Goal: Task Accomplishment & Management: Use online tool/utility

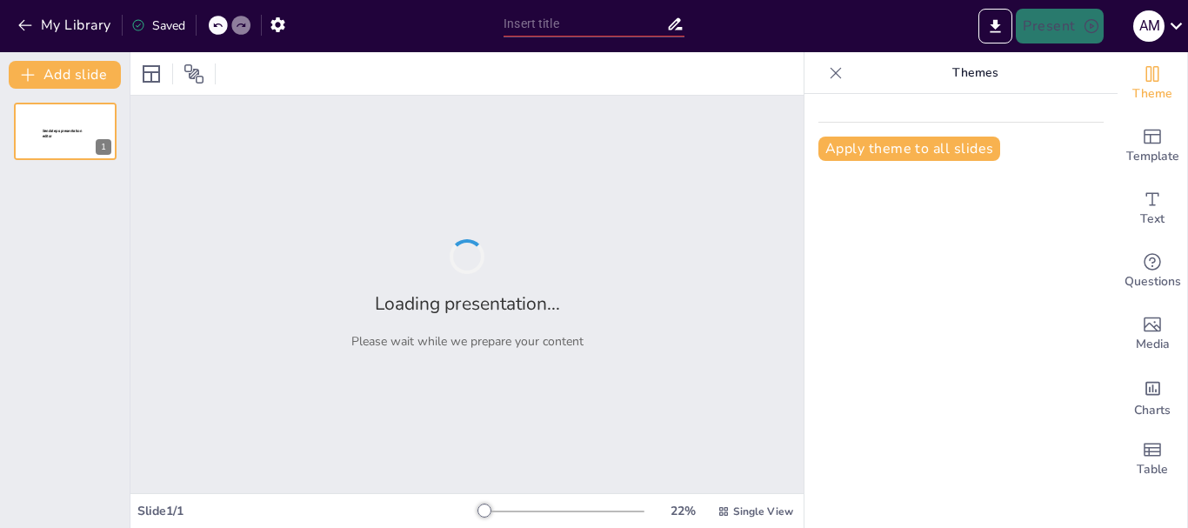
type input "The Modern Workplace: Key Strategies for Professional Success"
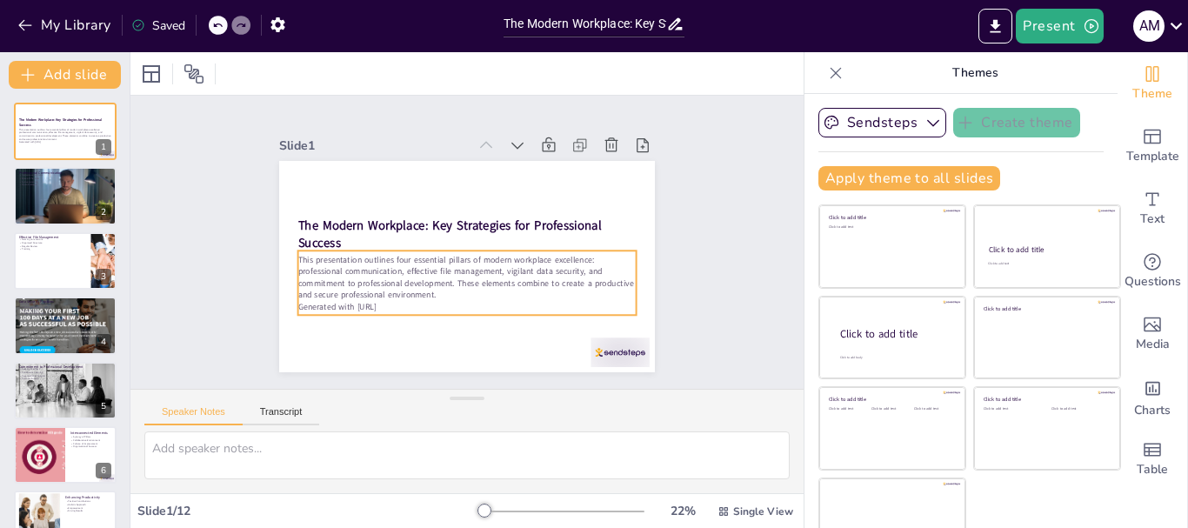
click at [456, 284] on p "This presentation outlines four essential pillars of modern workplace excellenc…" at bounding box center [432, 242] width 47 height 338
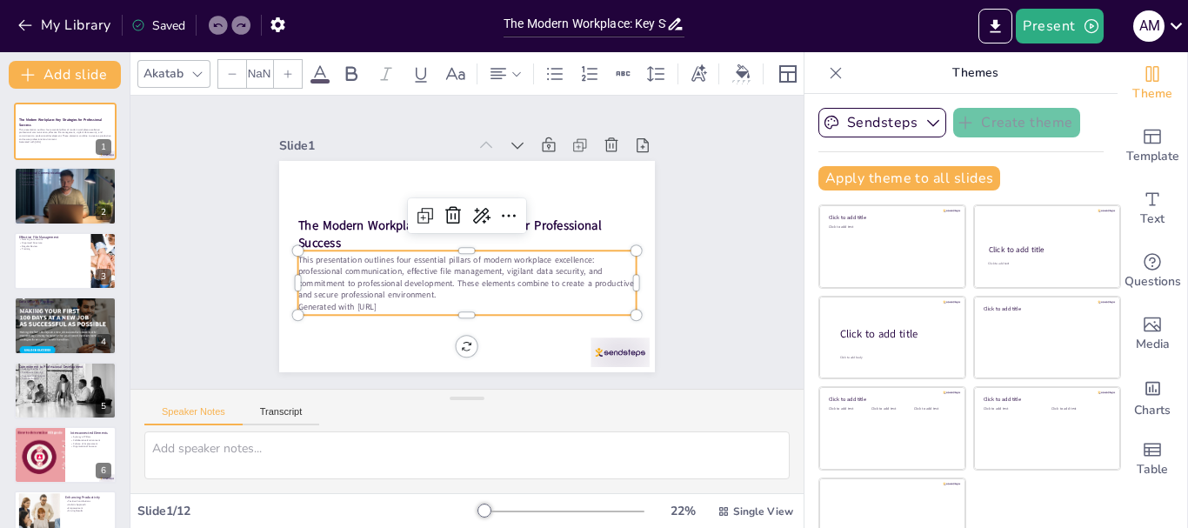
type input "32"
click at [449, 205] on icon at bounding box center [462, 213] width 26 height 26
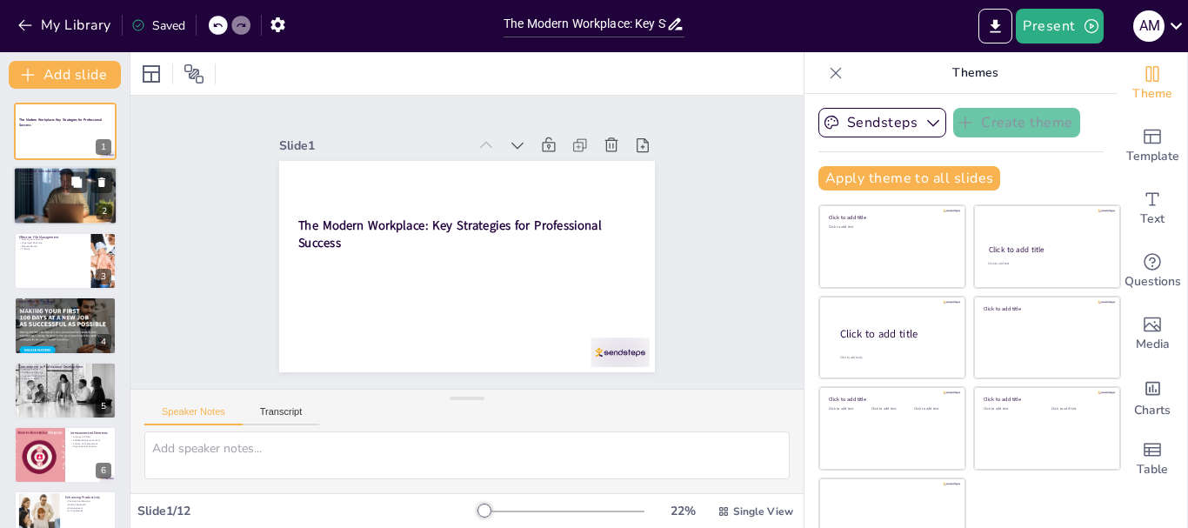
click at [80, 207] on div at bounding box center [65, 197] width 104 height 82
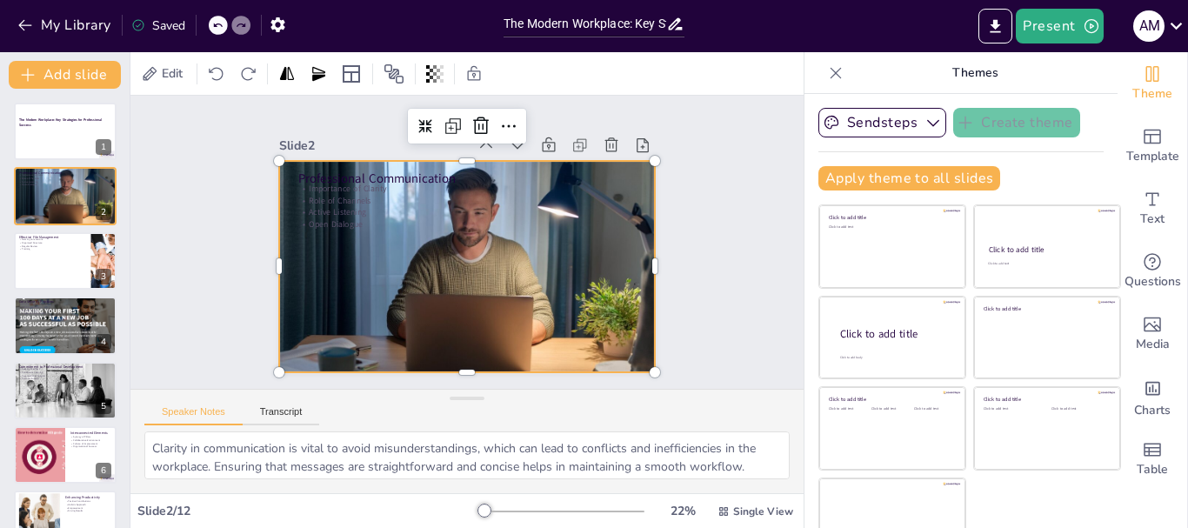
click at [372, 258] on div at bounding box center [457, 264] width 462 height 419
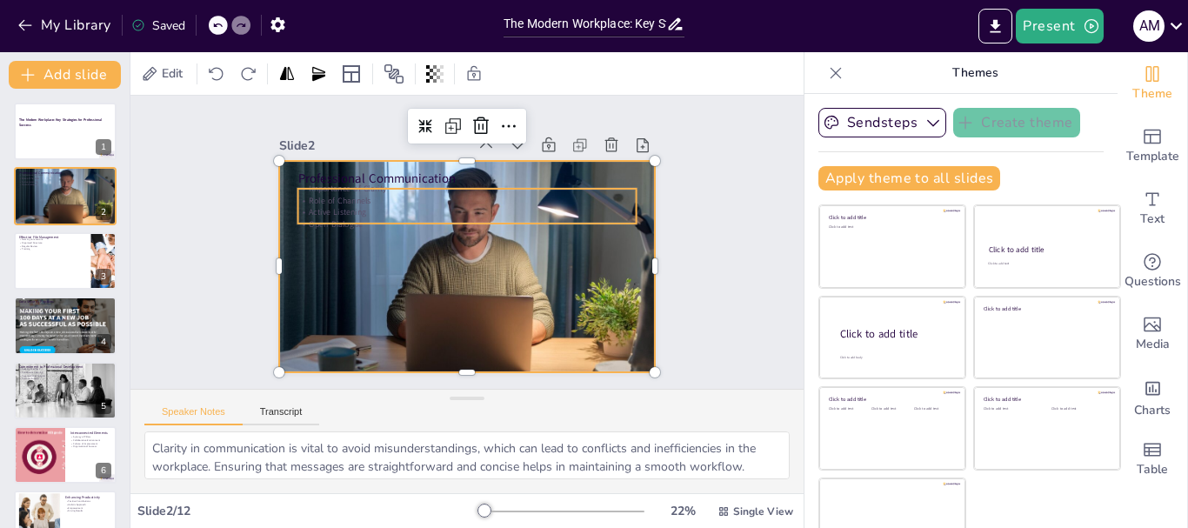
click at [329, 212] on p "Open Dialogue" at bounding box center [472, 225] width 325 height 116
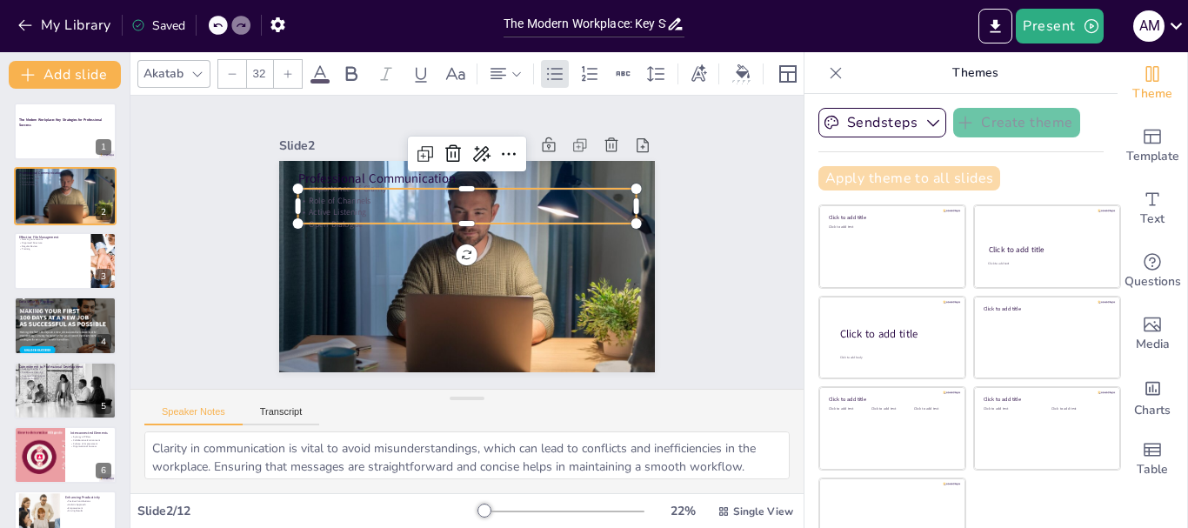
click at [889, 185] on button "Apply theme to all slides" at bounding box center [909, 178] width 182 height 24
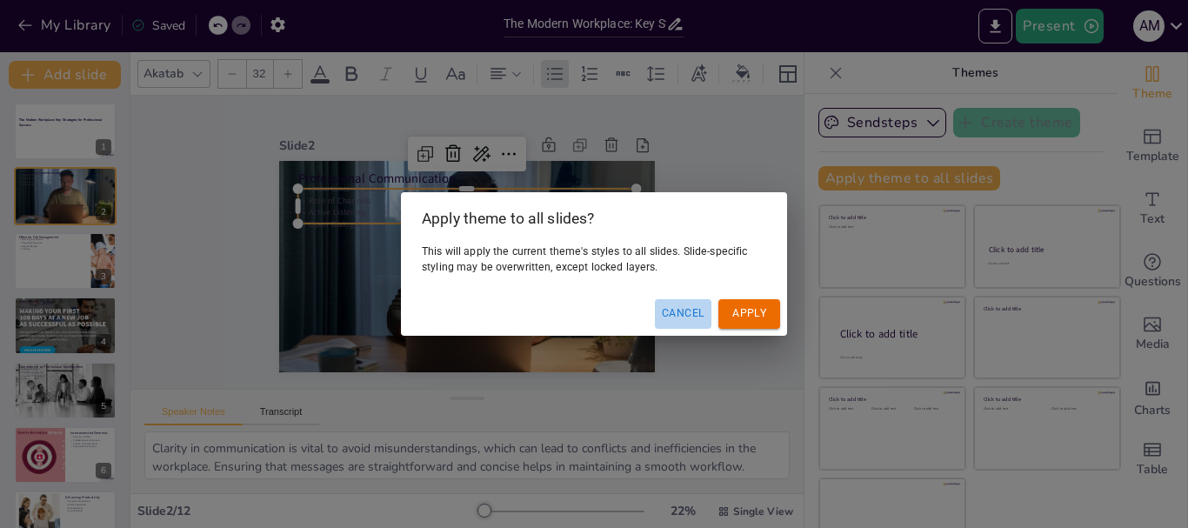
click at [679, 318] on button "Cancel" at bounding box center [683, 313] width 57 height 29
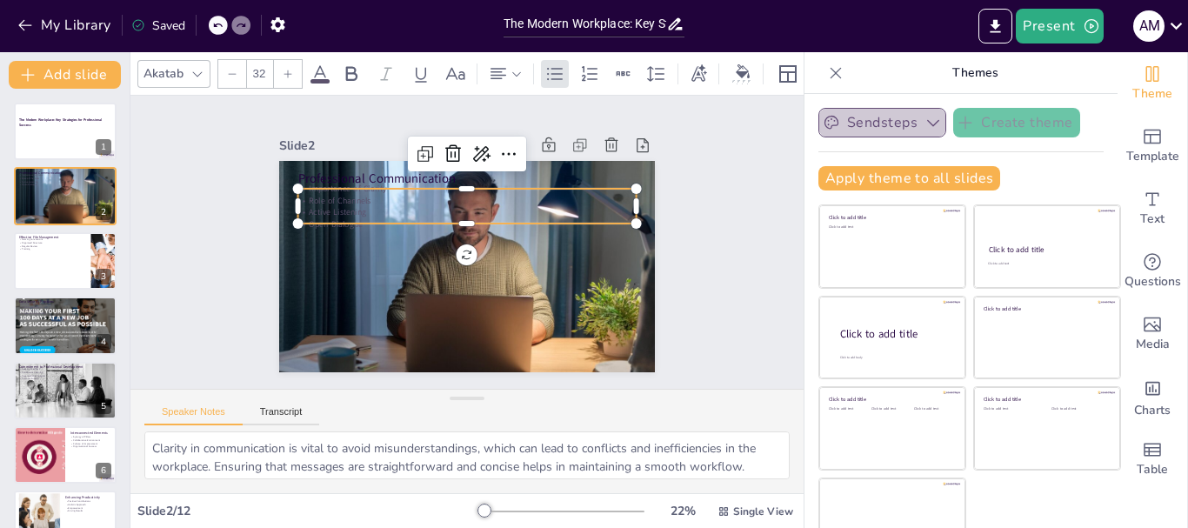
click at [864, 127] on button "Sendsteps" at bounding box center [882, 123] width 128 height 30
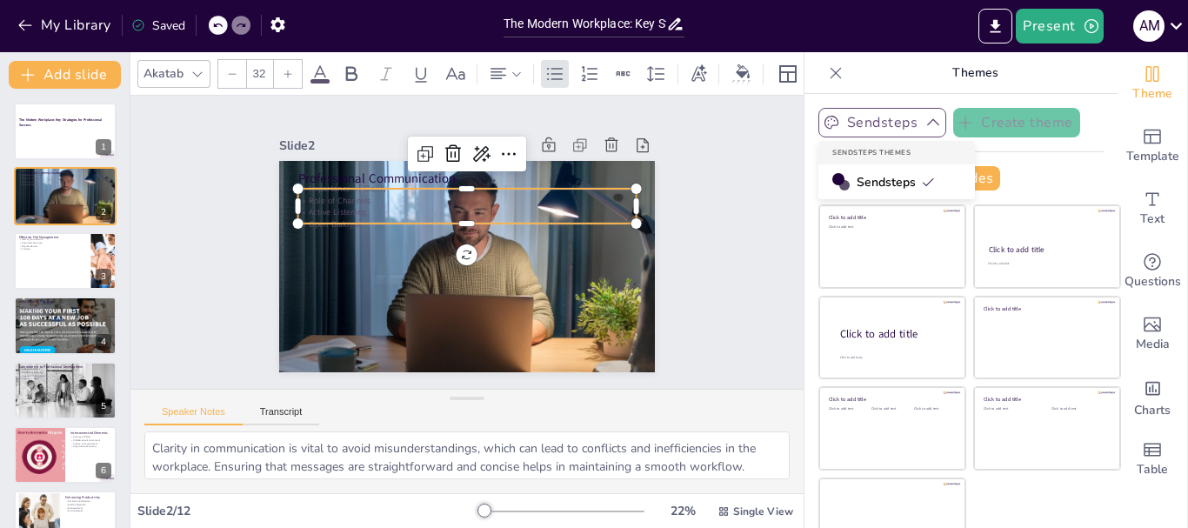
click at [864, 127] on button "Sendsteps" at bounding box center [882, 123] width 128 height 30
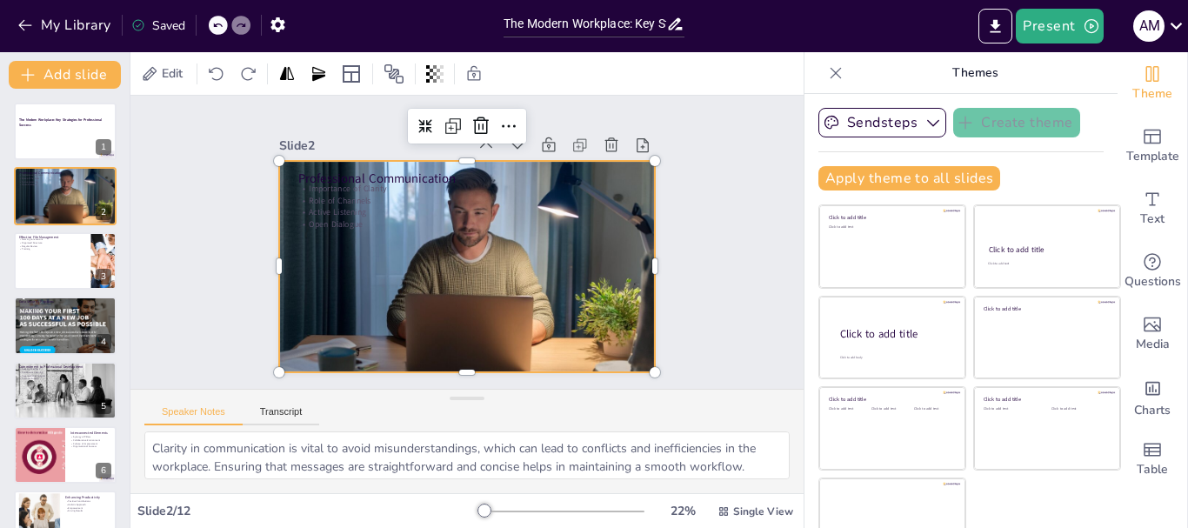
click at [527, 297] on div at bounding box center [465, 267] width 404 height 330
click at [172, 67] on span "Edit" at bounding box center [172, 73] width 28 height 17
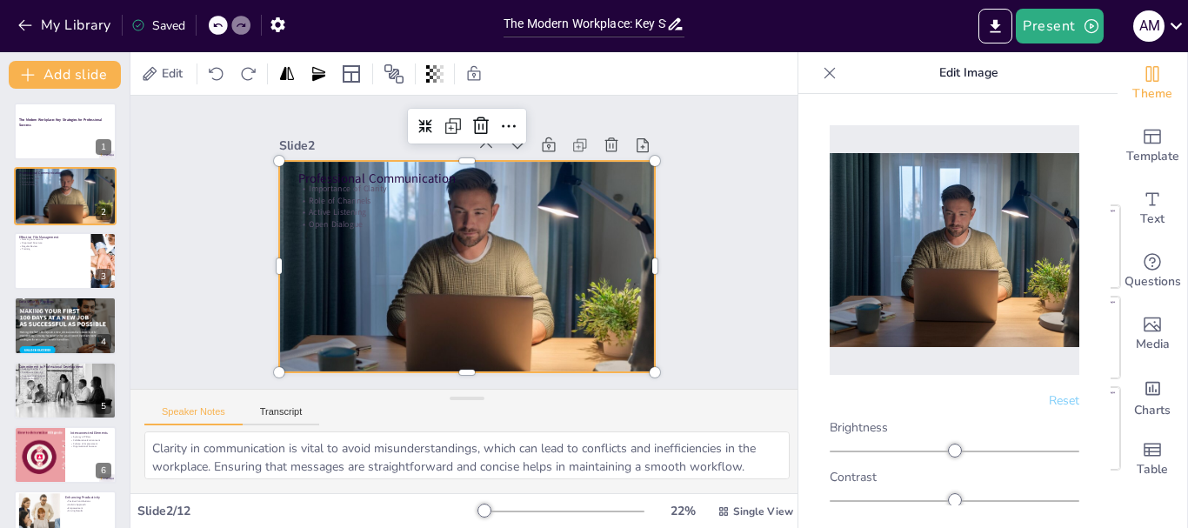
click at [932, 237] on img at bounding box center [955, 250] width 250 height 194
click at [989, 295] on img at bounding box center [955, 250] width 250 height 194
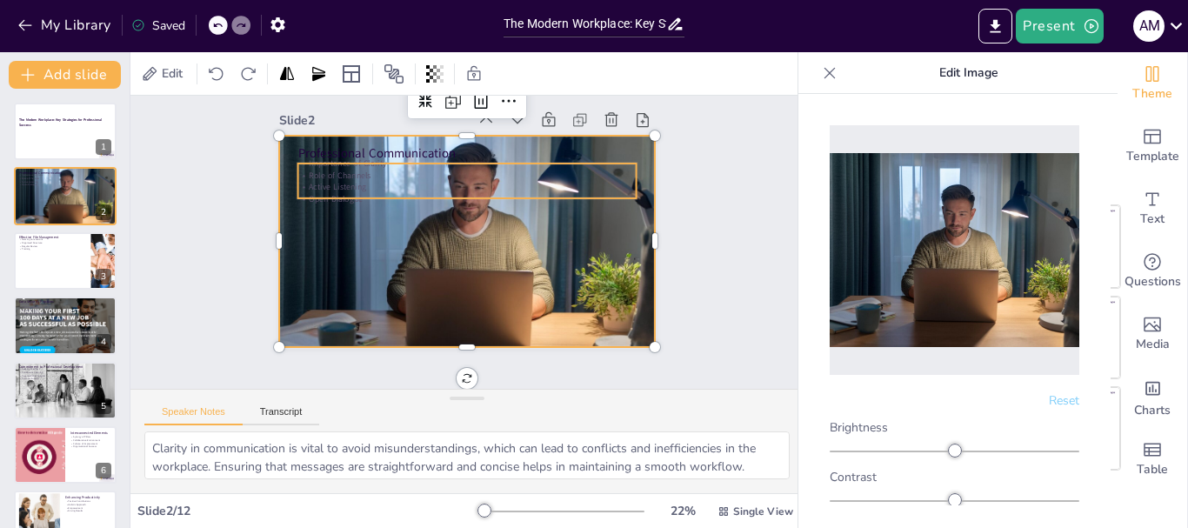
click at [510, 172] on div "Professional Communication Importance of Clarity Role of Channels Active Listen…" at bounding box center [568, 275] width 116 height 357
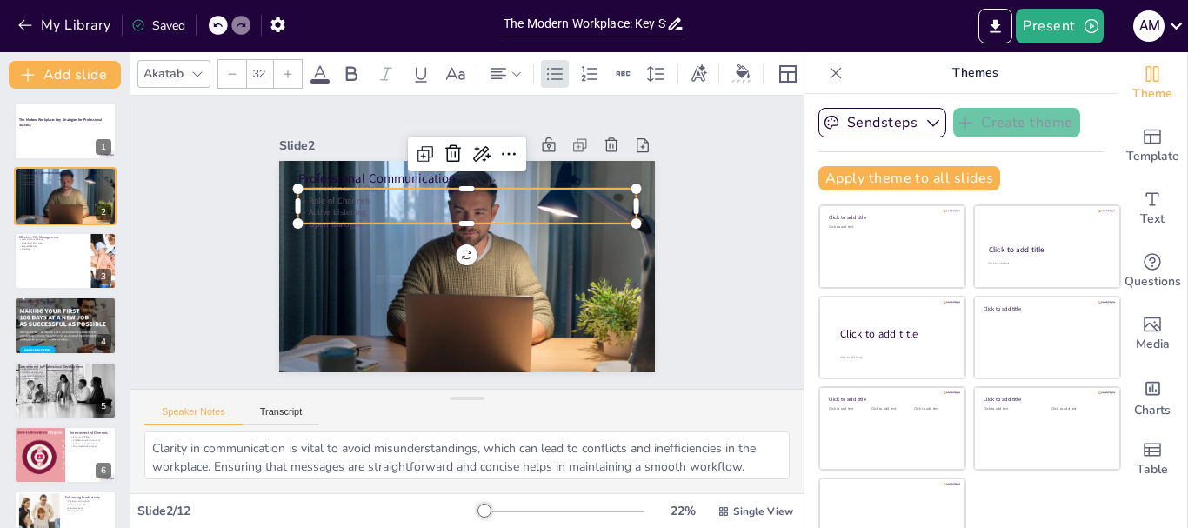
scroll to position [0, 0]
click at [502, 154] on icon at bounding box center [516, 167] width 28 height 28
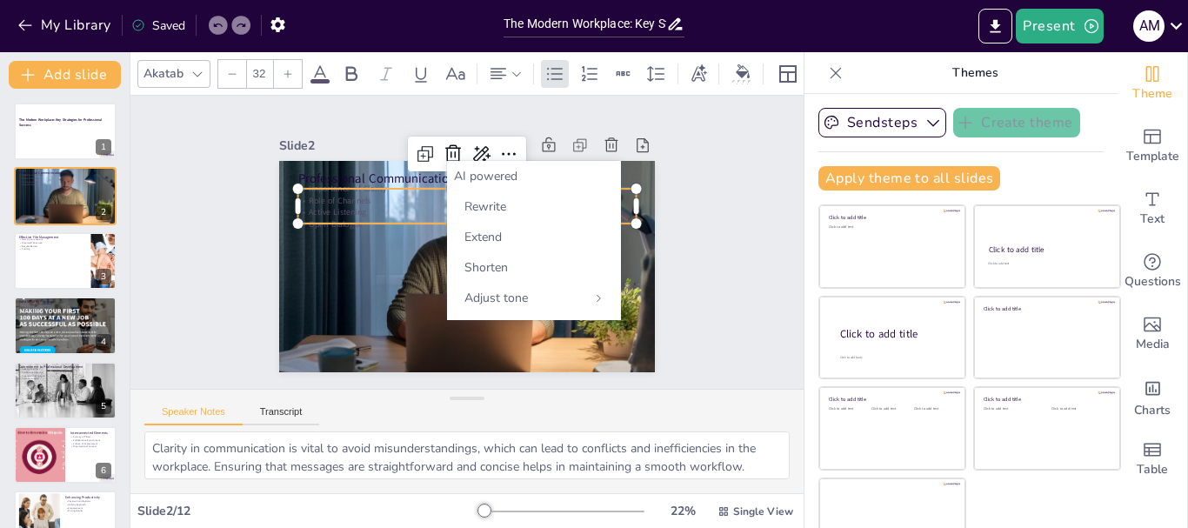
click at [469, 176] on div "AI powered" at bounding box center [534, 176] width 160 height 17
click at [509, 290] on span "Adjust tone" at bounding box center [495, 298] width 63 height 17
click at [517, 185] on div "Back Casual Neutral Persuasive Intellectual" at bounding box center [534, 240] width 174 height 159
click at [502, 178] on div "Back" at bounding box center [534, 176] width 160 height 17
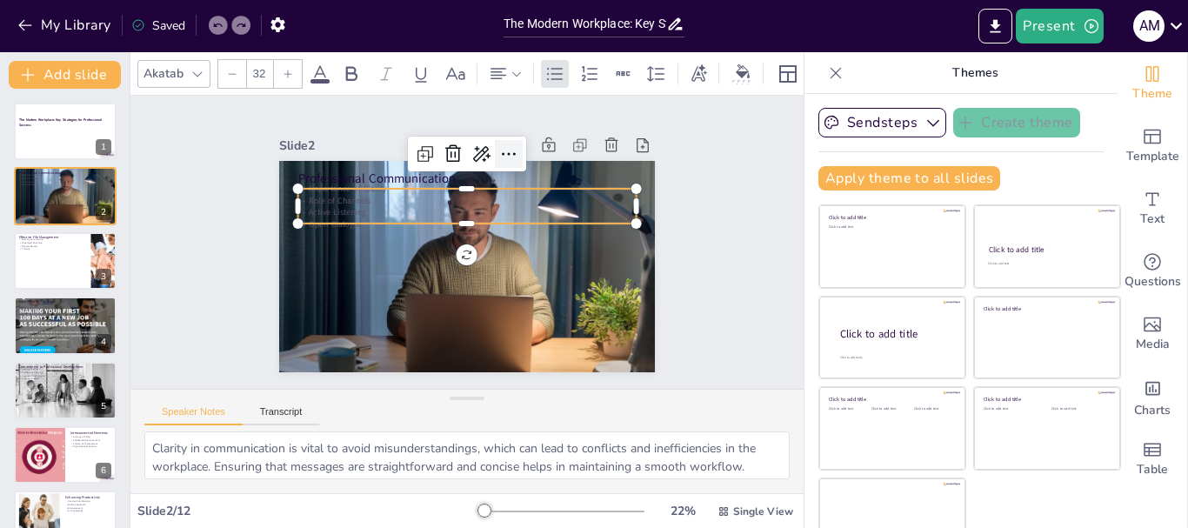
click at [502, 152] on icon at bounding box center [509, 153] width 14 height 3
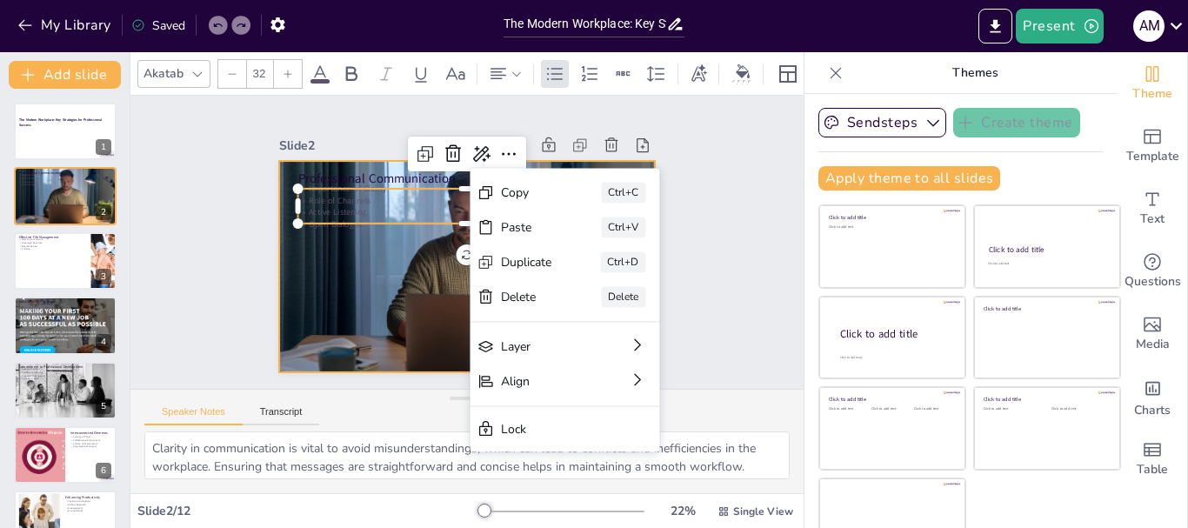
click at [336, 254] on div at bounding box center [465, 267] width 404 height 330
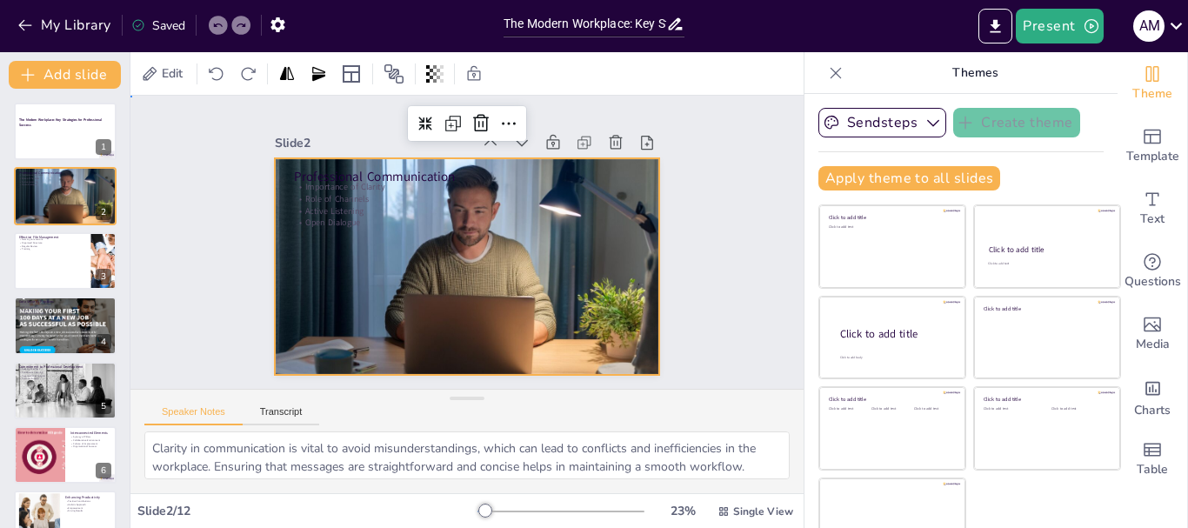
click at [703, 206] on div "Slide 1 The Modern Workplace: Key Strategies for Professional Success Slide 2 P…" at bounding box center [467, 242] width 700 height 362
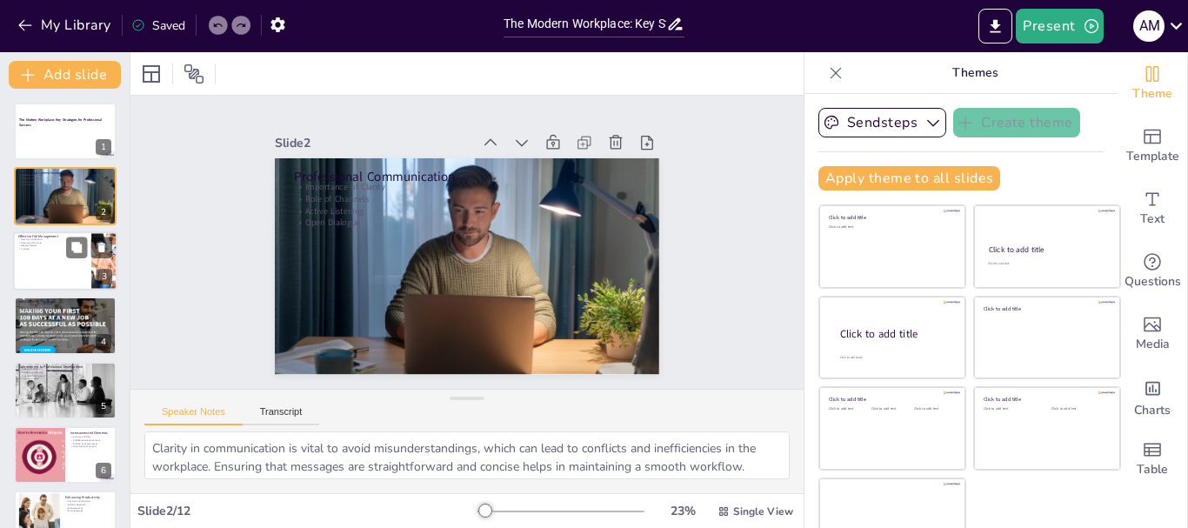
click at [56, 288] on div at bounding box center [65, 260] width 104 height 59
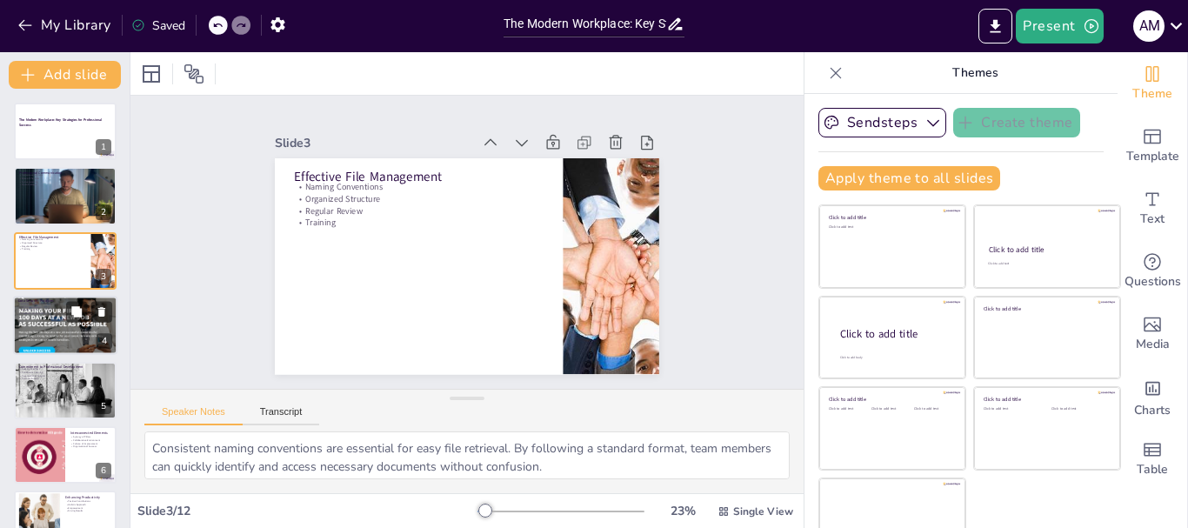
click at [52, 330] on div at bounding box center [65, 326] width 104 height 74
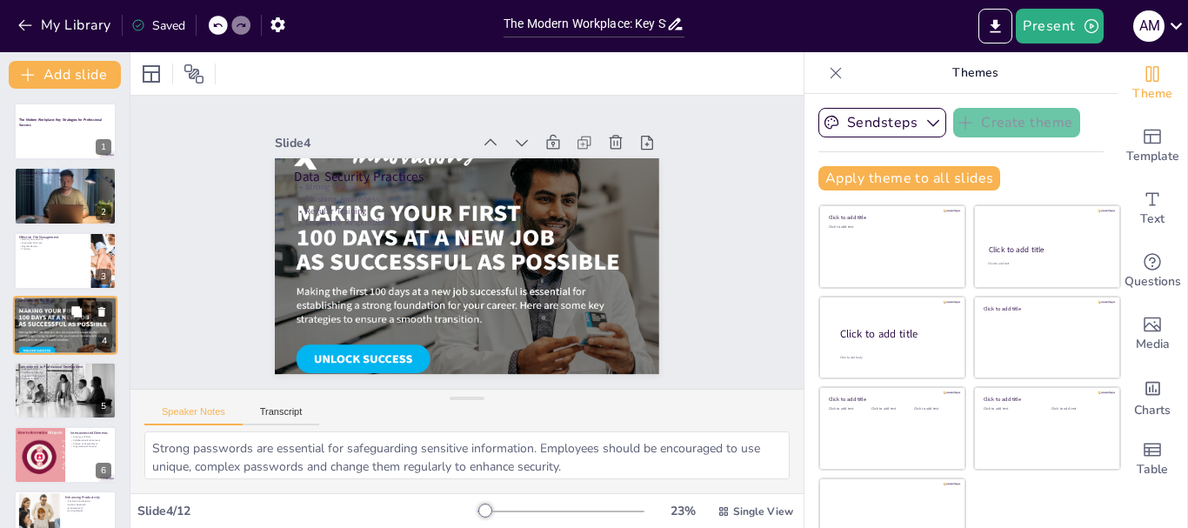
scroll to position [17, 0]
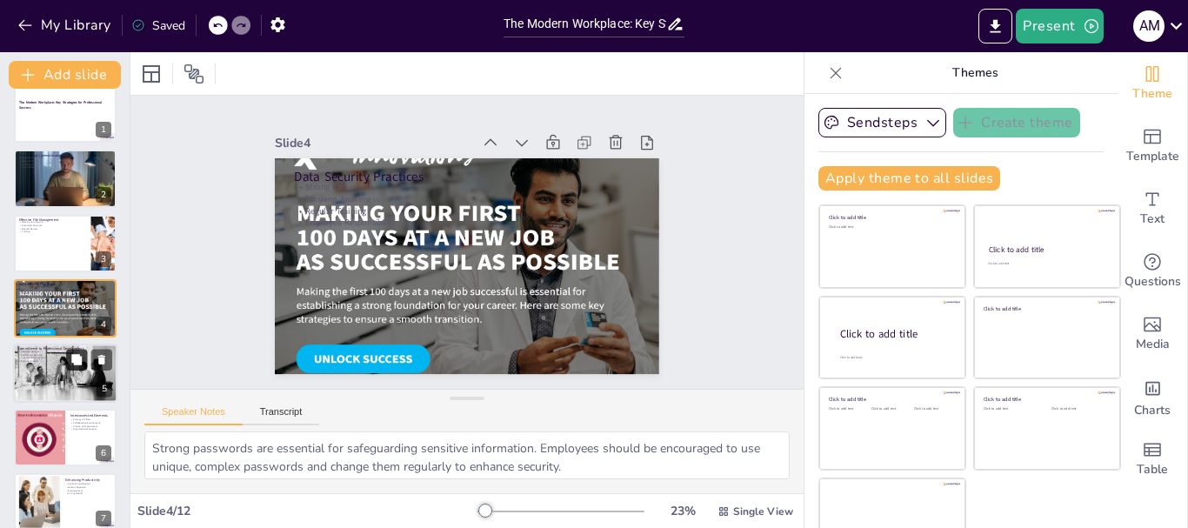
click at [75, 370] on button at bounding box center [76, 359] width 21 height 21
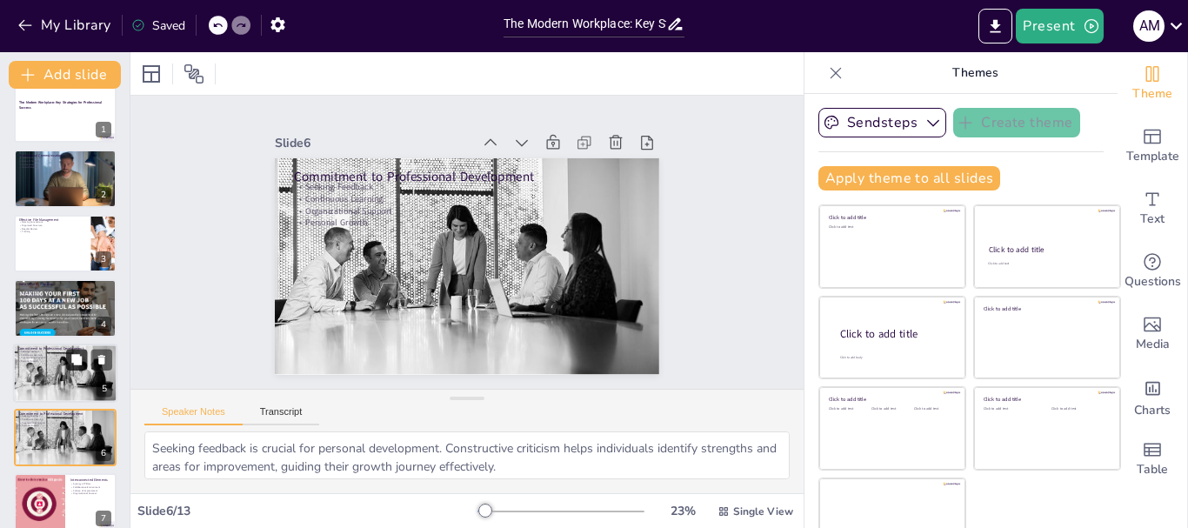
scroll to position [147, 0]
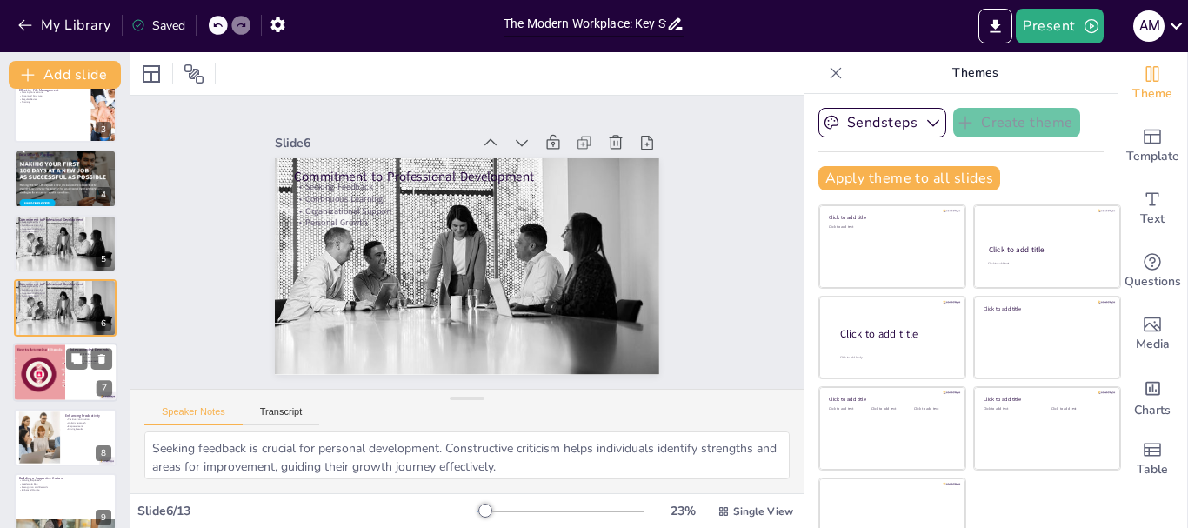
click at [54, 380] on div at bounding box center [39, 372] width 90 height 59
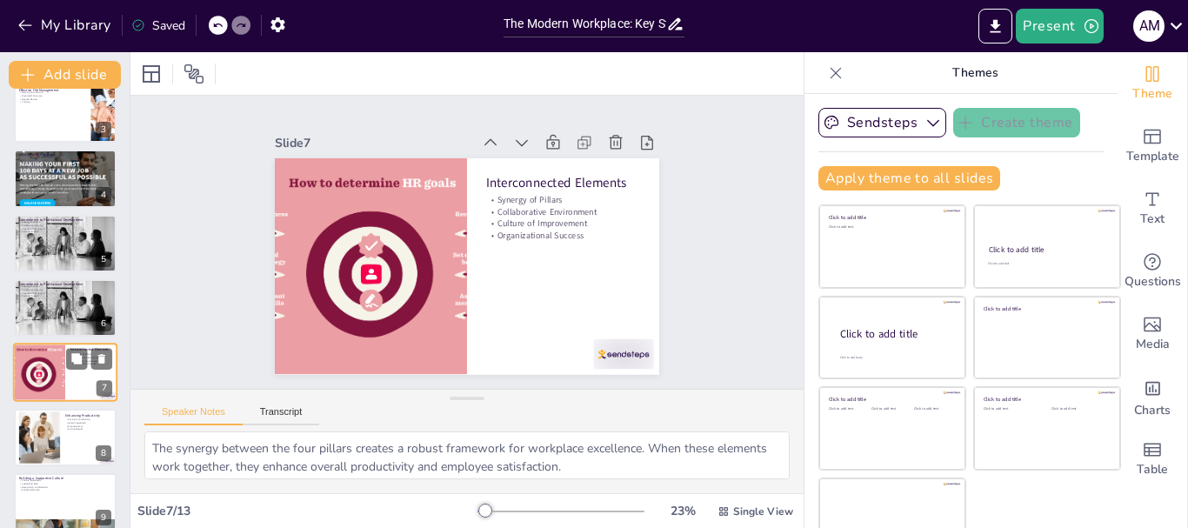
scroll to position [211, 0]
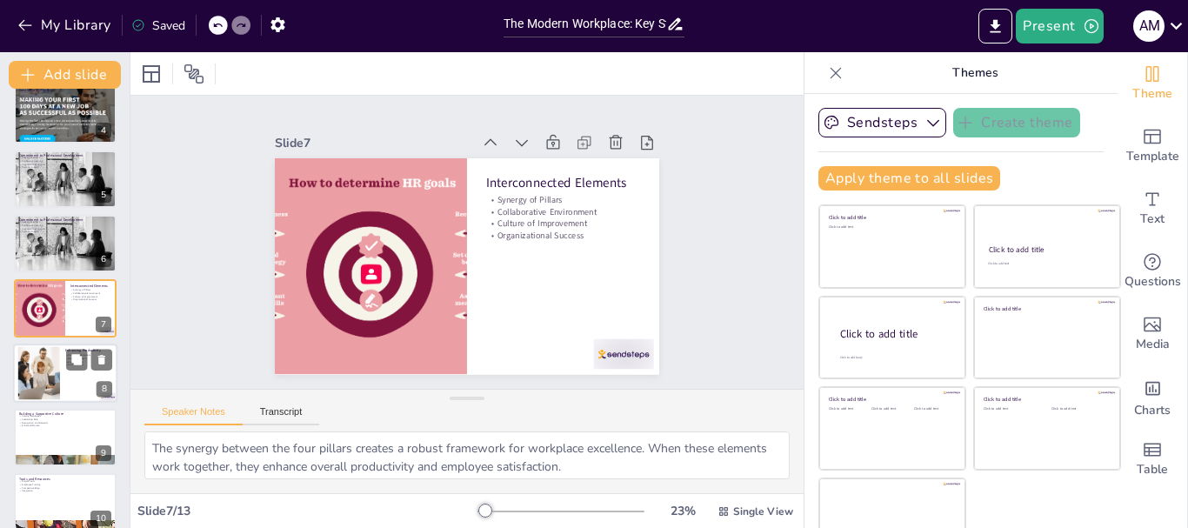
click at [67, 379] on div at bounding box center [65, 372] width 104 height 59
type textarea "Employees who master workplace strategies make positive contributions to their …"
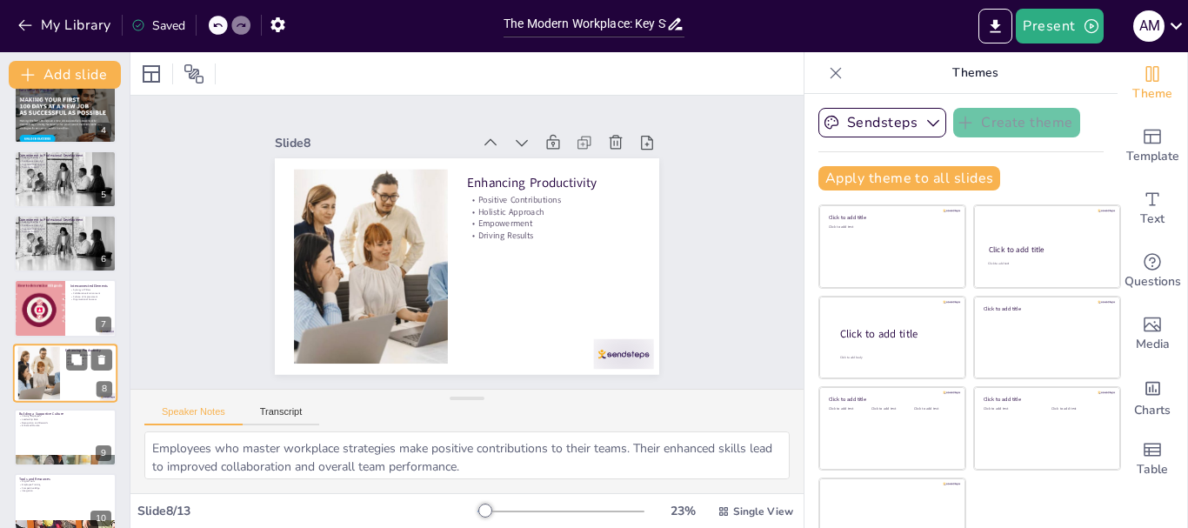
scroll to position [276, 0]
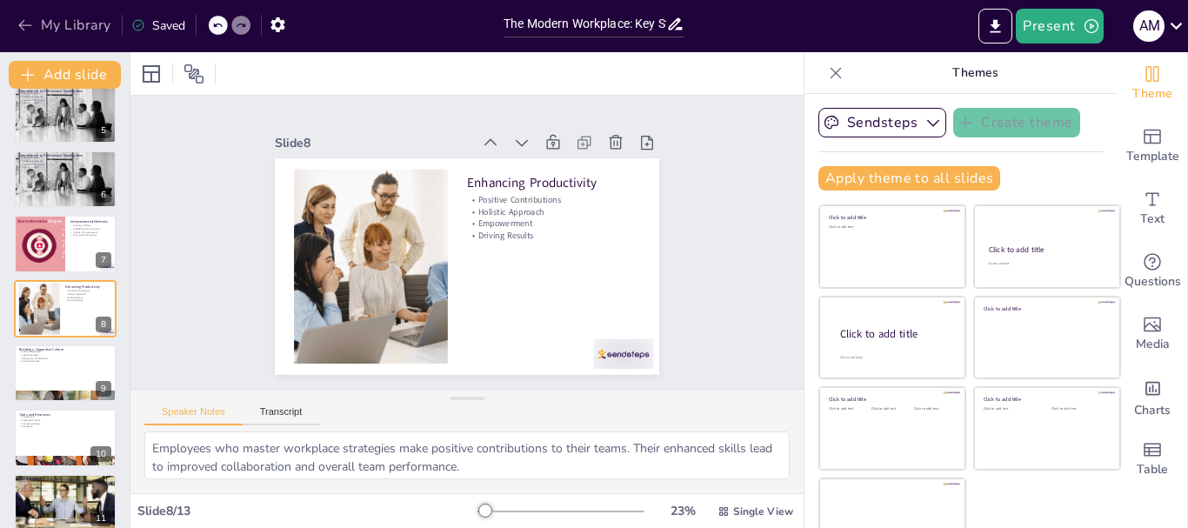
click at [31, 19] on icon "button" at bounding box center [25, 25] width 17 height 17
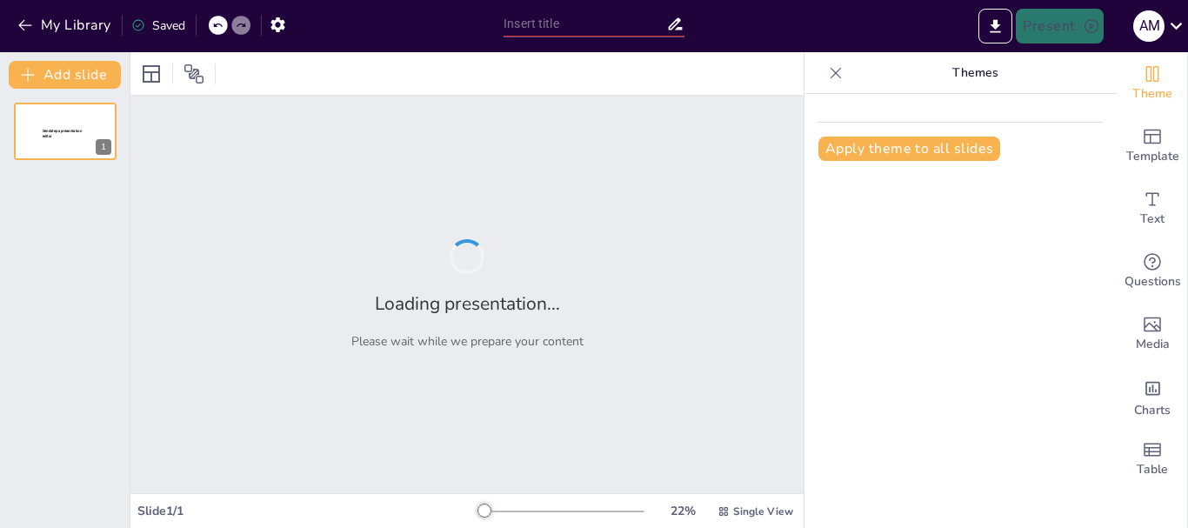
type input "Mastering Workplace Communication: Essential Guidelines for Success"
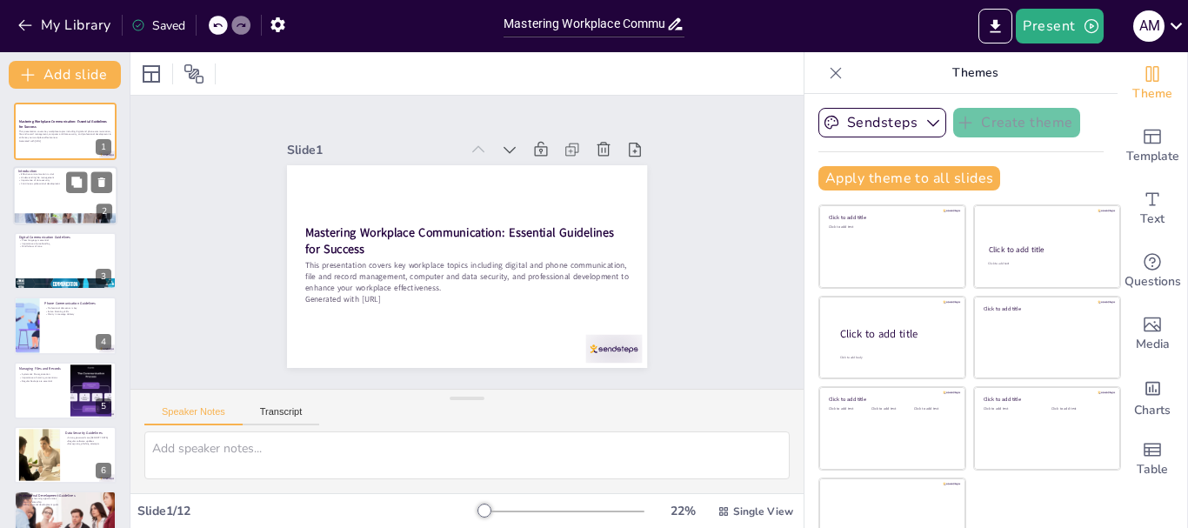
click at [70, 206] on div at bounding box center [65, 196] width 104 height 59
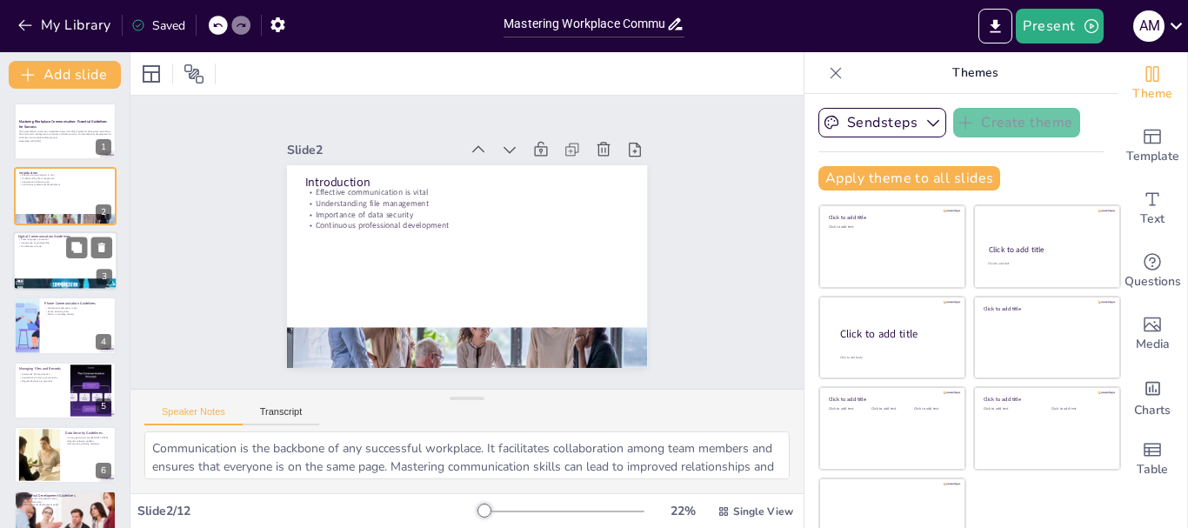
click at [70, 274] on div at bounding box center [65, 260] width 104 height 59
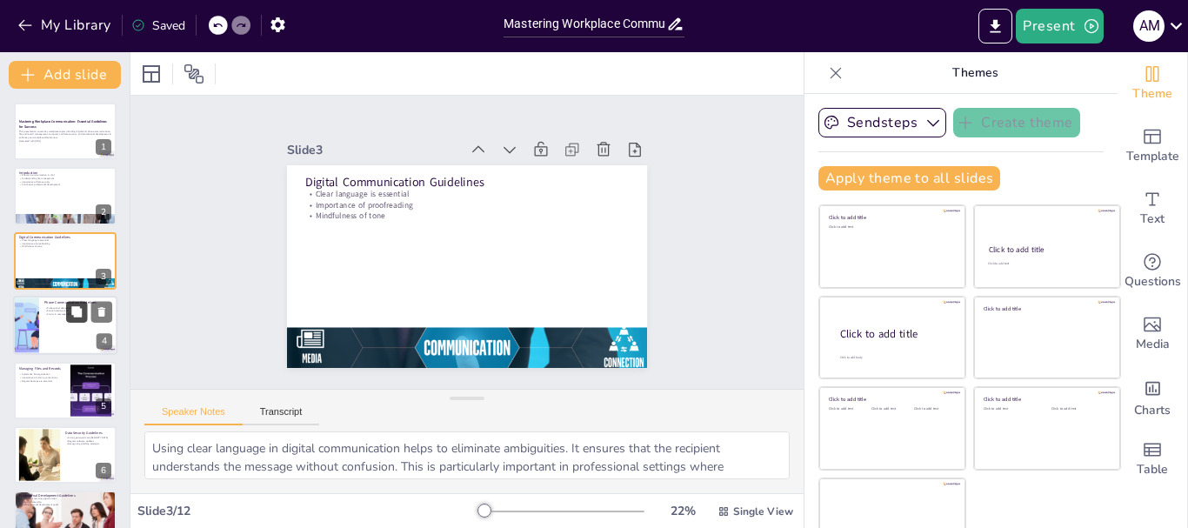
click at [70, 310] on button at bounding box center [76, 312] width 21 height 21
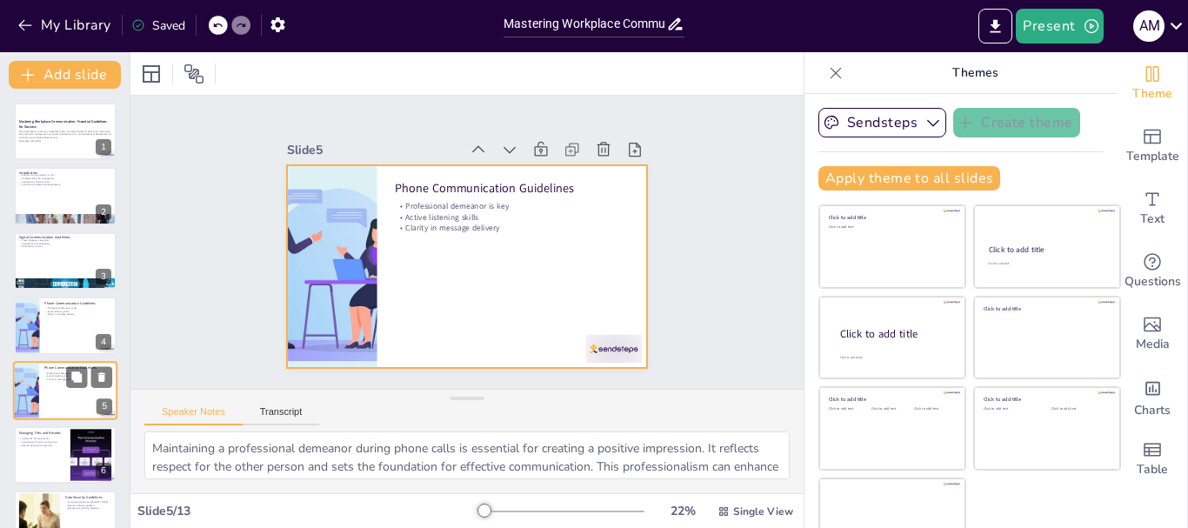
scroll to position [82, 0]
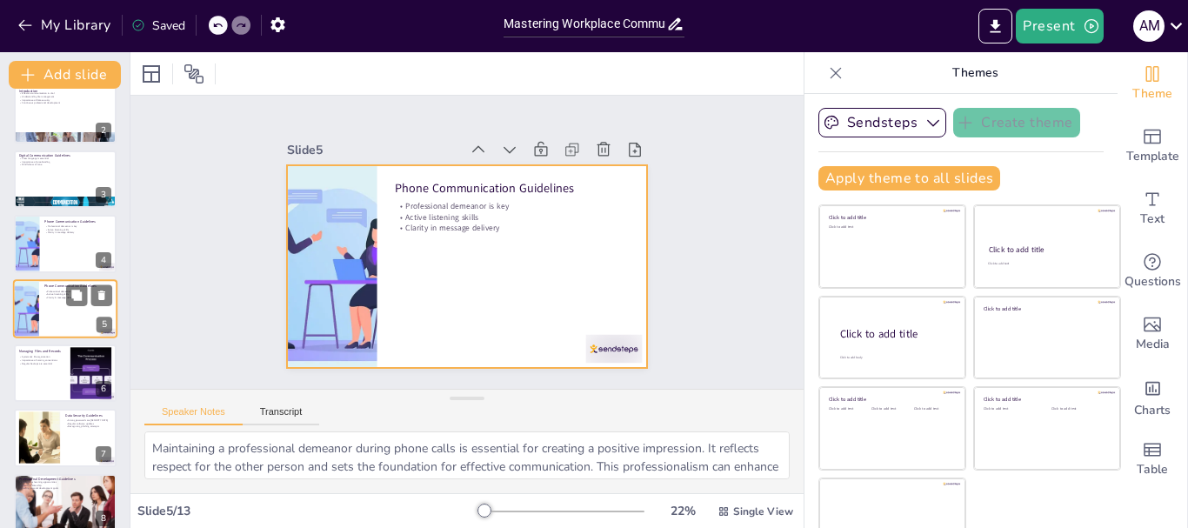
click at [53, 315] on div at bounding box center [65, 308] width 104 height 59
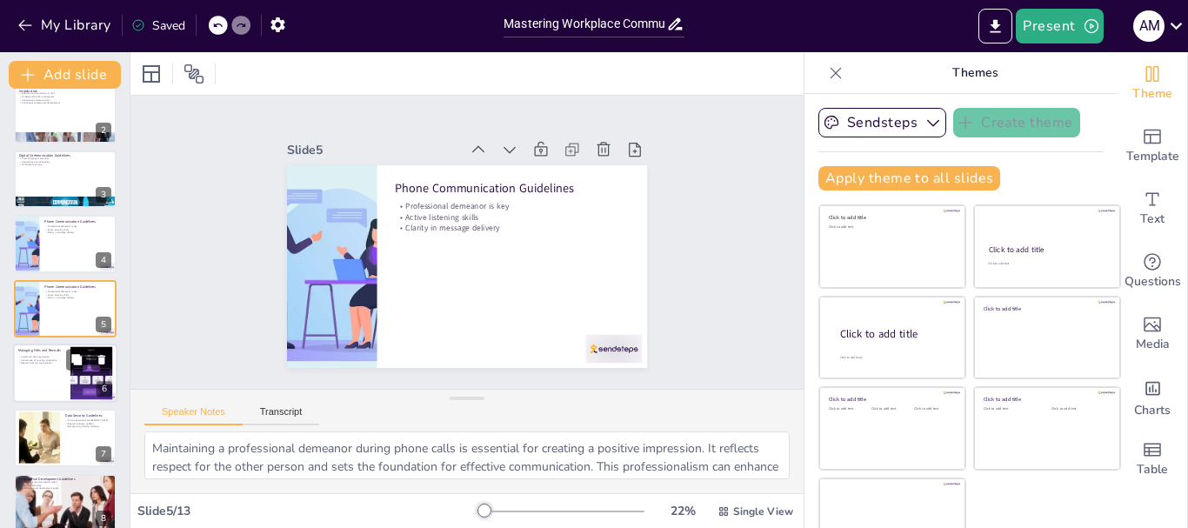
click at [61, 354] on div "Managing Files and Records" at bounding box center [41, 351] width 47 height 8
type textarea "Organizing files systematically is key to maintaining efficiency in the workpla…"
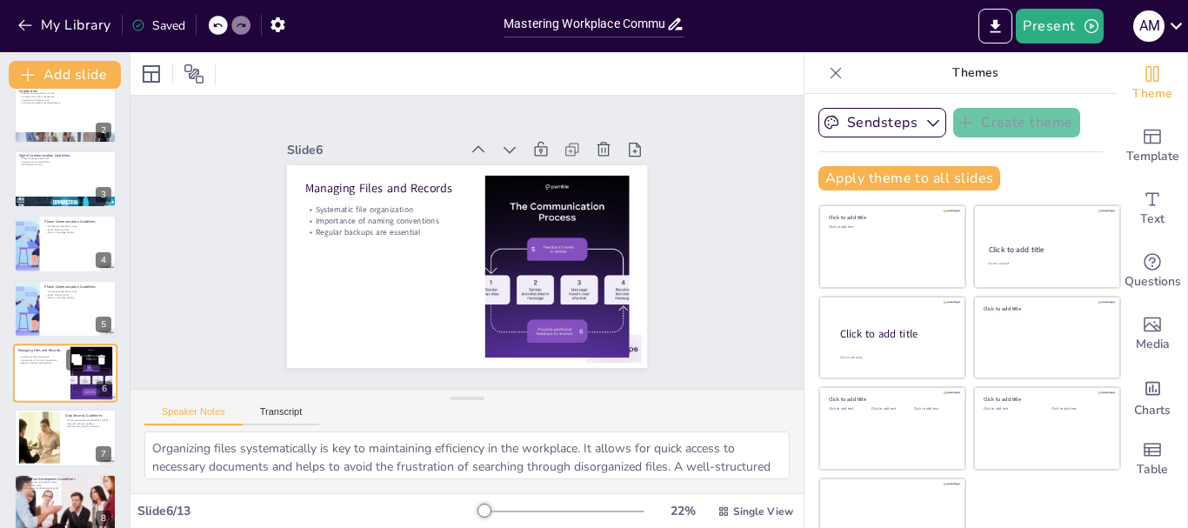
scroll to position [147, 0]
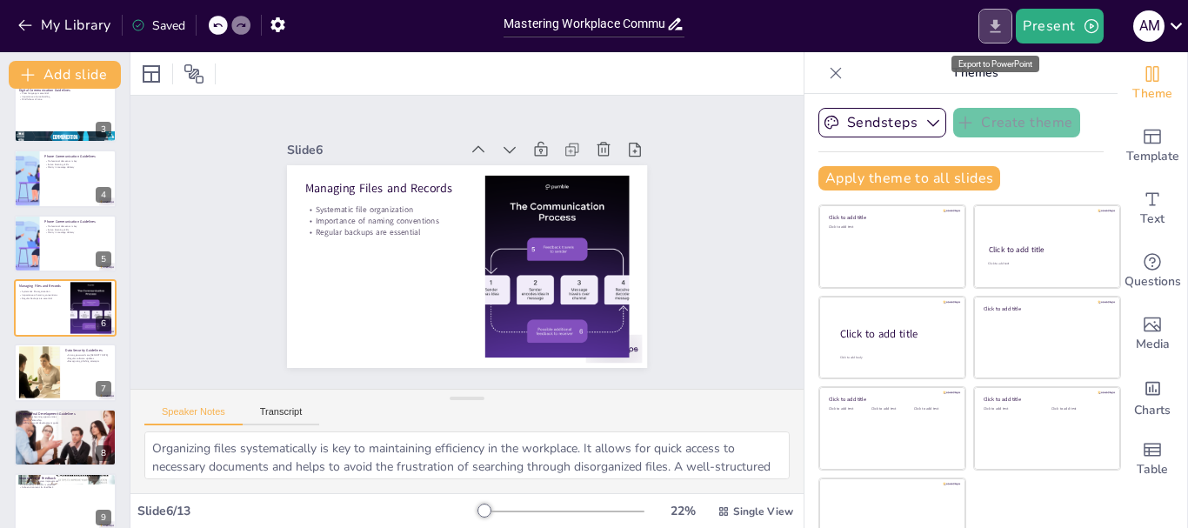
click at [997, 15] on button "Export to PowerPoint" at bounding box center [995, 26] width 34 height 35
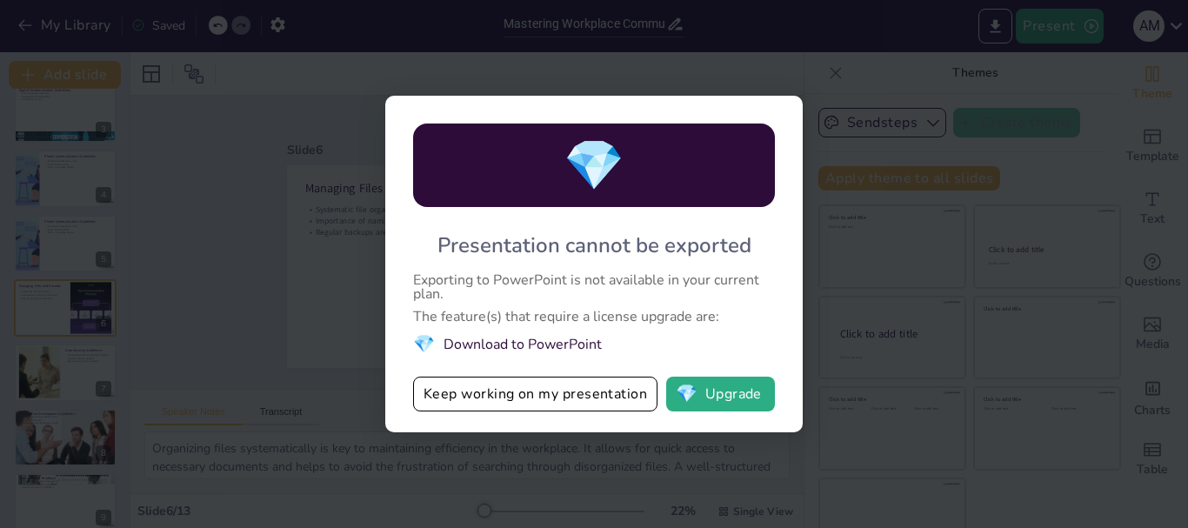
click at [303, 226] on div "💎 Presentation cannot be exported Exporting to PowerPoint is not available in y…" at bounding box center [594, 264] width 1188 height 528
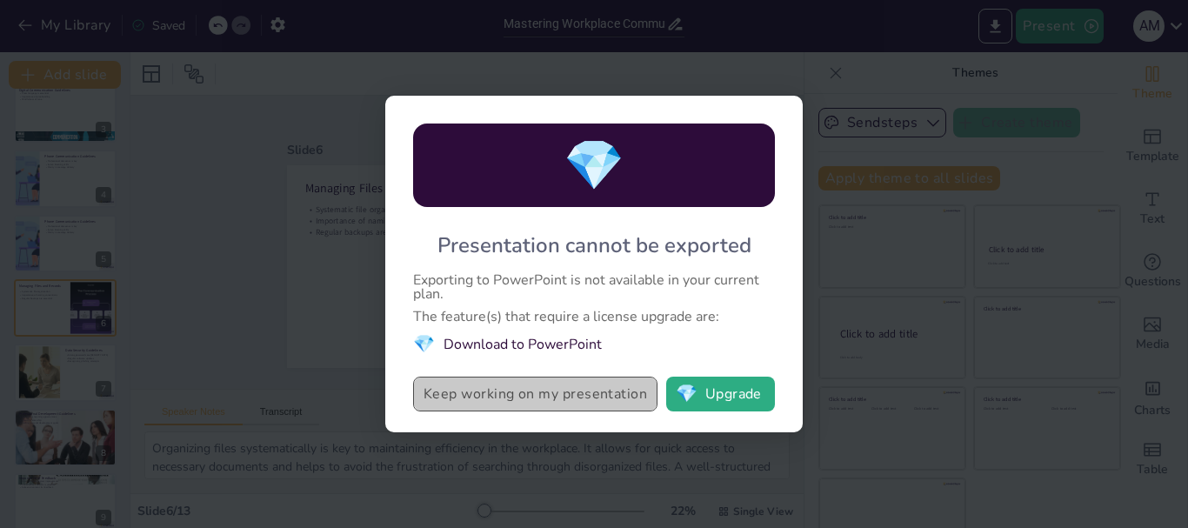
click at [484, 407] on button "Keep working on my presentation" at bounding box center [535, 394] width 244 height 35
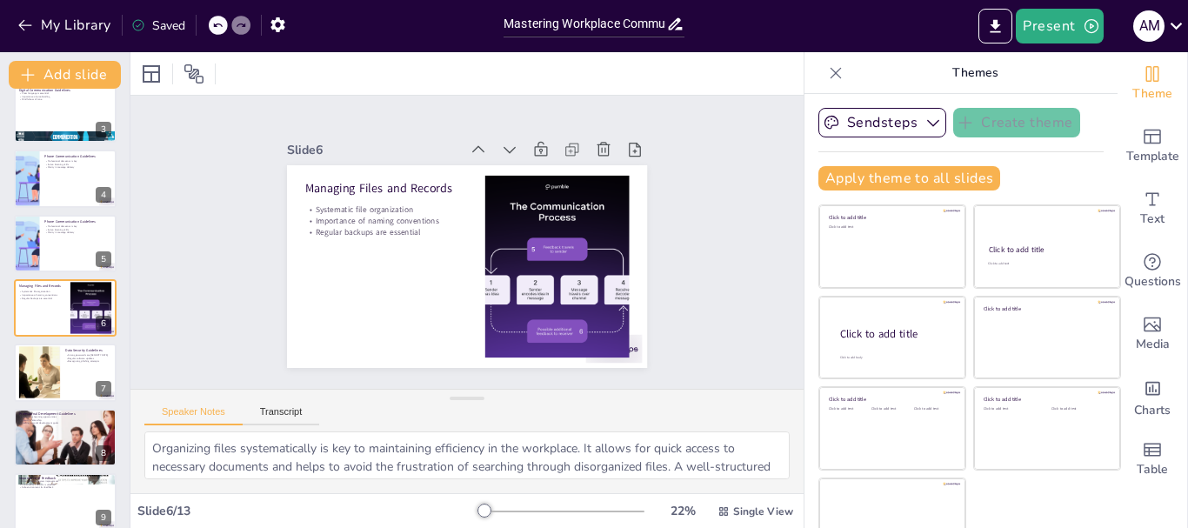
scroll to position [0, 0]
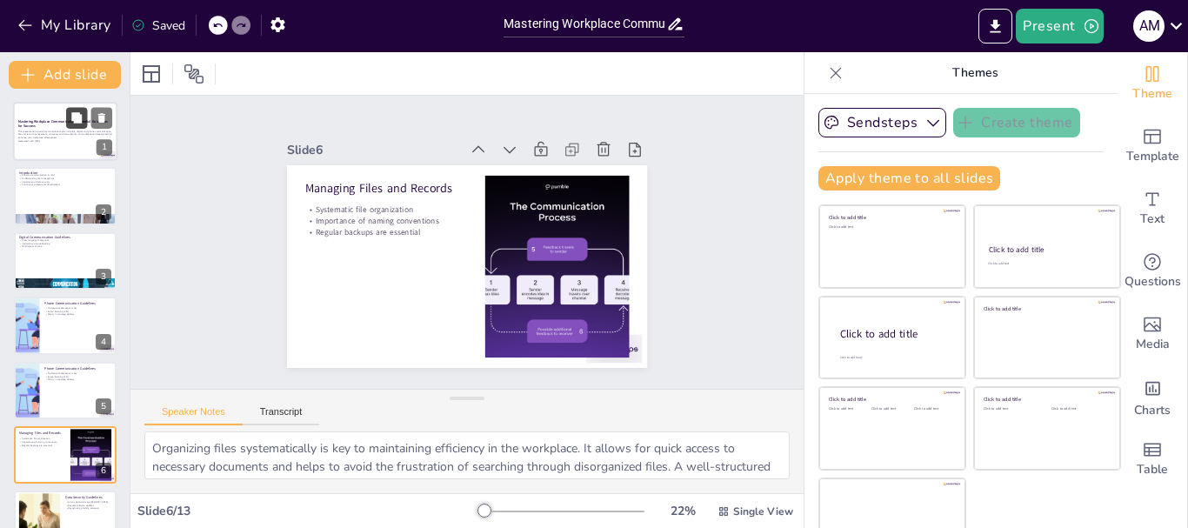
click at [83, 112] on icon at bounding box center [76, 118] width 12 height 12
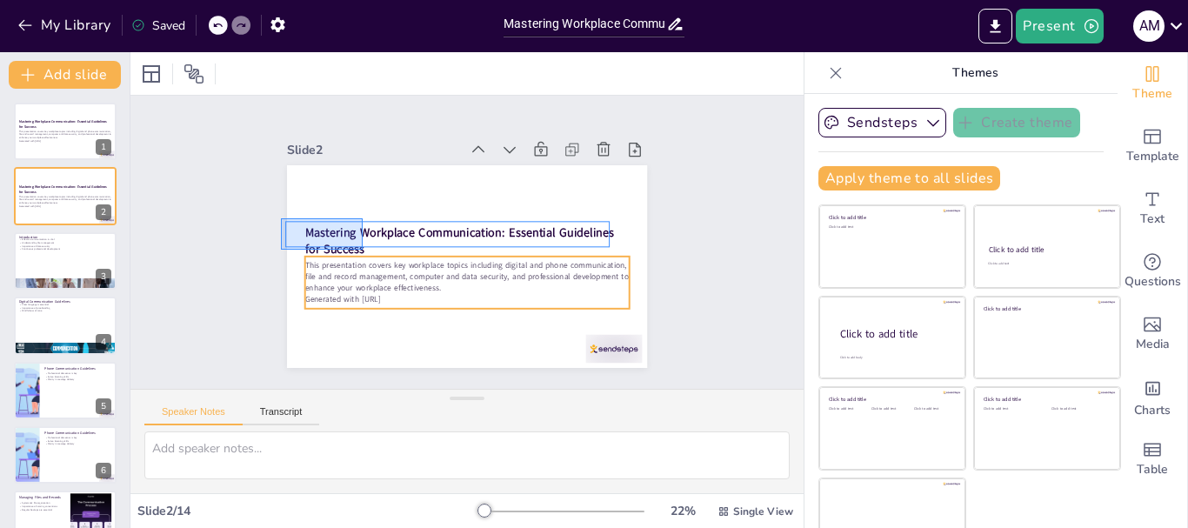
drag, startPoint x: 281, startPoint y: 218, endPoint x: 363, endPoint y: 250, distance: 87.8
click at [363, 184] on div "Mastering Workplace Communication: Essential Guidelines for Success This presen…" at bounding box center [475, 165] width 358 height 37
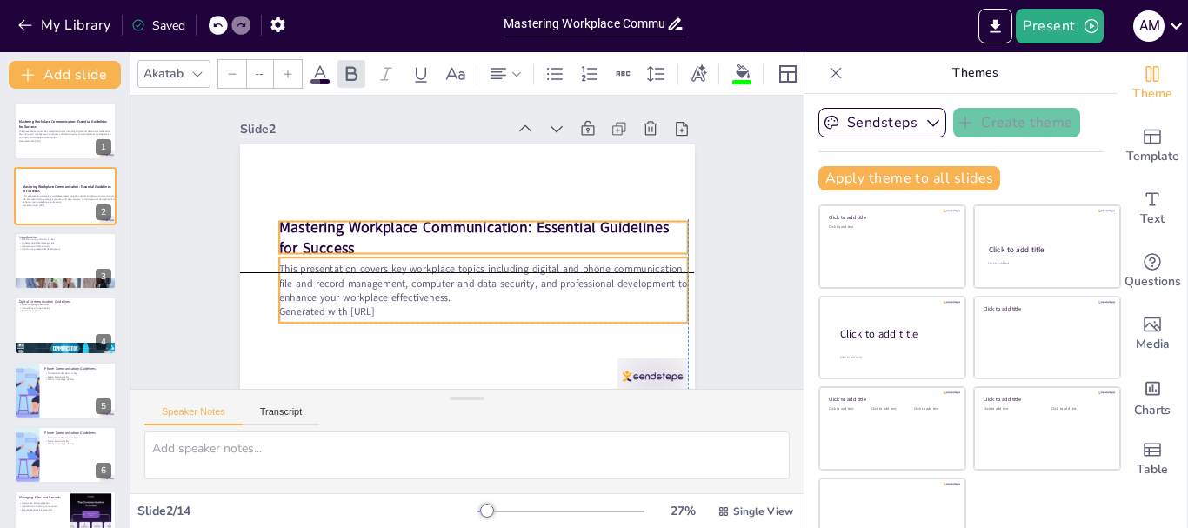
drag, startPoint x: 320, startPoint y: 245, endPoint x: 335, endPoint y: 241, distance: 15.4
click at [411, 241] on p "Mastering Workplace Communication: Essential Guidelines for Success" at bounding box center [474, 257] width 126 height 409
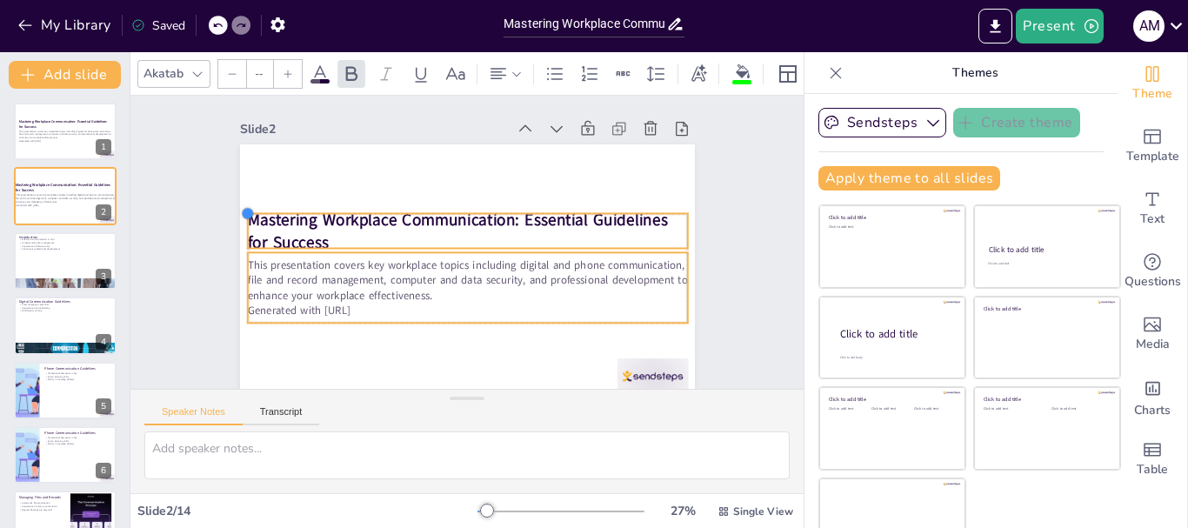
drag, startPoint x: 265, startPoint y: 223, endPoint x: 311, endPoint y: 216, distance: 46.7
click at [311, 216] on div "Mastering Workplace Communication: Essential Guidelines for Success This presen…" at bounding box center [463, 272] width 479 height 302
click at [267, 219] on strong "Mastering Workplace Communication: Essential Guidelines for Success" at bounding box center [458, 218] width 423 height 66
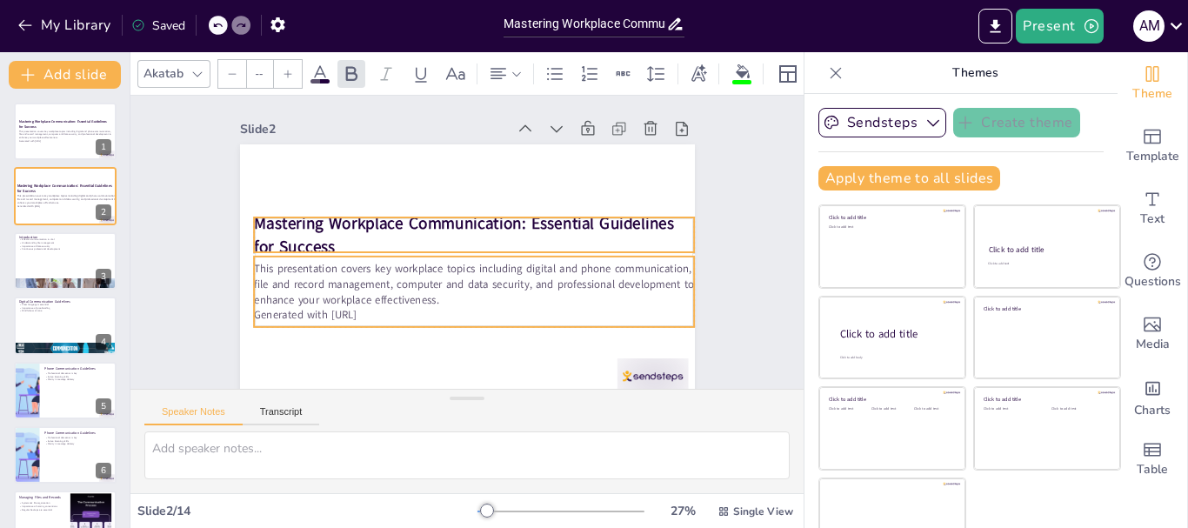
click at [267, 219] on strong "Mastering Workplace Communication: Essential Guidelines for Success" at bounding box center [464, 223] width 423 height 66
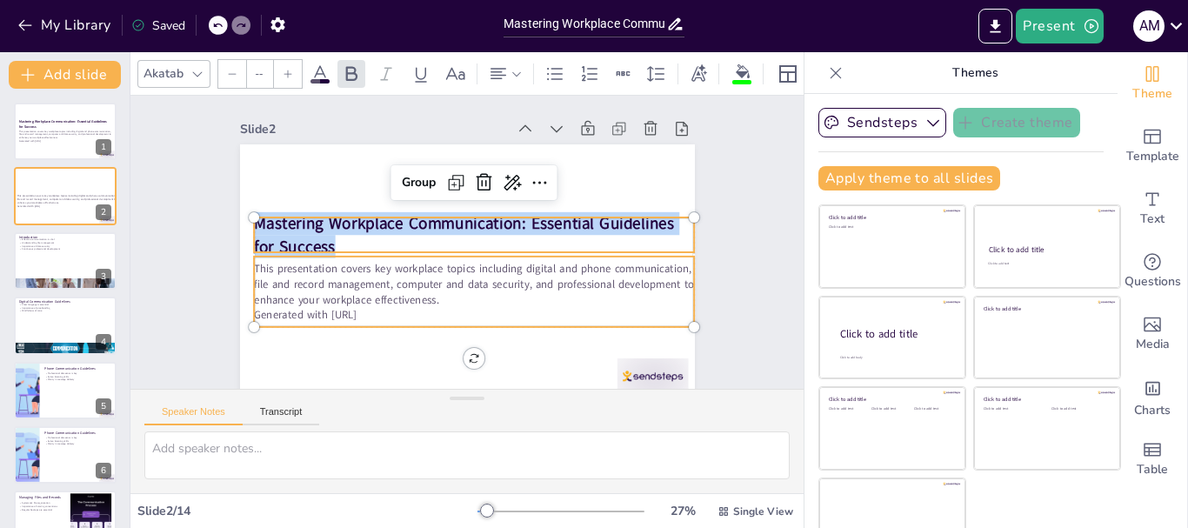
click at [330, 275] on p "This presentation covers key workplace topics including digital and phone commu…" at bounding box center [469, 284] width 443 height 91
type input "34.5"
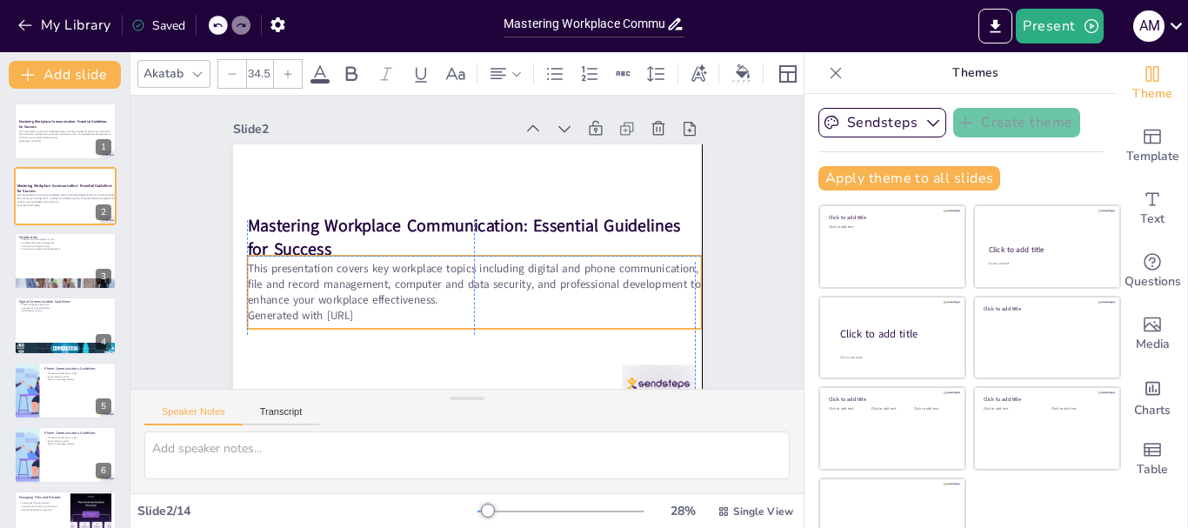
click at [424, 303] on p "This presentation covers key workplace topics including digital and phone commu…" at bounding box center [474, 284] width 454 height 47
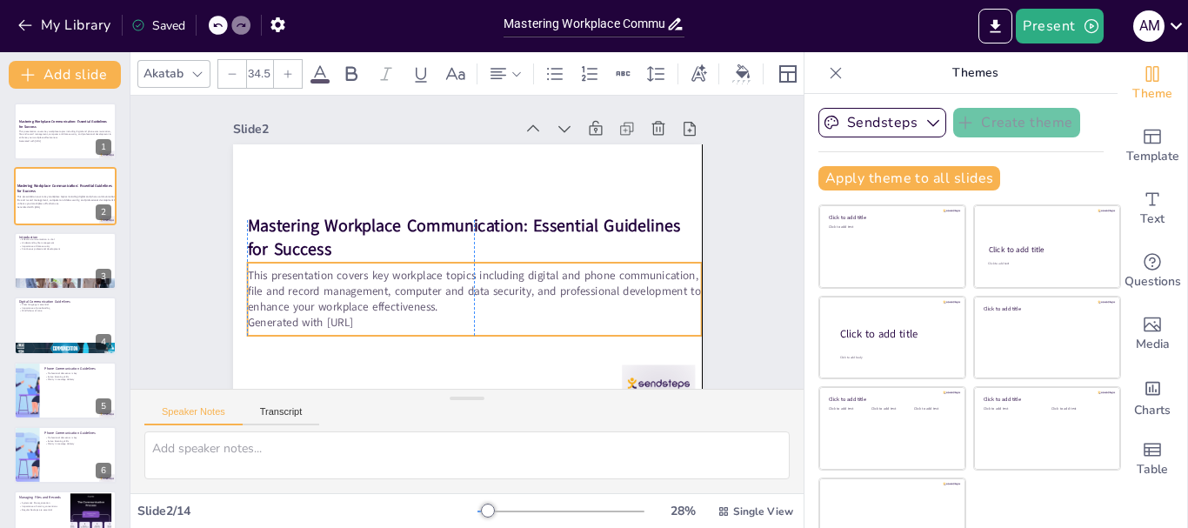
click at [241, 274] on p "This presentation covers key workplace topics including digital and phone commu…" at bounding box center [469, 291] width 457 height 94
click at [237, 274] on p "This presentation covers key workplace topics including digital and phone commu…" at bounding box center [464, 292] width 454 height 141
click at [241, 274] on p "This presentation covers key workplace topics including digital and phone commu…" at bounding box center [469, 291] width 457 height 94
click at [241, 274] on p "This presentation covers key workplace topics including digital and phone commu…" at bounding box center [469, 291] width 457 height 95
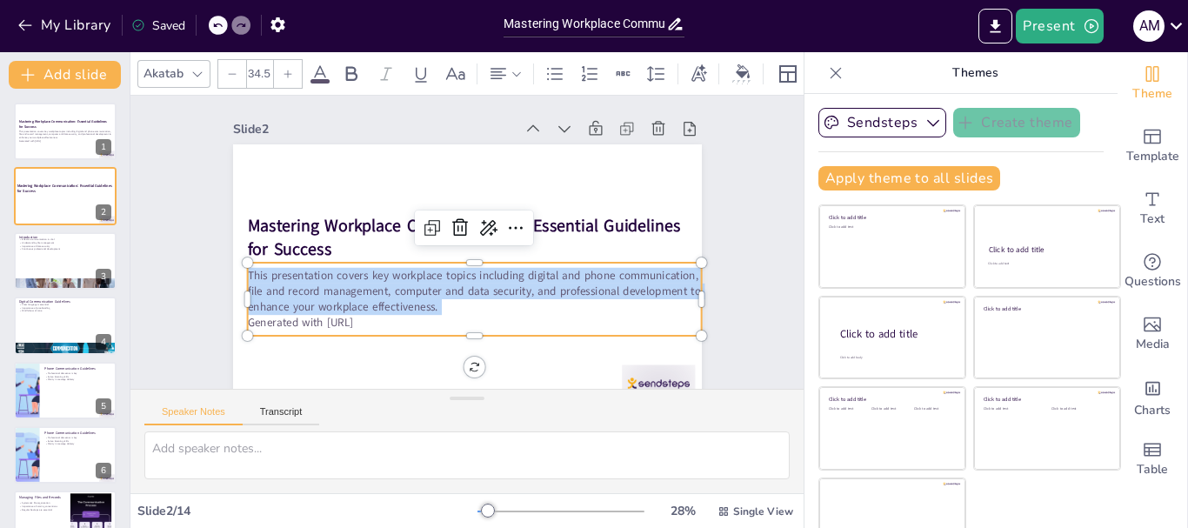
copy p "This presentation covers key workplace topics including digital and phone commu…"
click at [61, 260] on div at bounding box center [65, 260] width 104 height 59
type textarea "Communication is the backbone of any successful workplace. It facilitates colla…"
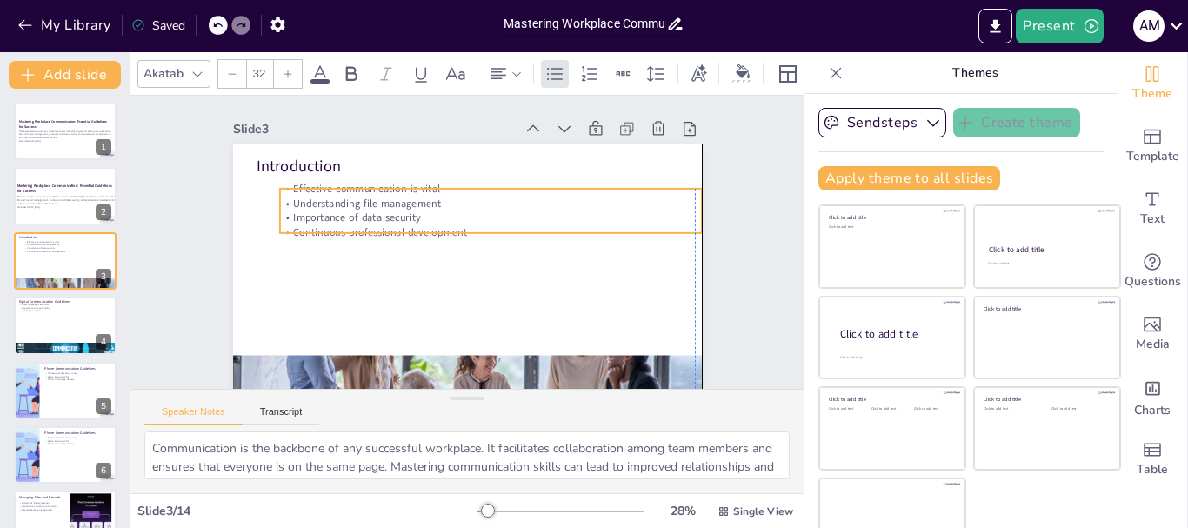
drag, startPoint x: 250, startPoint y: 178, endPoint x: 269, endPoint y: 188, distance: 20.6
click at [463, 188] on p "Effective communication is vital" at bounding box center [514, 277] width 102 height 416
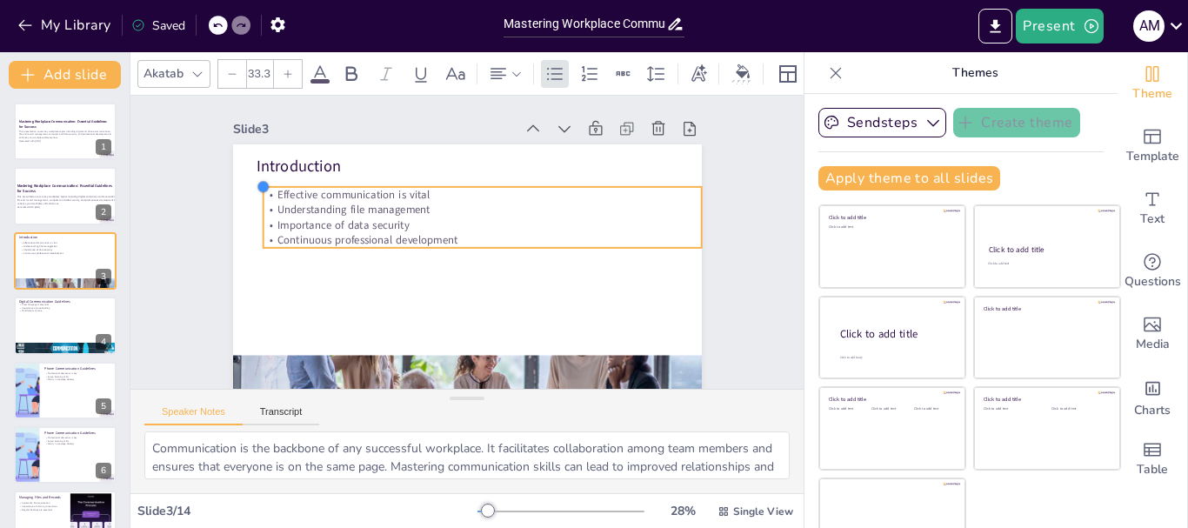
type input "32.6"
drag, startPoint x: 260, startPoint y: 190, endPoint x: 277, endPoint y: 190, distance: 17.4
click at [277, 190] on div "Introduction Effective communication is vital Understanding file management Imp…" at bounding box center [464, 276] width 494 height 311
click at [277, 192] on p "Effective communication is vital" at bounding box center [492, 198] width 430 height 60
click at [283, 192] on p "Effective communication is vital" at bounding box center [494, 199] width 423 height 103
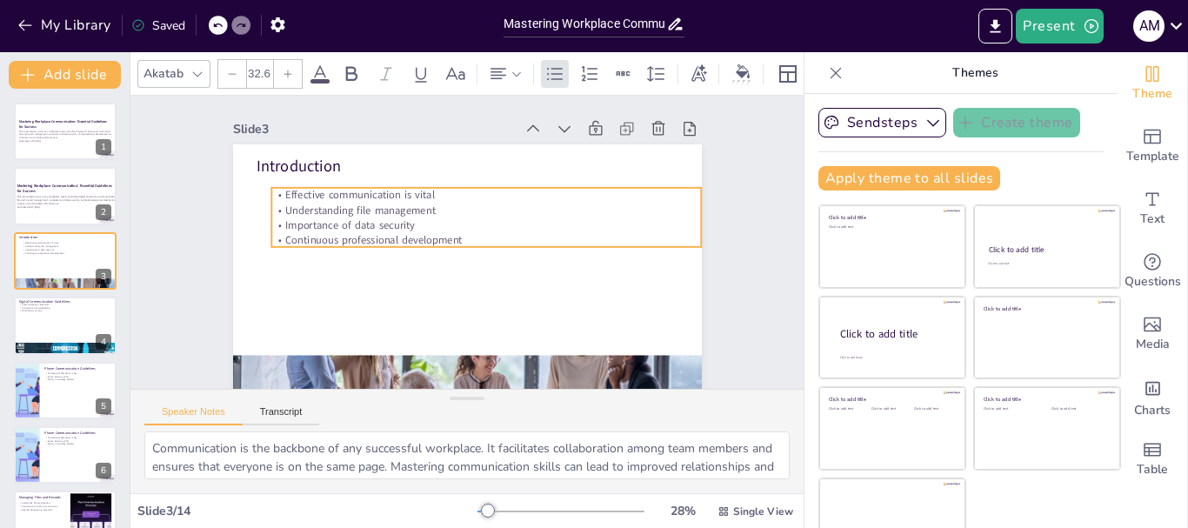
click at [277, 192] on p "Effective communication is vital" at bounding box center [492, 197] width 430 height 59
click at [277, 192] on p "Effective communication is vital" at bounding box center [492, 198] width 430 height 60
click at [271, 192] on p "Effective communication is vital" at bounding box center [486, 195] width 430 height 15
click at [277, 192] on p "Effective communication is vital" at bounding box center [492, 198] width 430 height 60
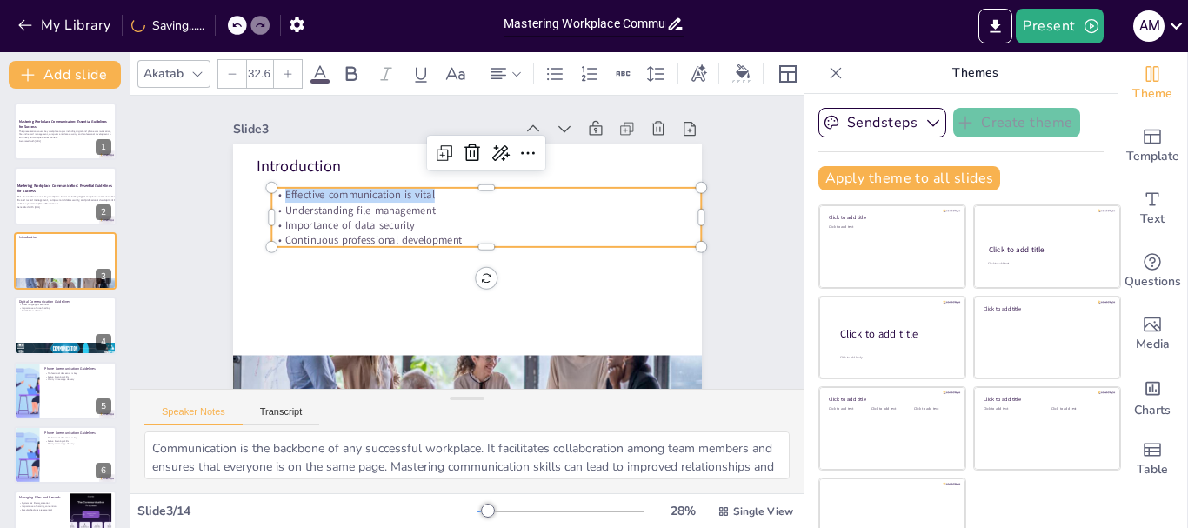
click at [277, 192] on p "Effective communication is vital" at bounding box center [492, 198] width 430 height 60
click at [283, 192] on p "Effective communication is vital" at bounding box center [494, 200] width 423 height 104
click at [365, 192] on p "Effective communication is vital" at bounding box center [514, 225] width 299 height 330
click at [437, 238] on p "Continuous professional development" at bounding box center [486, 242] width 430 height 60
click at [437, 238] on p "Continuous professional development" at bounding box center [486, 244] width 423 height 104
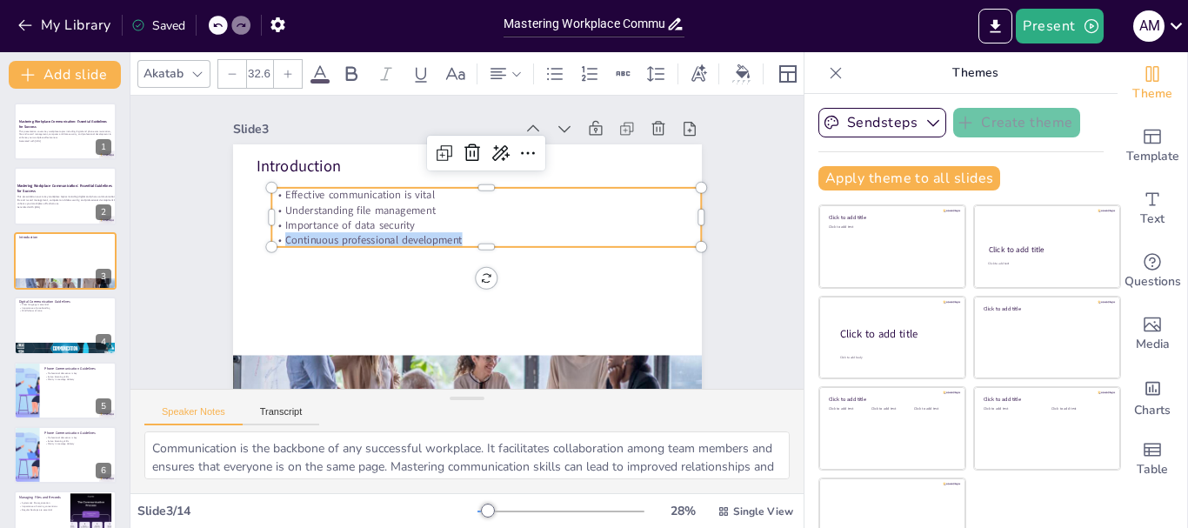
click at [437, 238] on p "Continuous professional development" at bounding box center [486, 242] width 430 height 60
click at [343, 217] on p "Understanding file management" at bounding box center [492, 214] width 423 height 103
click at [343, 217] on p "Understanding file management" at bounding box center [490, 213] width 430 height 60
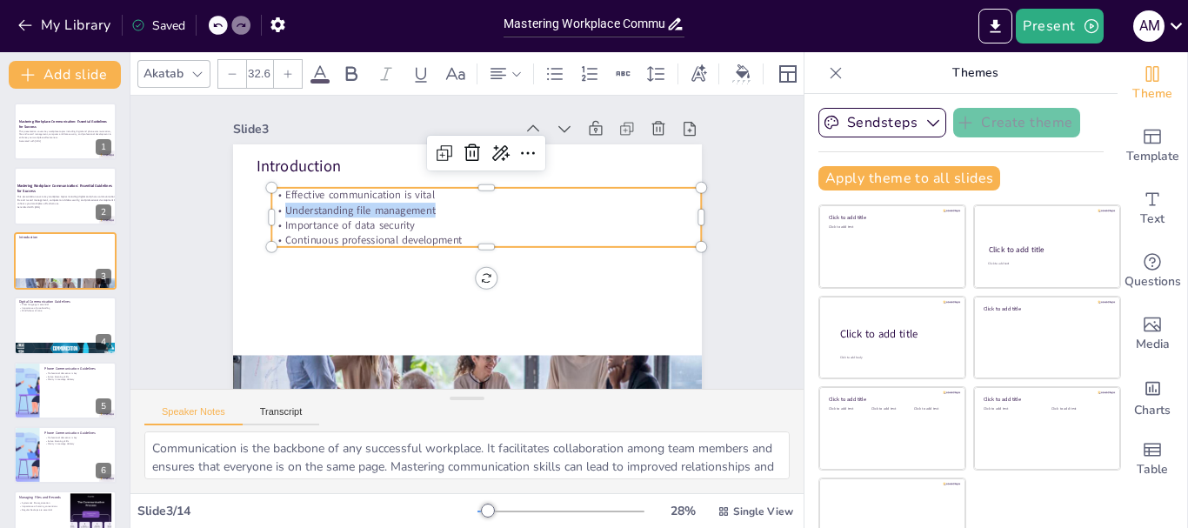
click at [343, 217] on p "Understanding file management" at bounding box center [490, 213] width 430 height 60
click at [343, 217] on p "Understanding file management" at bounding box center [486, 210] width 430 height 15
click at [343, 217] on p "Understanding file management" at bounding box center [490, 213] width 430 height 60
click at [343, 217] on p "Understanding file management" at bounding box center [478, 278] width 299 height 330
drag, startPoint x: 343, startPoint y: 217, endPoint x: 330, endPoint y: 217, distance: 13.0
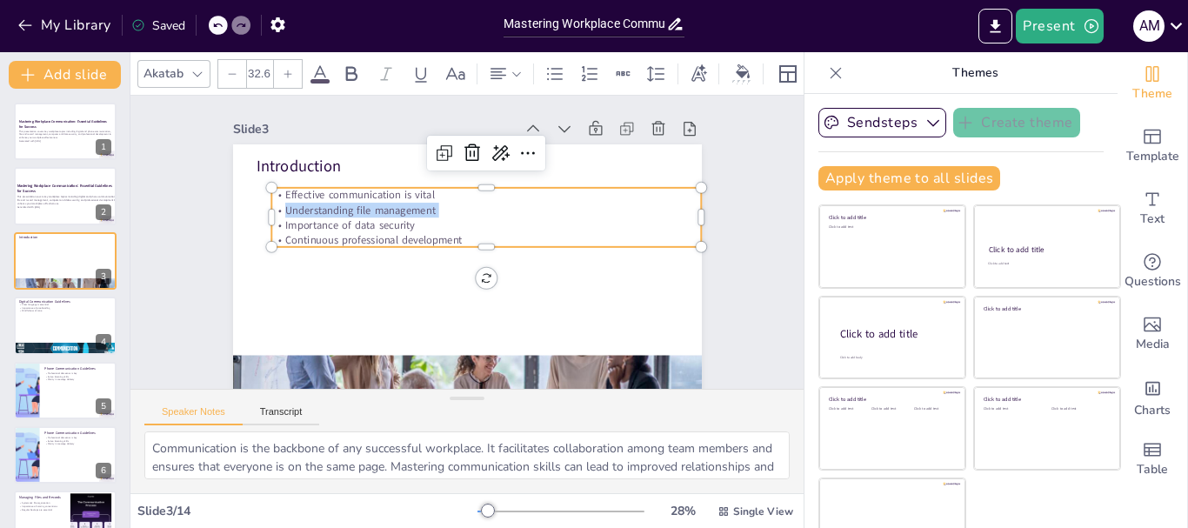
click at [343, 217] on p "Understanding file management" at bounding box center [490, 212] width 430 height 59
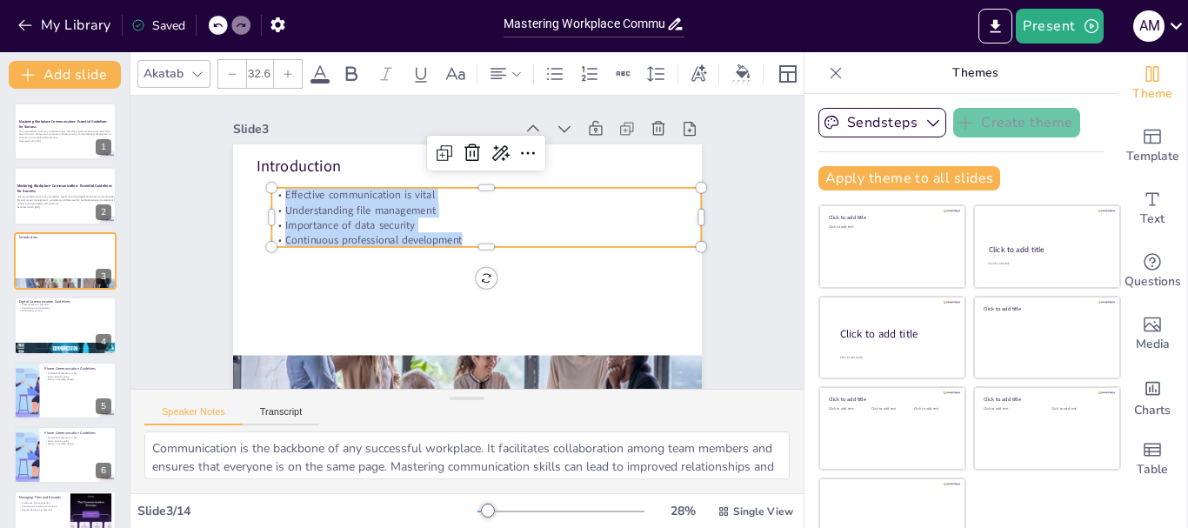
drag, startPoint x: 263, startPoint y: 195, endPoint x: 465, endPoint y: 235, distance: 206.5
click at [465, 235] on div "Effective communication is vital Understanding file management Importance of da…" at bounding box center [488, 220] width 434 height 104
copy div "Effective communication is vital Understanding file management Importance of da…"
click at [86, 323] on div at bounding box center [65, 325] width 104 height 59
type textarea "Using clear language in digital communication helps to eliminate ambiguities. I…"
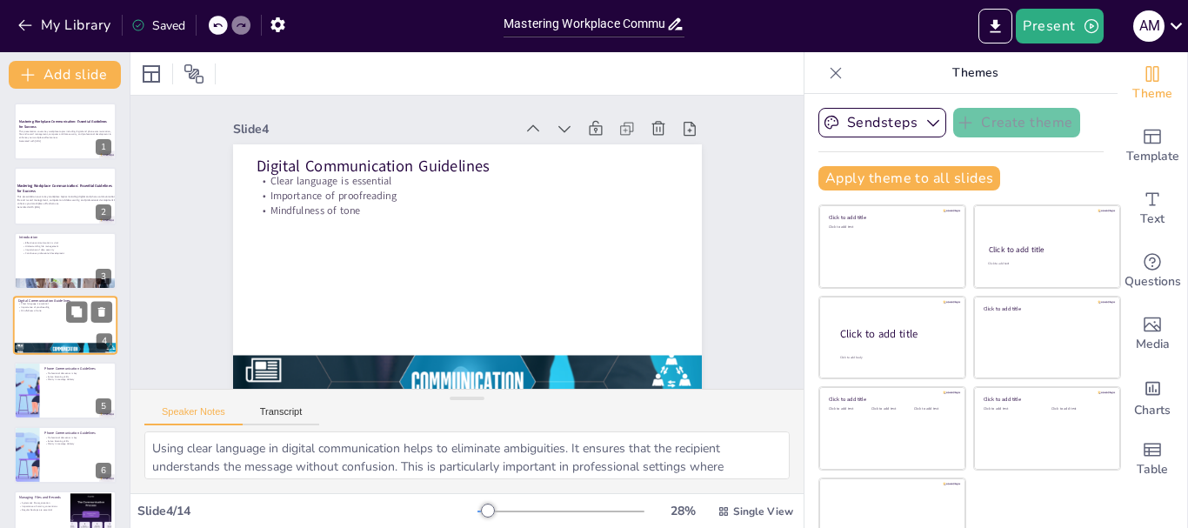
scroll to position [17, 0]
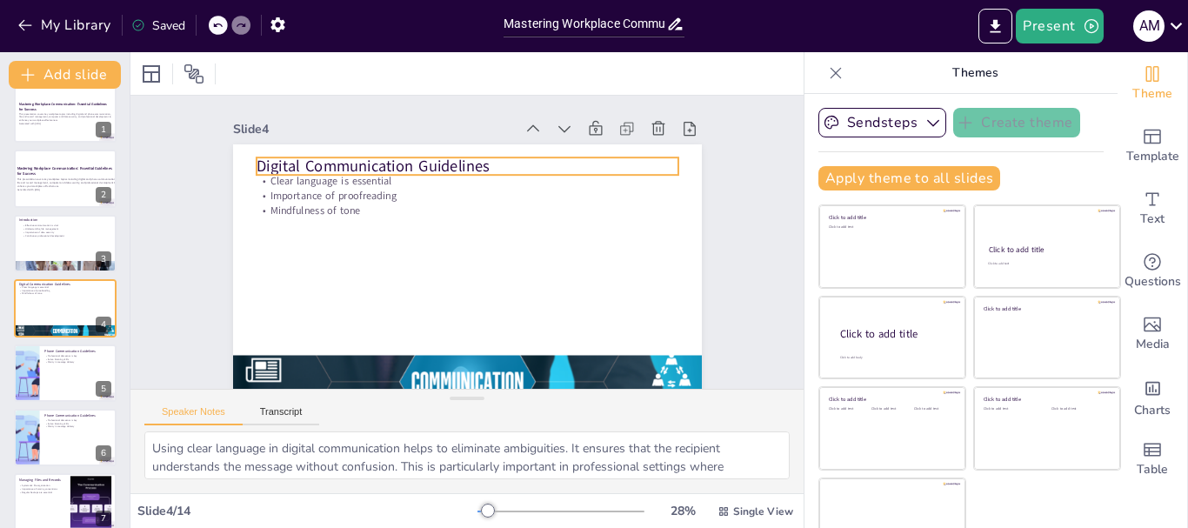
click at [274, 160] on p "Digital Communication Guidelines" at bounding box center [482, 167] width 417 height 109
click at [264, 160] on p "Digital Communication Guidelines" at bounding box center [475, 167] width 422 height 66
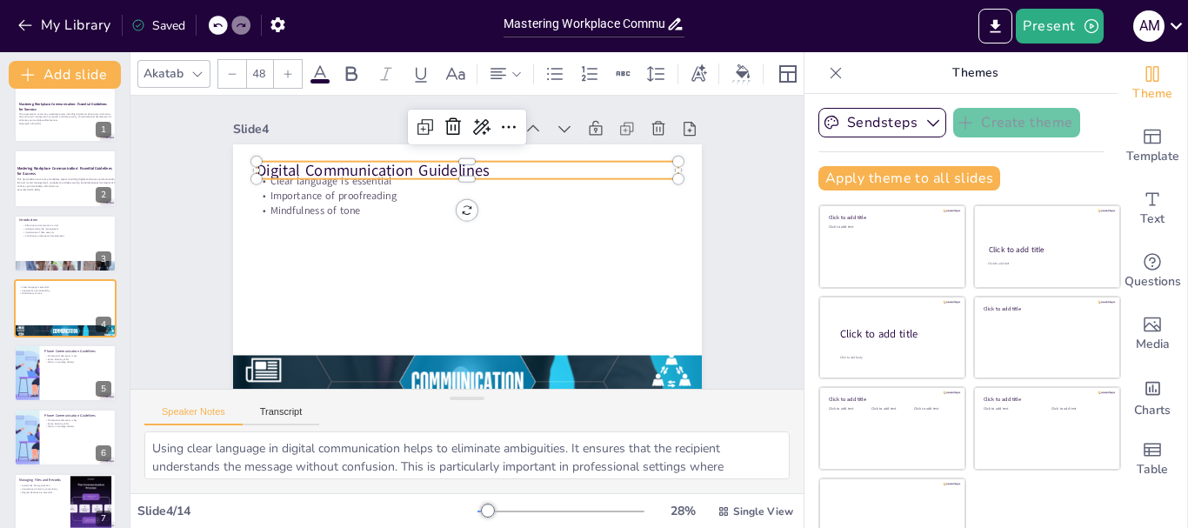
click at [243, 160] on div "Clear language is essential Importance of proofreading Mindfulness of tone Digi…" at bounding box center [467, 275] width 469 height 263
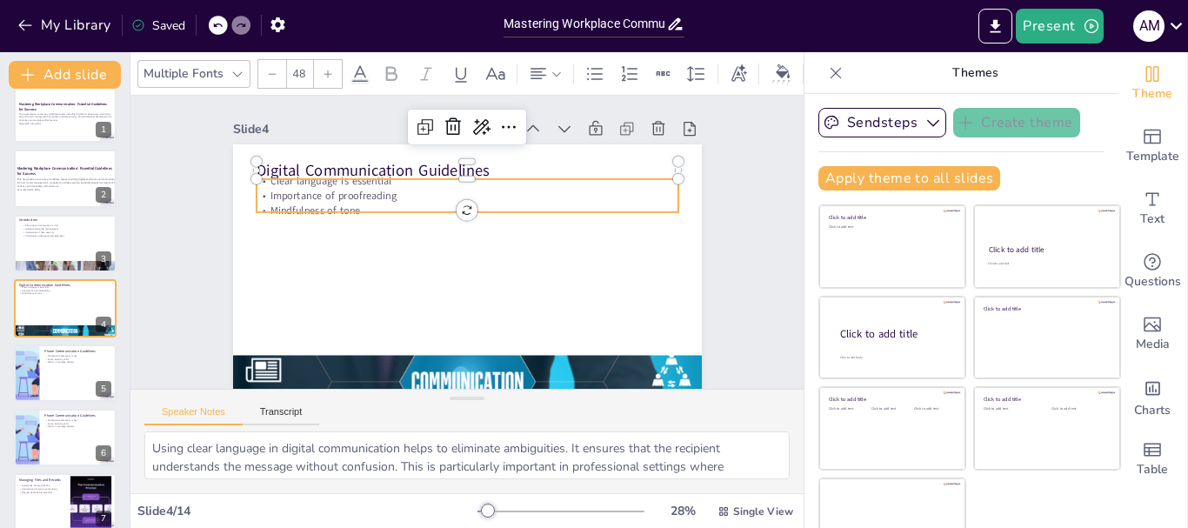
click at [306, 202] on p "Importance of proofreading" at bounding box center [467, 196] width 422 height 15
click at [306, 202] on p "Importance of proofreading" at bounding box center [471, 196] width 421 height 58
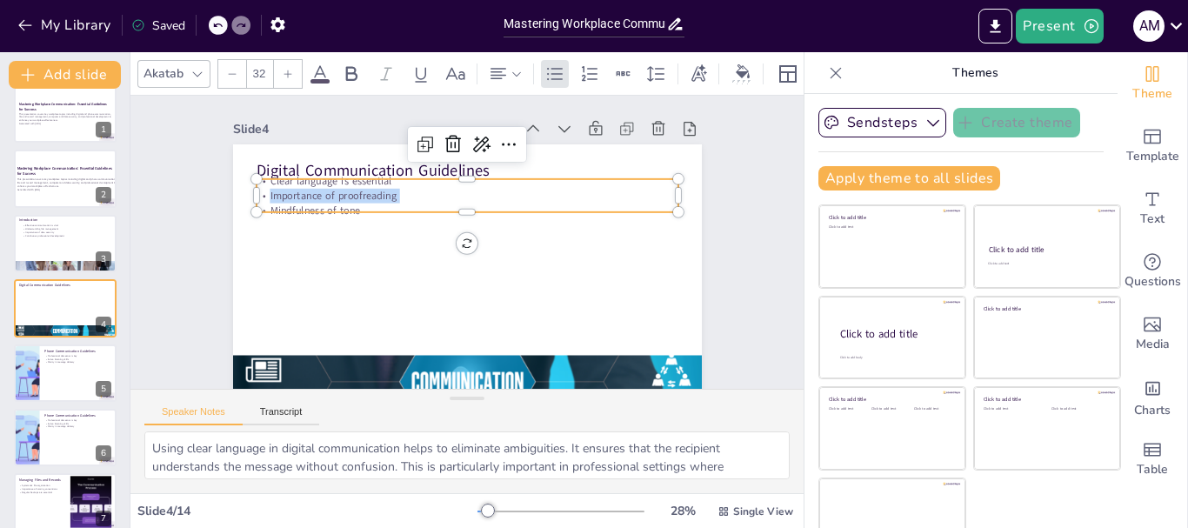
click at [306, 202] on p "Importance of proofreading" at bounding box center [477, 197] width 416 height 102
click at [396, 202] on p "Importance of proofreading" at bounding box center [507, 219] width 223 height 372
click at [306, 202] on p "Importance of proofreading" at bounding box center [471, 196] width 421 height 58
click at [306, 202] on p "Importance of proofreading" at bounding box center [472, 196] width 421 height 59
click at [306, 202] on p "Importance of proofreading" at bounding box center [471, 196] width 421 height 58
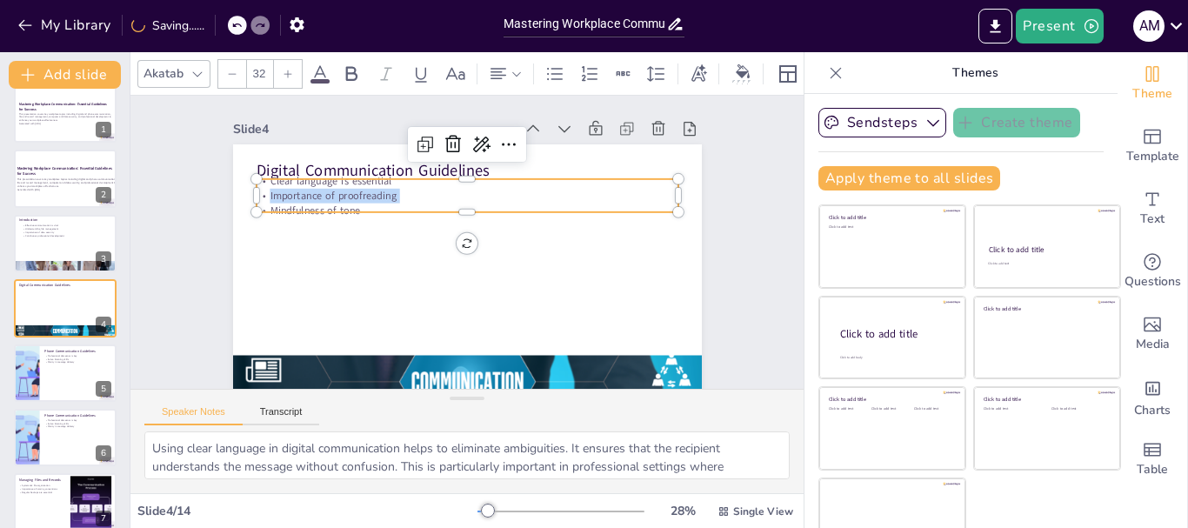
click at [306, 202] on p "Importance of proofreading" at bounding box center [471, 196] width 421 height 58
click at [306, 202] on p "Importance of proofreading" at bounding box center [481, 198] width 406 height 144
click at [306, 202] on p "Importance of proofreading" at bounding box center [471, 196] width 421 height 58
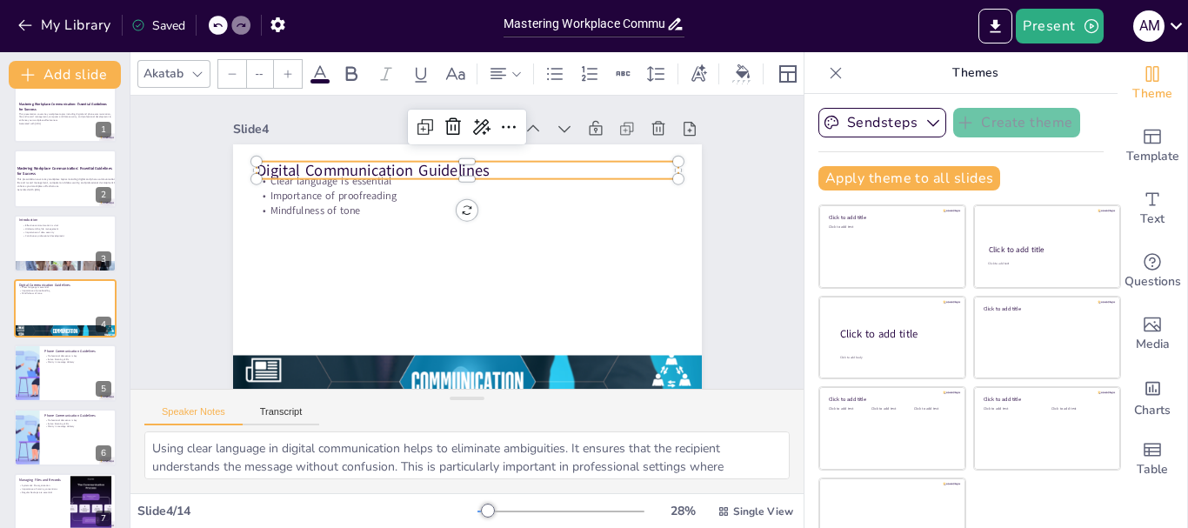
click at [267, 170] on p "Digital Communication Guidelines" at bounding box center [474, 170] width 422 height 66
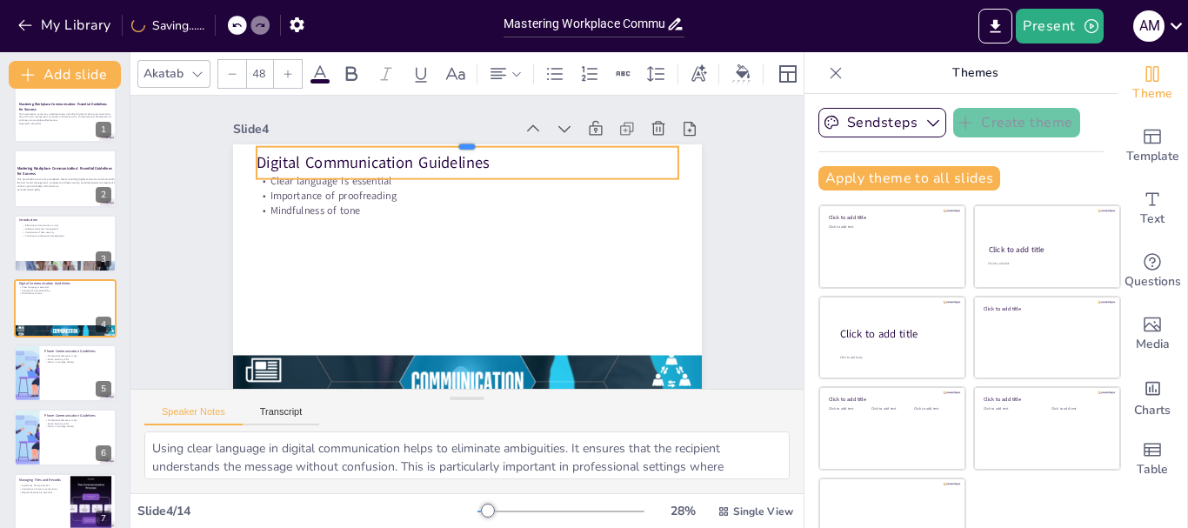
drag, startPoint x: 269, startPoint y: 159, endPoint x: 270, endPoint y: 143, distance: 15.7
click at [352, 143] on div at bounding box center [527, 159] width 350 height 259
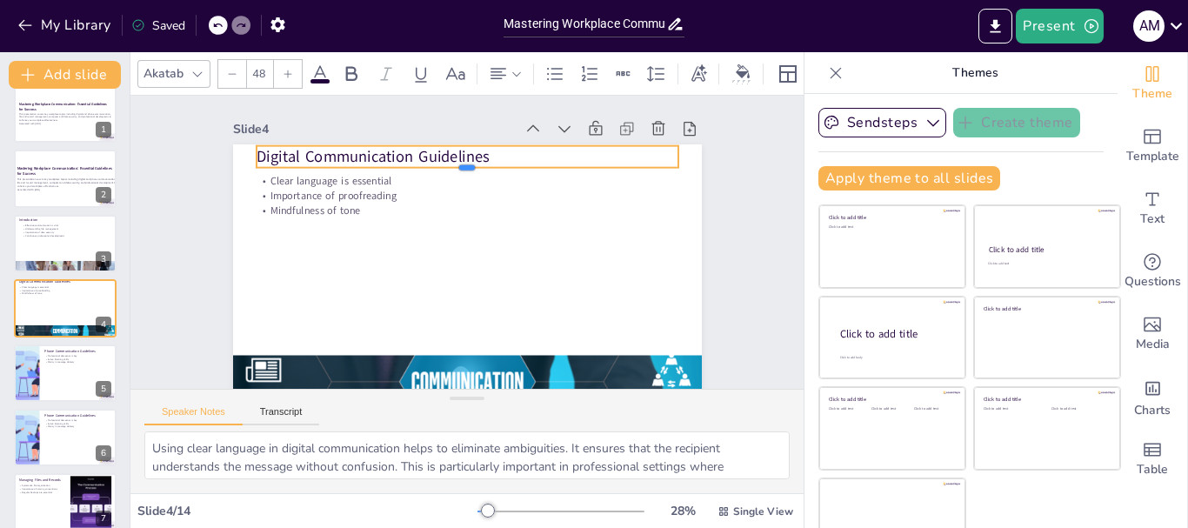
drag, startPoint x: 441, startPoint y: 180, endPoint x: 441, endPoint y: 154, distance: 26.1
click at [441, 154] on div "Digital Communication Guidelines Clear language is essential Importance of proo…" at bounding box center [464, 275] width 494 height 311
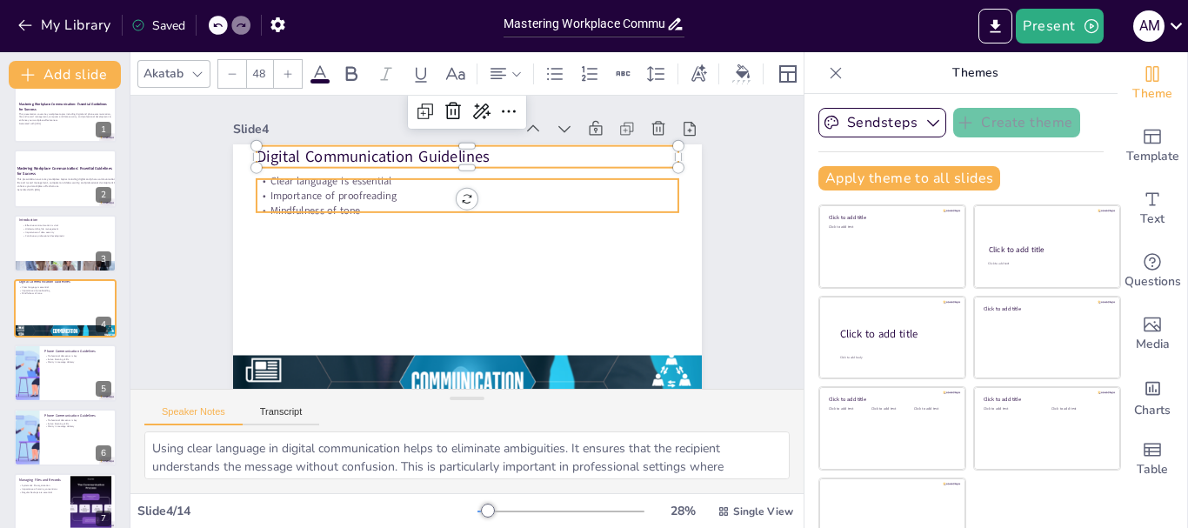
click at [253, 177] on div "Digital Communication Guidelines Clear language is essential Importance of proo…" at bounding box center [464, 275] width 494 height 311
click at [267, 168] on div at bounding box center [477, 138] width 421 height 57
click at [267, 169] on div at bounding box center [477, 139] width 421 height 58
click at [256, 146] on div at bounding box center [467, 139] width 422 height 14
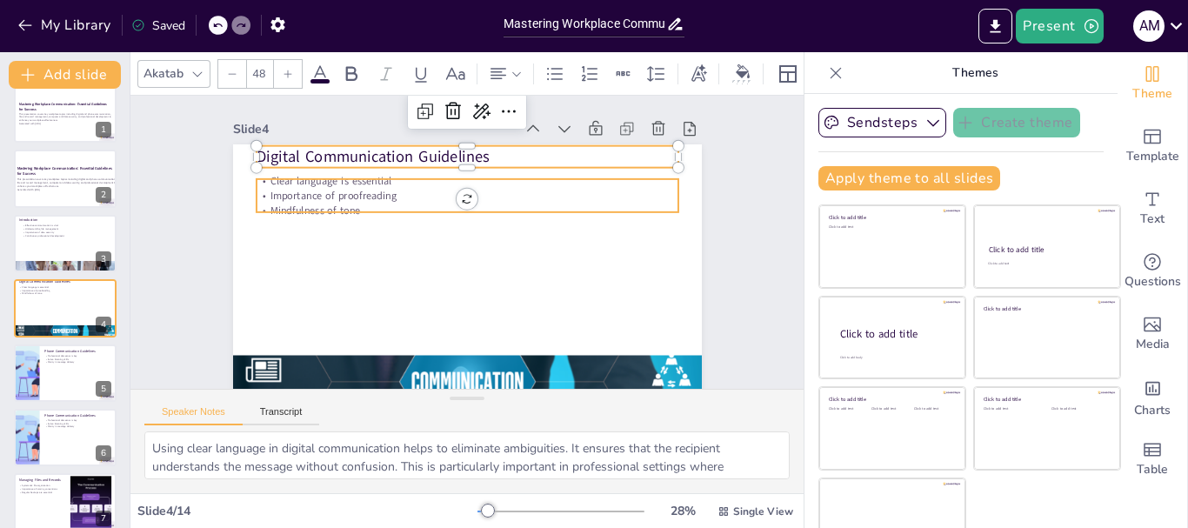
click at [256, 146] on div at bounding box center [467, 139] width 422 height 14
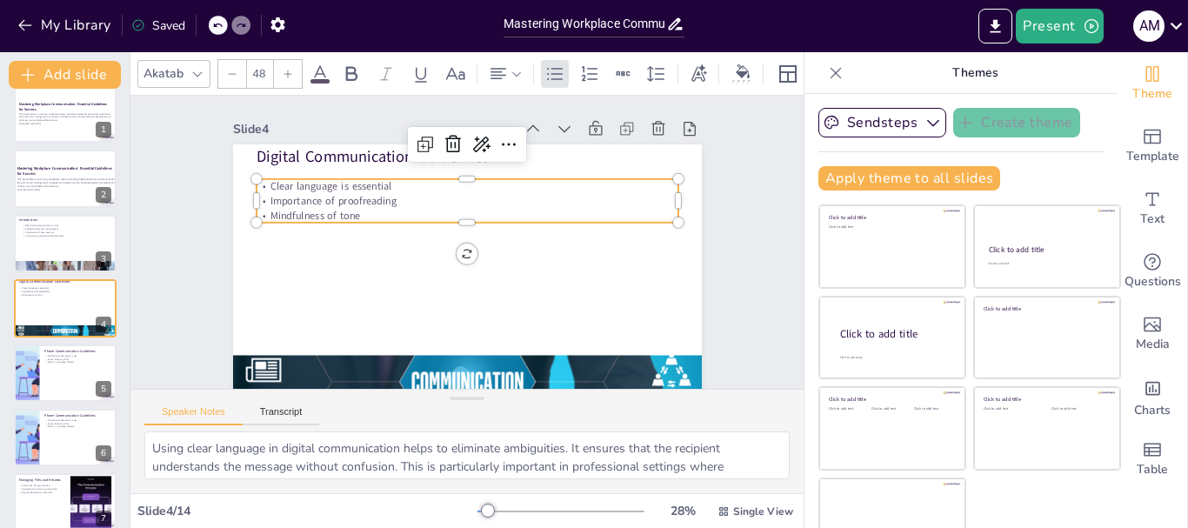
type input "32"
click at [263, 185] on p "Clear language is essential" at bounding box center [473, 186] width 421 height 58
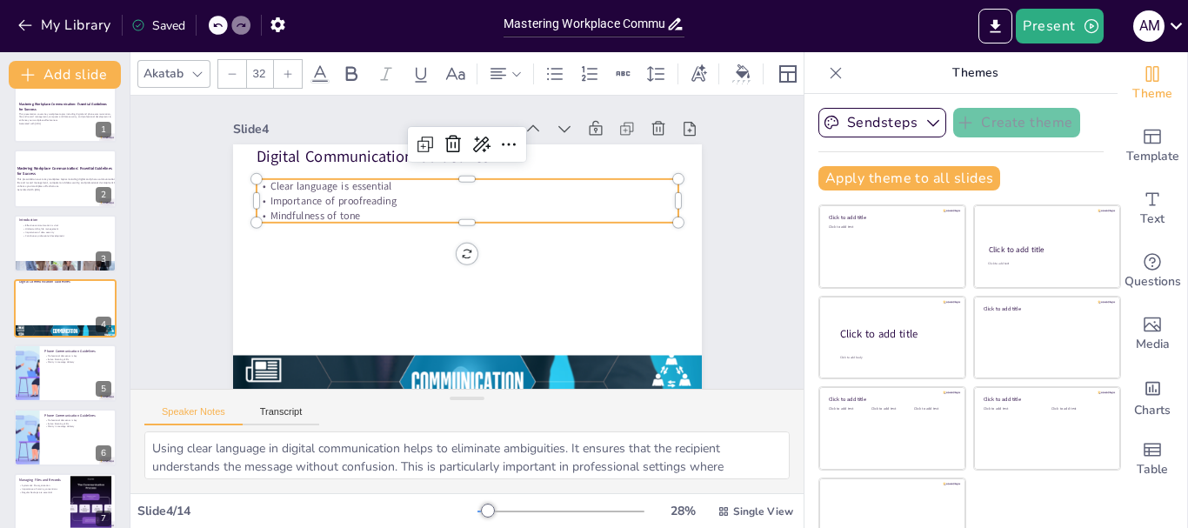
click at [370, 201] on p "Importance of proofreading" at bounding box center [471, 201] width 421 height 58
click at [370, 201] on p "Importance of proofreading" at bounding box center [476, 201] width 416 height 102
click at [370, 201] on p "Importance of proofreading" at bounding box center [471, 201] width 421 height 58
click at [370, 201] on p "Importance of proofreading" at bounding box center [476, 201] width 416 height 102
click at [370, 201] on p "Importance of proofreading" at bounding box center [471, 201] width 421 height 58
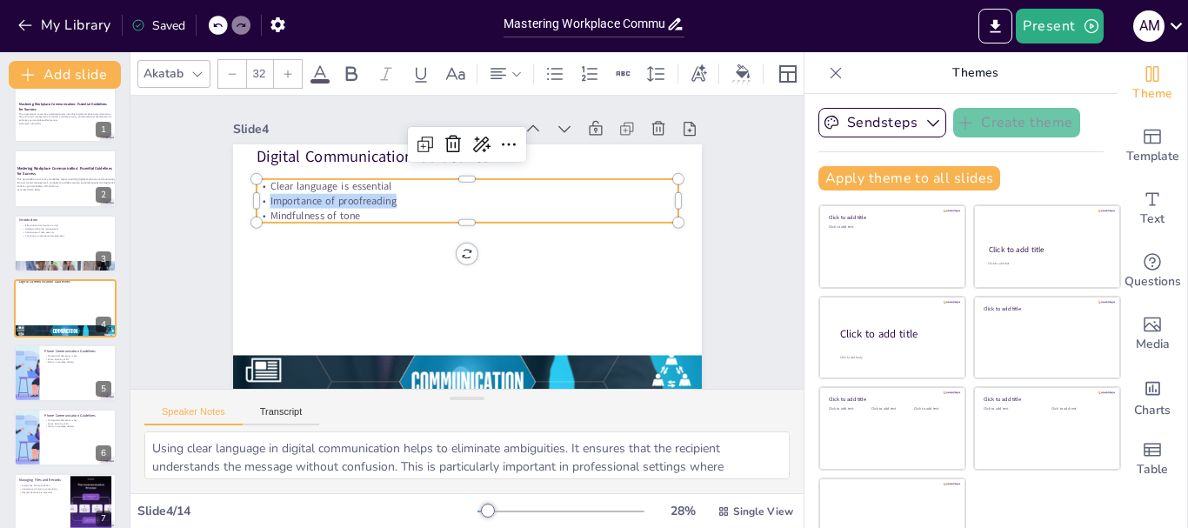
click at [391, 201] on p "Importance of proofreading" at bounding box center [502, 263] width 223 height 372
click at [370, 201] on p "Importance of proofreading" at bounding box center [471, 201] width 421 height 58
click at [370, 201] on p "Importance of proofreading" at bounding box center [476, 201] width 416 height 102
drag, startPoint x: 370, startPoint y: 201, endPoint x: 403, endPoint y: 206, distance: 33.5
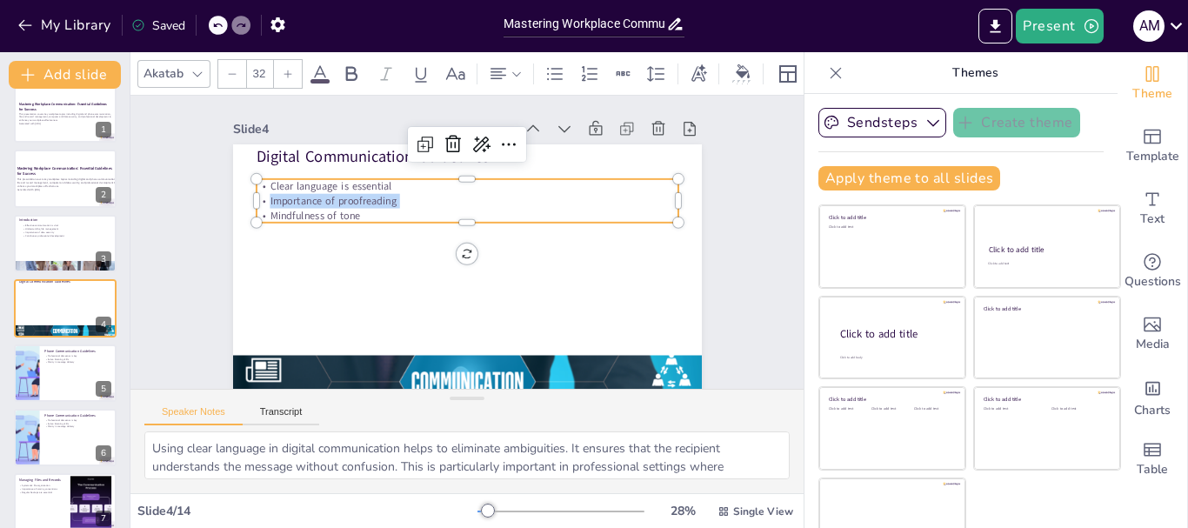
click at [403, 206] on p "Importance of proofreading" at bounding box center [471, 201] width 421 height 58
click at [267, 189] on p "Clear language is essential" at bounding box center [473, 186] width 421 height 58
click at [383, 189] on p "Clear language is essential" at bounding box center [513, 210] width 260 height 350
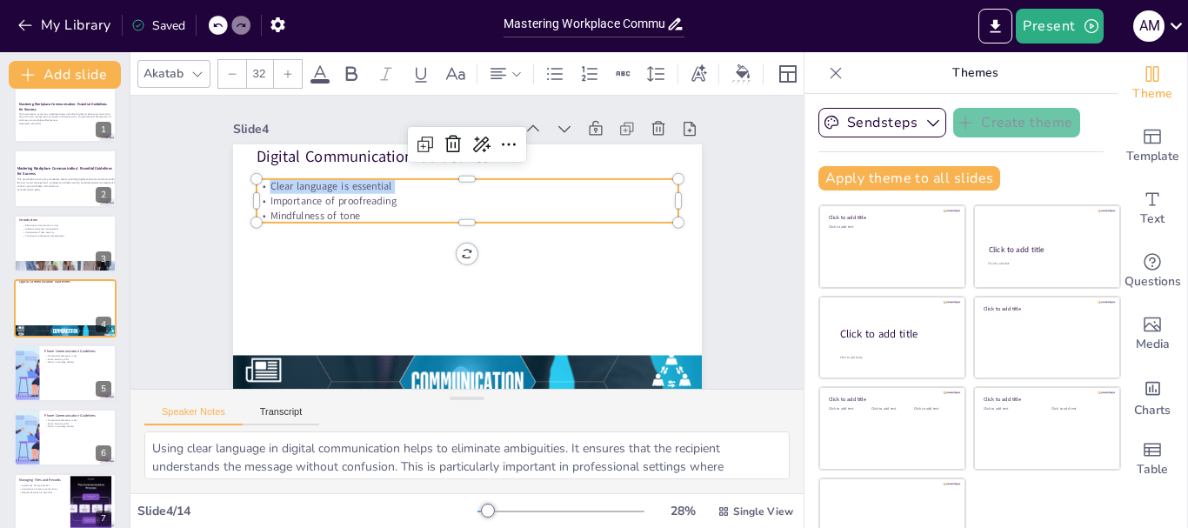
drag, startPoint x: 267, startPoint y: 189, endPoint x: 341, endPoint y: 227, distance: 83.2
click at [341, 227] on div "Digital Communication Guidelines Clear language is essential Importance of proo…" at bounding box center [467, 275] width 469 height 263
click at [336, 213] on p "Mindfulness of tone" at bounding box center [472, 216] width 416 height 102
click at [263, 185] on p "Clear language is essential" at bounding box center [473, 186] width 421 height 58
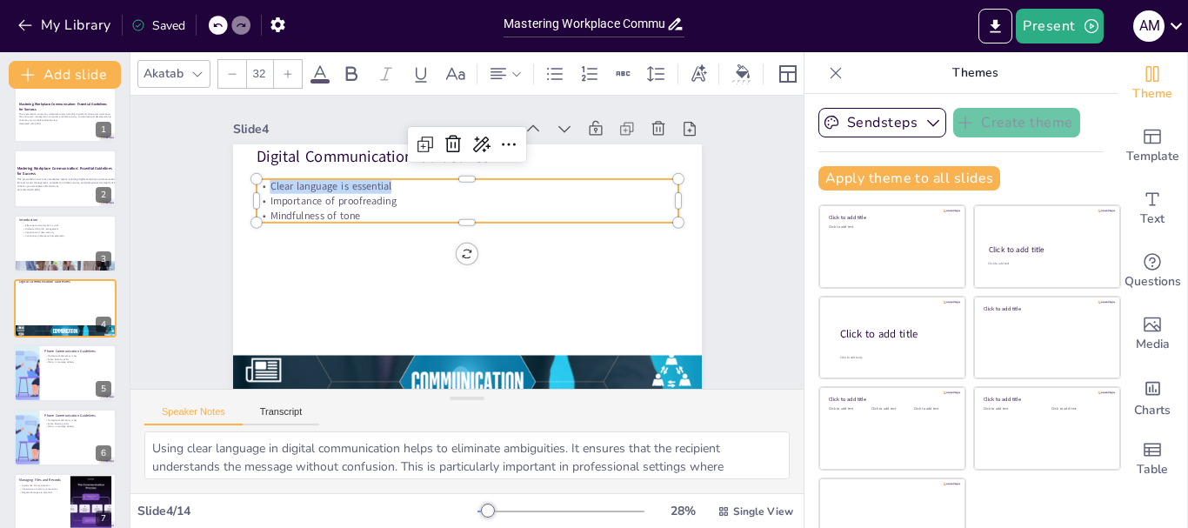
click at [256, 185] on p "Clear language is essential" at bounding box center [467, 186] width 422 height 15
drag, startPoint x: 251, startPoint y: 185, endPoint x: 333, endPoint y: 217, distance: 87.5
click at [333, 217] on div "Clear language is essential Importance of proofreading Mindfulness of tone" at bounding box center [494, 211] width 343 height 315
copy div "Clear language is essential Importance of proofreading Mindfulness of tone"
click at [69, 351] on button at bounding box center [76, 359] width 21 height 21
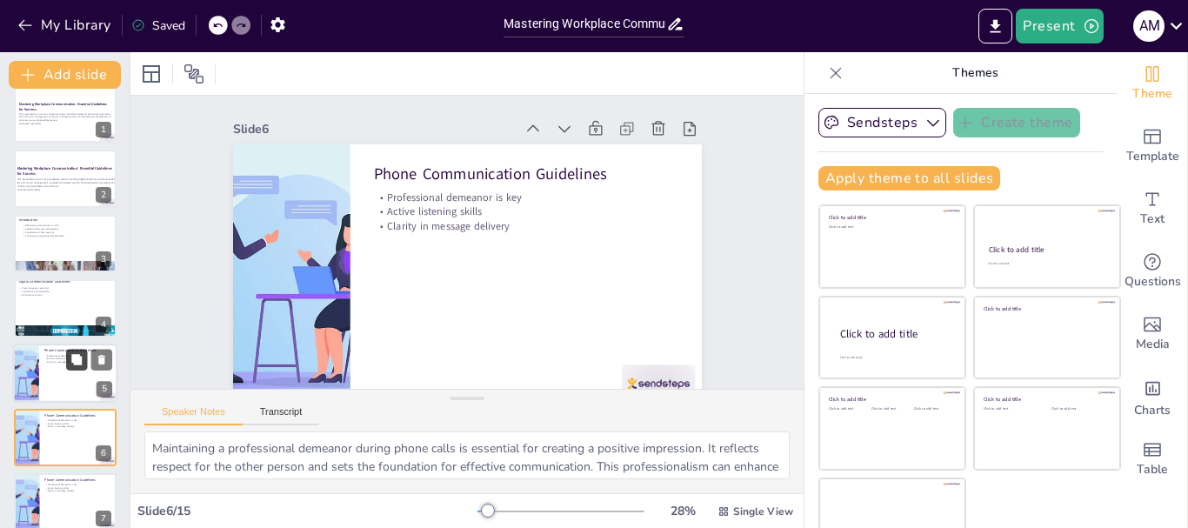
click at [69, 478] on button at bounding box center [76, 488] width 21 height 21
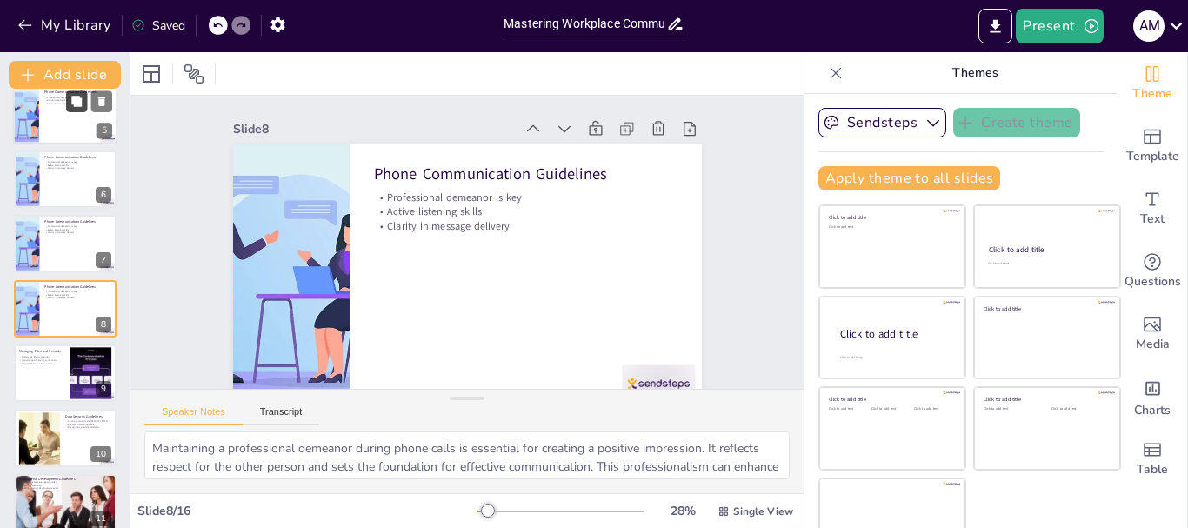
scroll to position [32, 0]
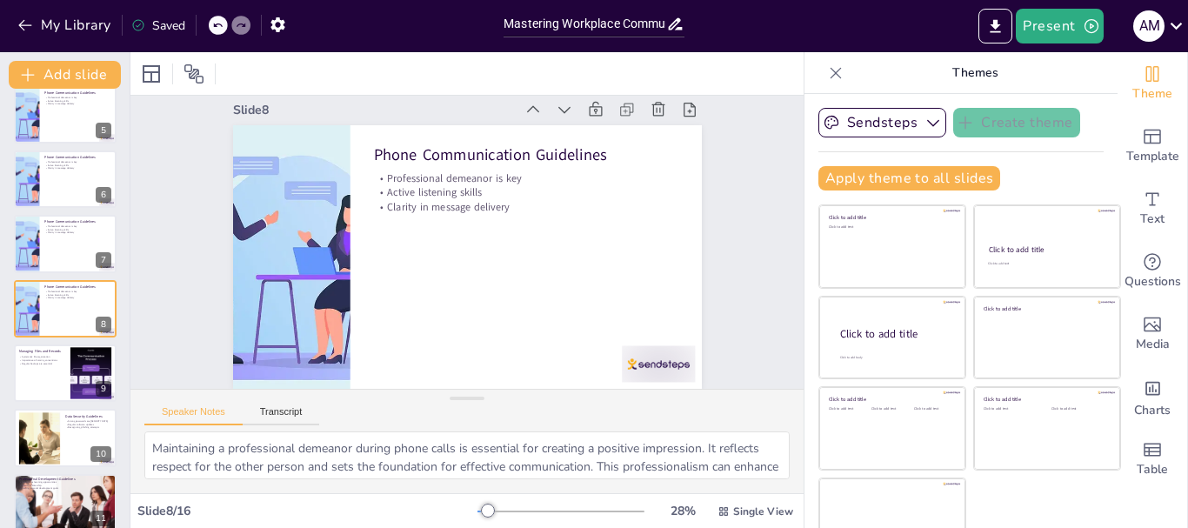
click at [227, 23] on div at bounding box center [218, 25] width 19 height 19
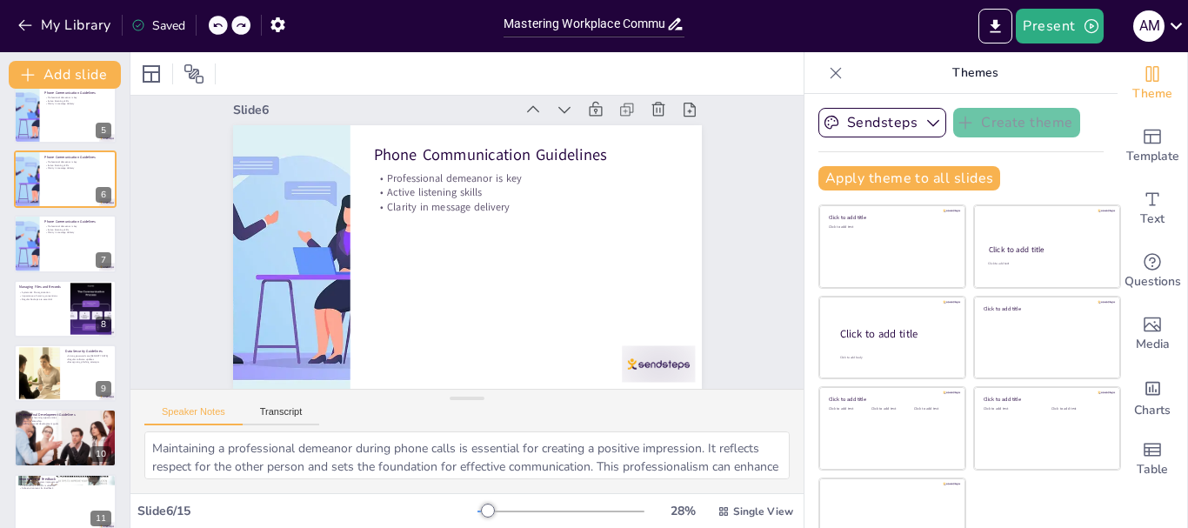
click at [227, 23] on div at bounding box center [218, 25] width 19 height 19
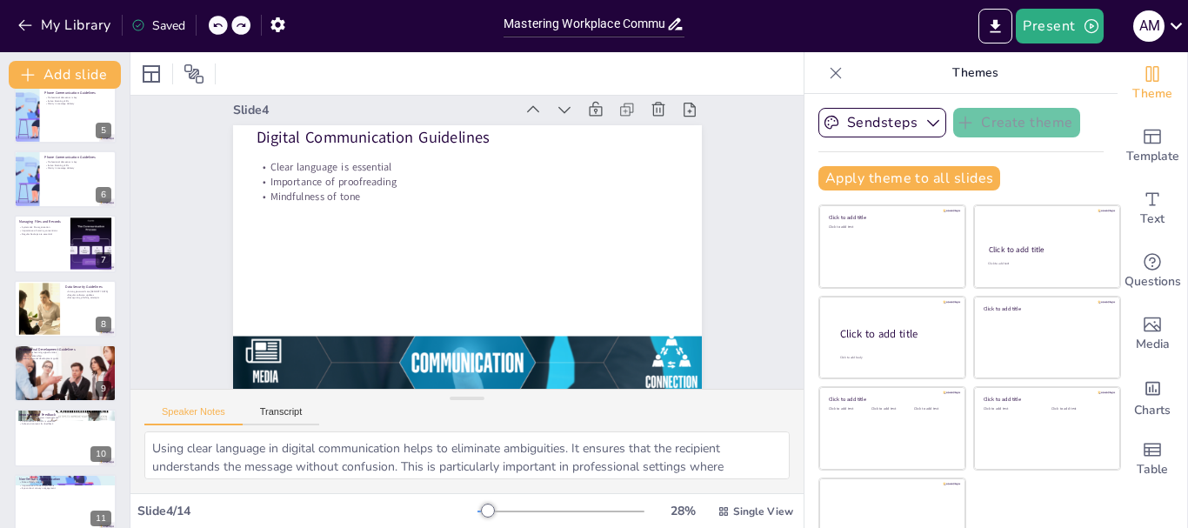
click at [216, 26] on icon at bounding box center [217, 25] width 9 height 4
click at [63, 119] on div at bounding box center [65, 114] width 104 height 59
type textarea "Maintaining a professional demeanor during phone calls is essential for creatin…"
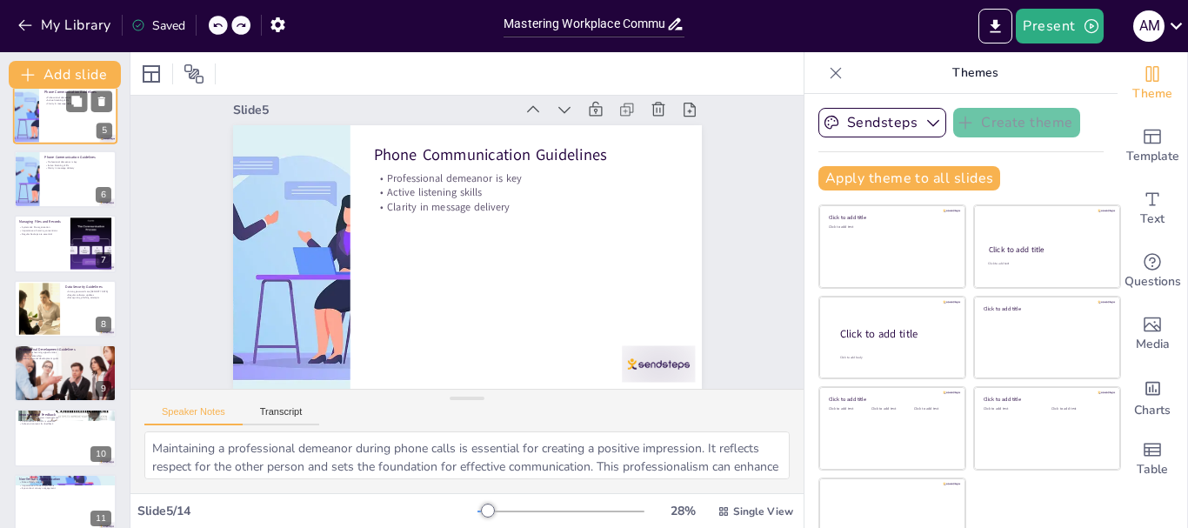
scroll to position [0, 0]
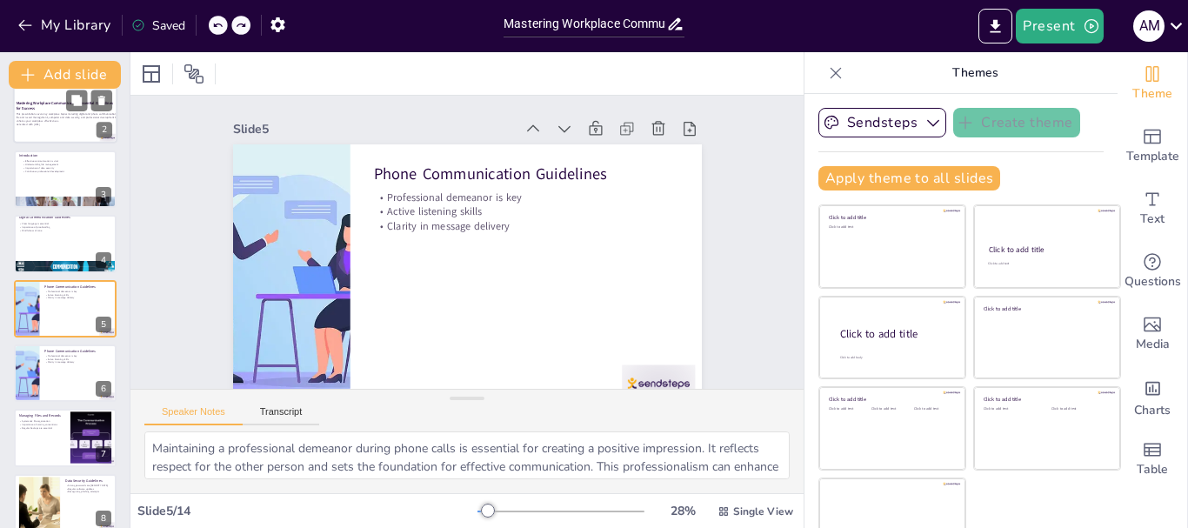
click at [68, 133] on div at bounding box center [65, 114] width 104 height 59
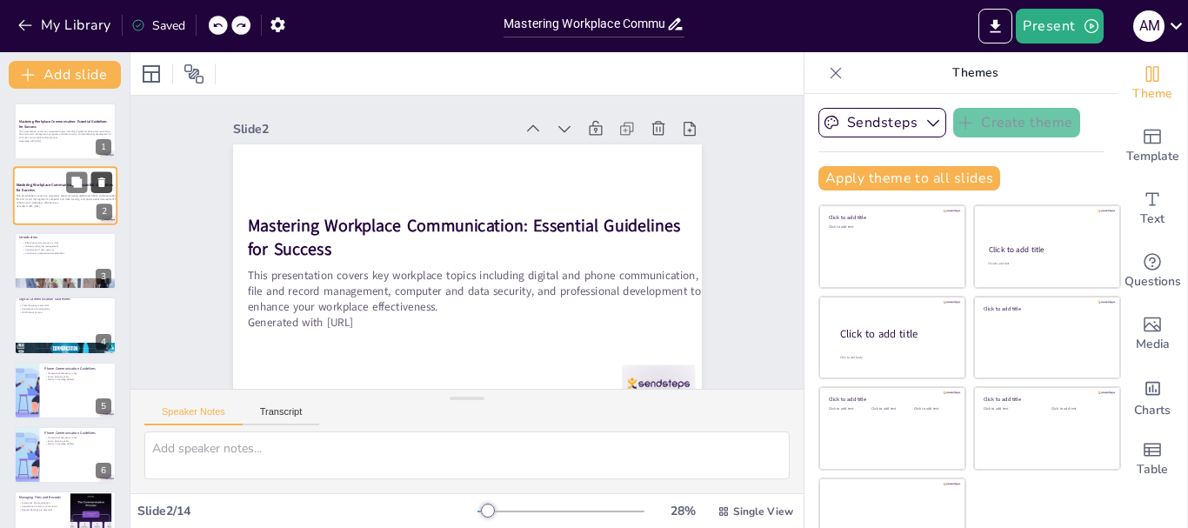
click at [105, 177] on icon at bounding box center [102, 183] width 12 height 12
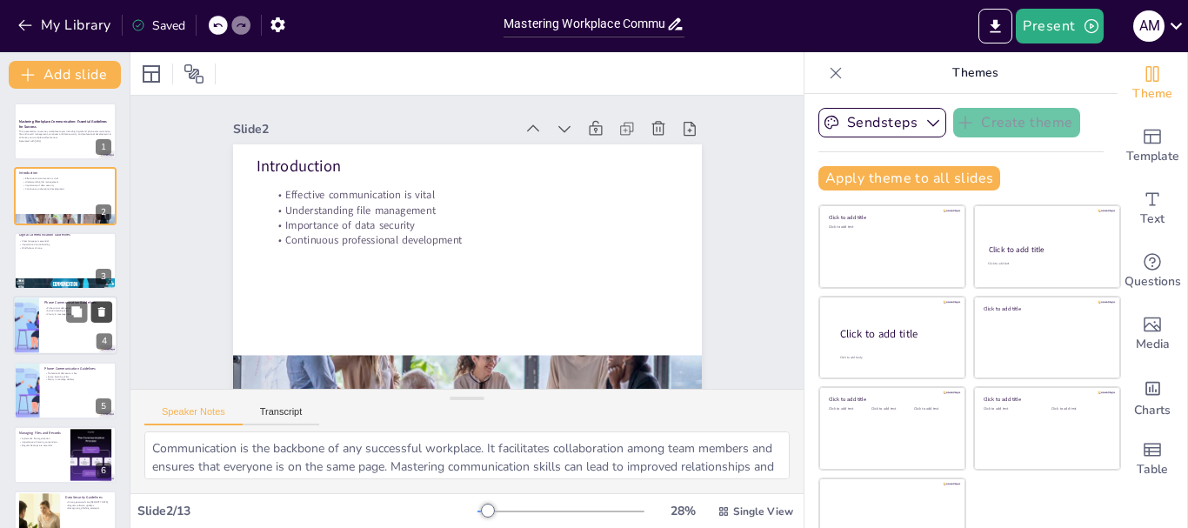
click at [101, 310] on icon at bounding box center [101, 312] width 7 height 10
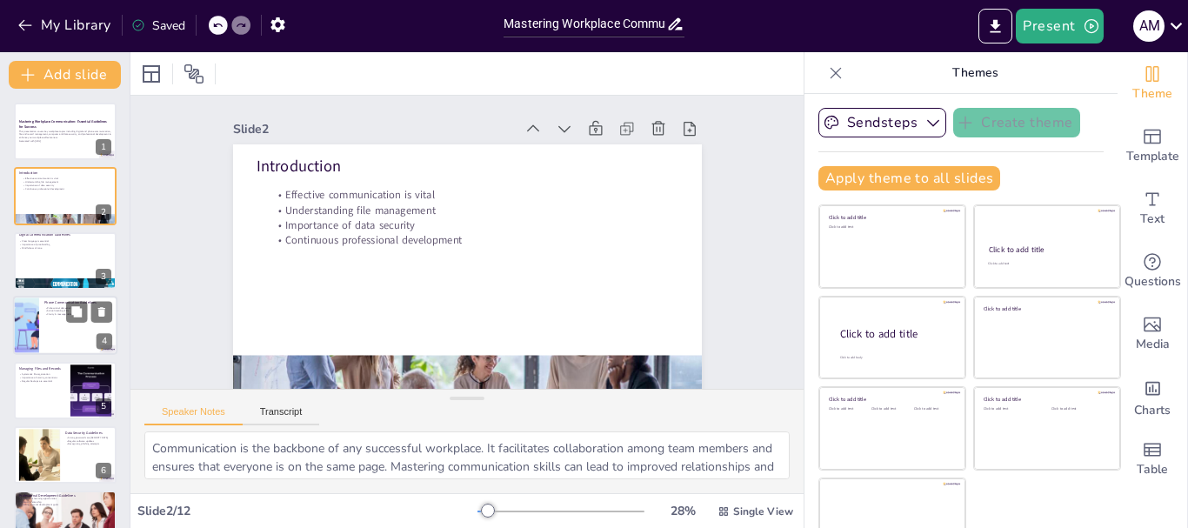
click at [32, 343] on div at bounding box center [25, 325] width 103 height 59
type textarea "Maintaining a professional demeanor during phone calls is essential for creatin…"
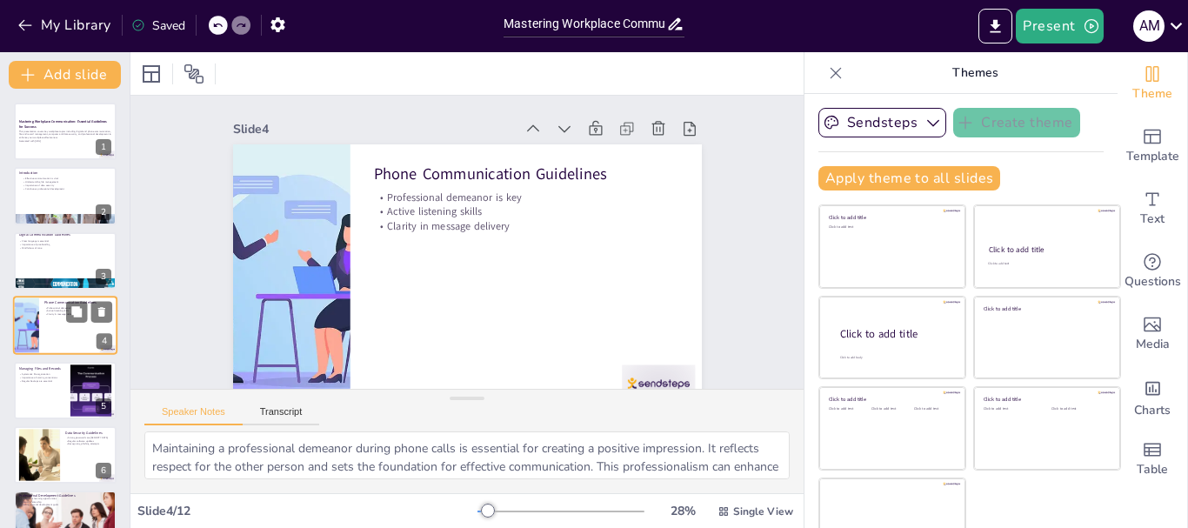
scroll to position [17, 0]
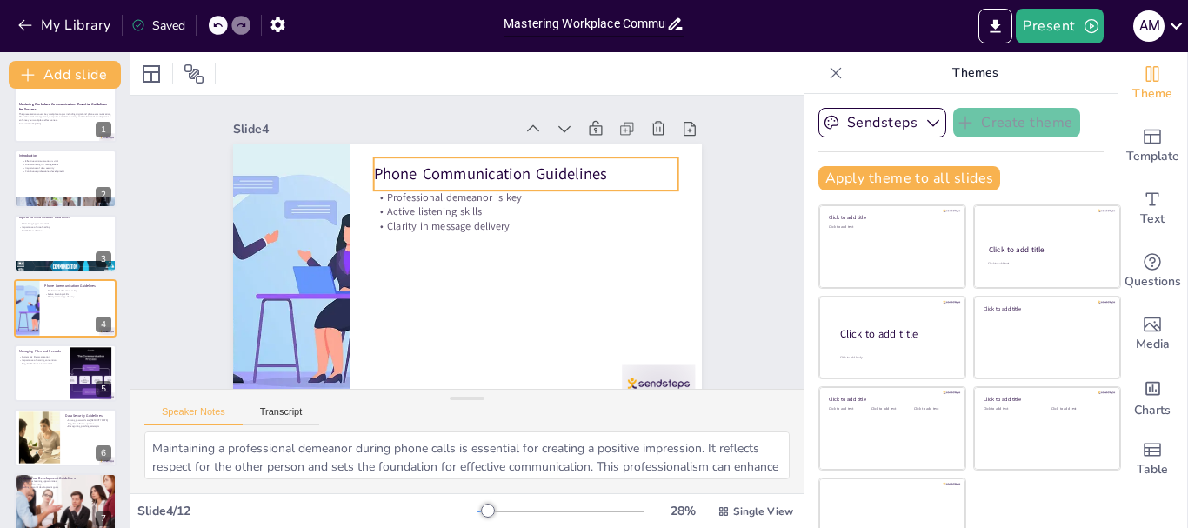
click at [380, 179] on p "Phone Communication Guidelines" at bounding box center [532, 181] width 305 height 54
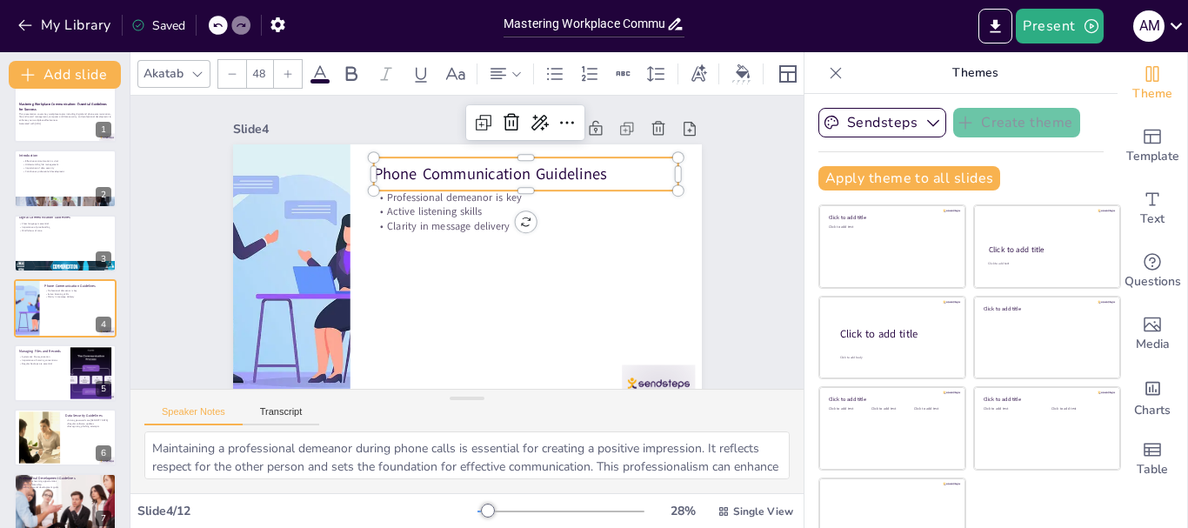
click at [380, 179] on p "Phone Communication Guidelines" at bounding box center [532, 181] width 305 height 54
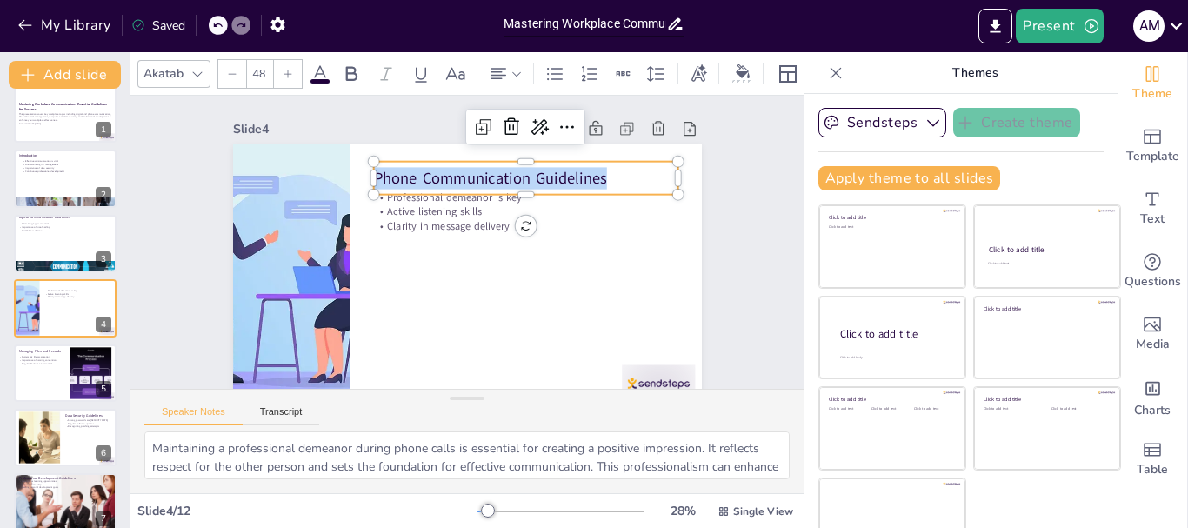
copy p "Phone Communication Guidelines"
click at [425, 209] on p "Active listening skills" at bounding box center [525, 211] width 304 height 15
click at [425, 209] on p "Active listening skills" at bounding box center [529, 218] width 304 height 46
type input "32"
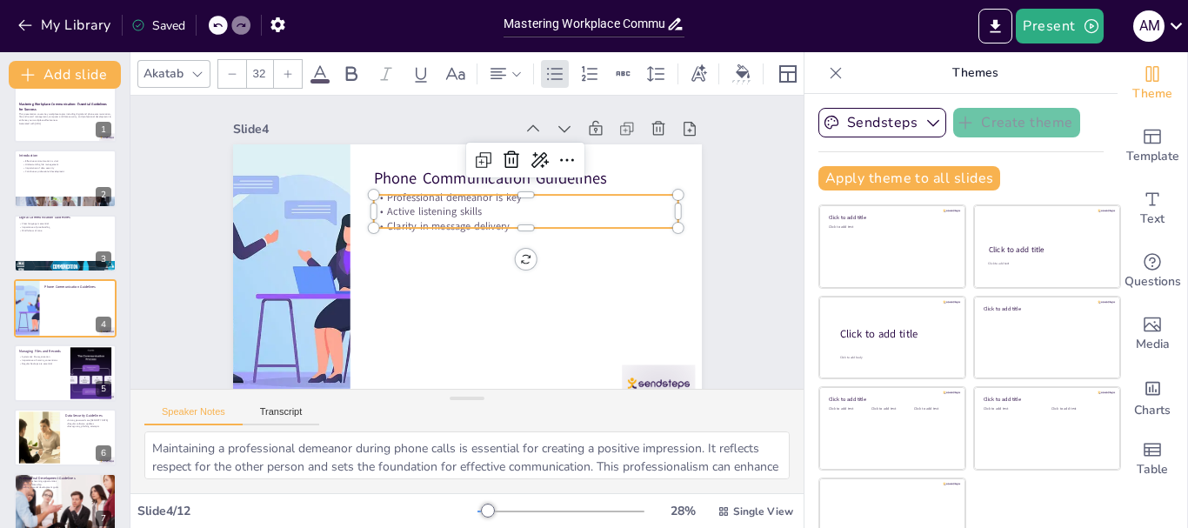
click at [425, 209] on p "Active listening skills" at bounding box center [529, 218] width 304 height 46
click at [425, 209] on p "Active listening skills" at bounding box center [532, 231] width 294 height 108
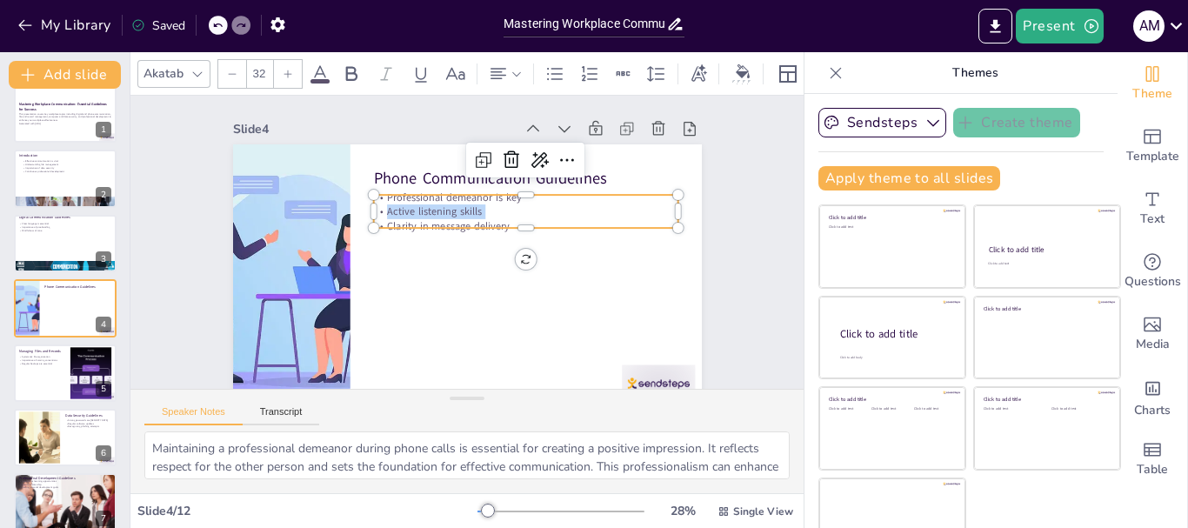
click at [460, 207] on p "Active listening skills" at bounding box center [464, 308] width 165 height 271
click at [377, 197] on p "Professional demeanor is key" at bounding box center [529, 203] width 304 height 46
click at [474, 197] on p "Professional demeanor is key" at bounding box center [528, 284] width 108 height 294
click at [377, 197] on p "Professional demeanor is key" at bounding box center [529, 203] width 304 height 46
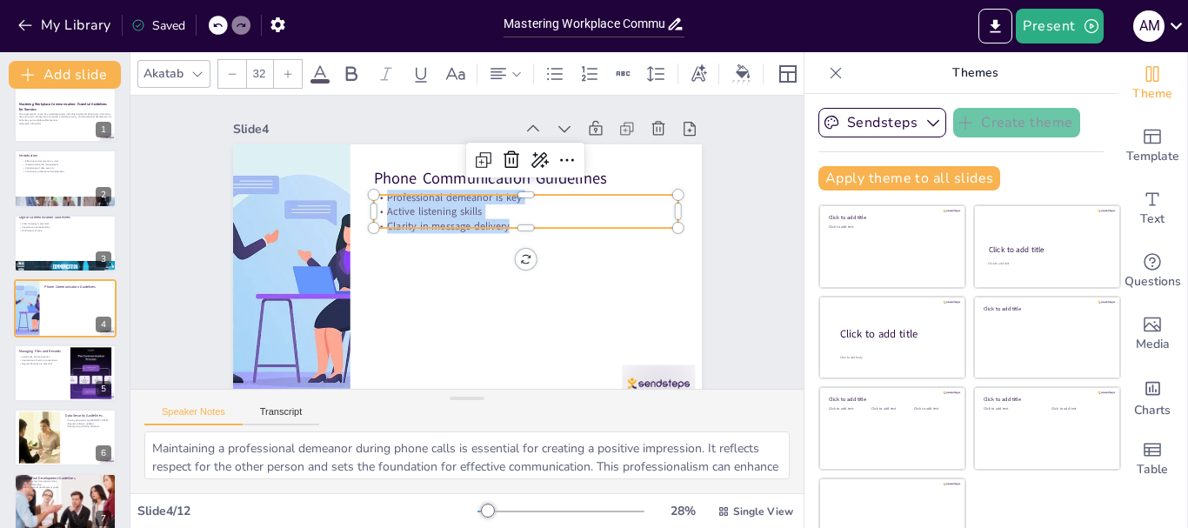
drag, startPoint x: 366, startPoint y: 197, endPoint x: 480, endPoint y: 223, distance: 116.7
click at [480, 223] on div "Professional demeanor is key Active listening skills Clarity in message delivery" at bounding box center [529, 218] width 308 height 76
copy div "Professional demeanor is key Active listening skills Clarity in message delivery"
click at [32, 372] on div at bounding box center [65, 372] width 104 height 59
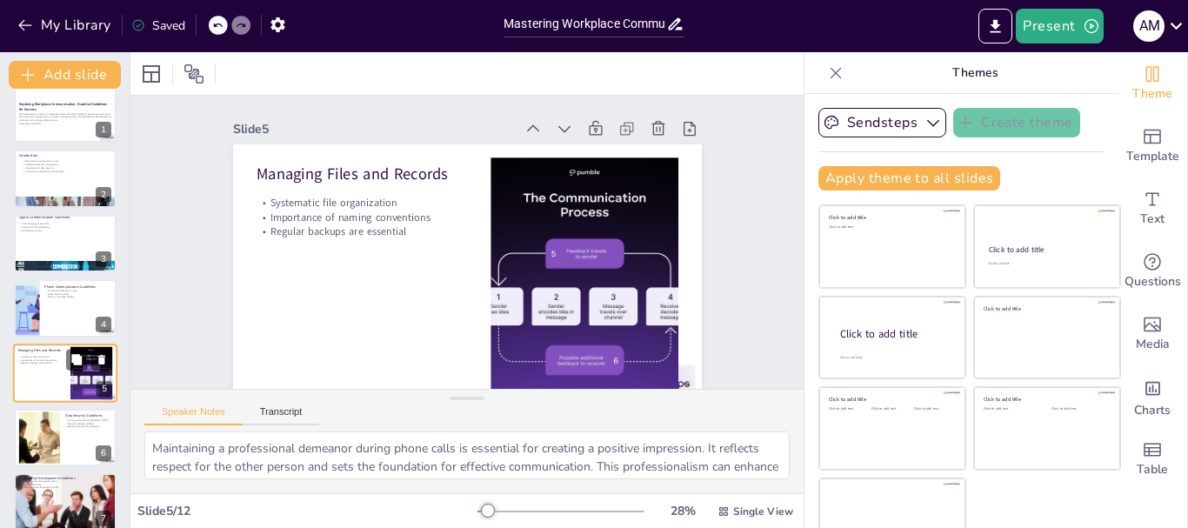
type textarea "Organizing files systematically is key to maintaining efficiency in the workpla…"
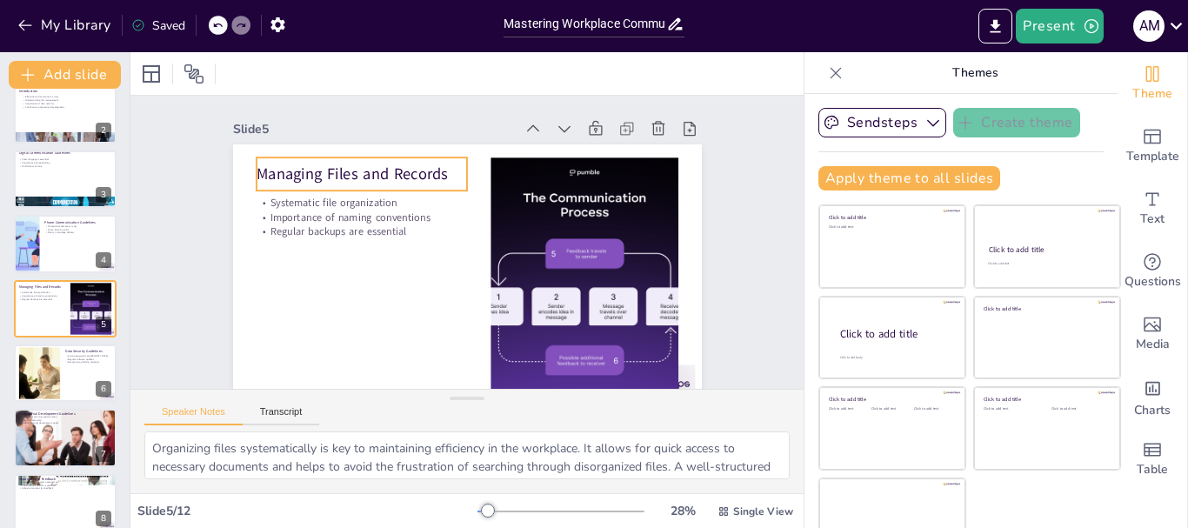
click at [263, 173] on p "Managing Files and Records" at bounding box center [369, 163] width 212 height 43
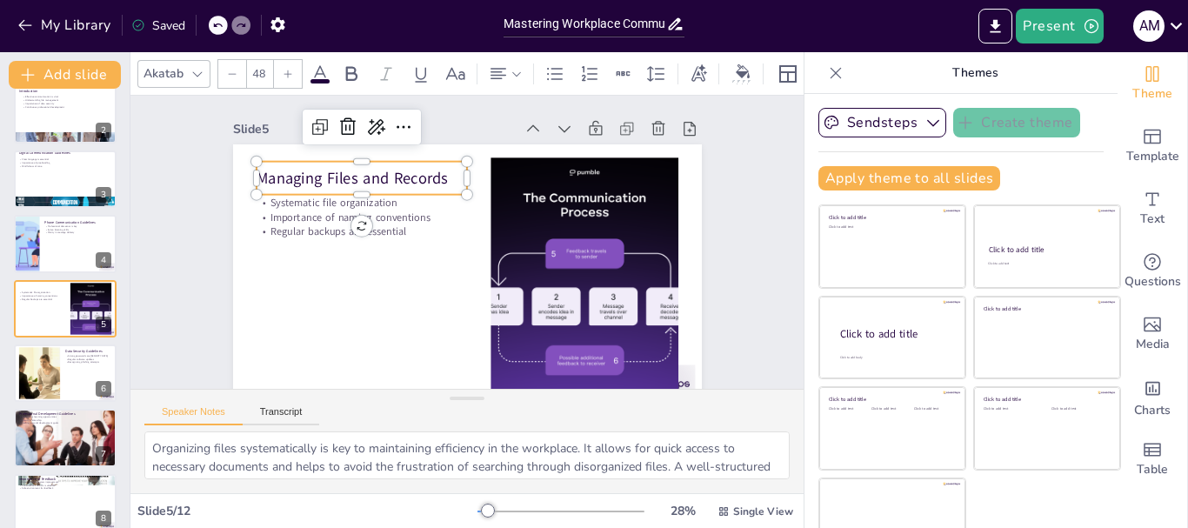
click at [263, 173] on p "Managing Files and Records" at bounding box center [369, 166] width 212 height 43
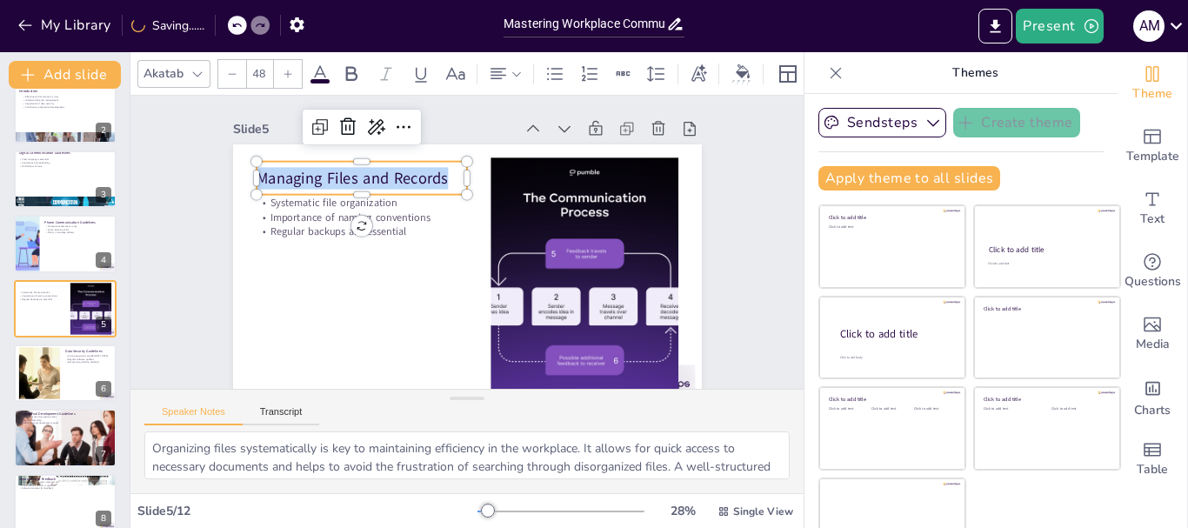
copy p "Managing Files and Records"
click at [273, 197] on div at bounding box center [366, 191] width 211 height 36
drag, startPoint x: 273, startPoint y: 197, endPoint x: 261, endPoint y: 203, distance: 13.2
click at [273, 197] on div at bounding box center [373, 180] width 210 height 57
click at [390, 197] on div at bounding box center [448, 131] width 117 height 190
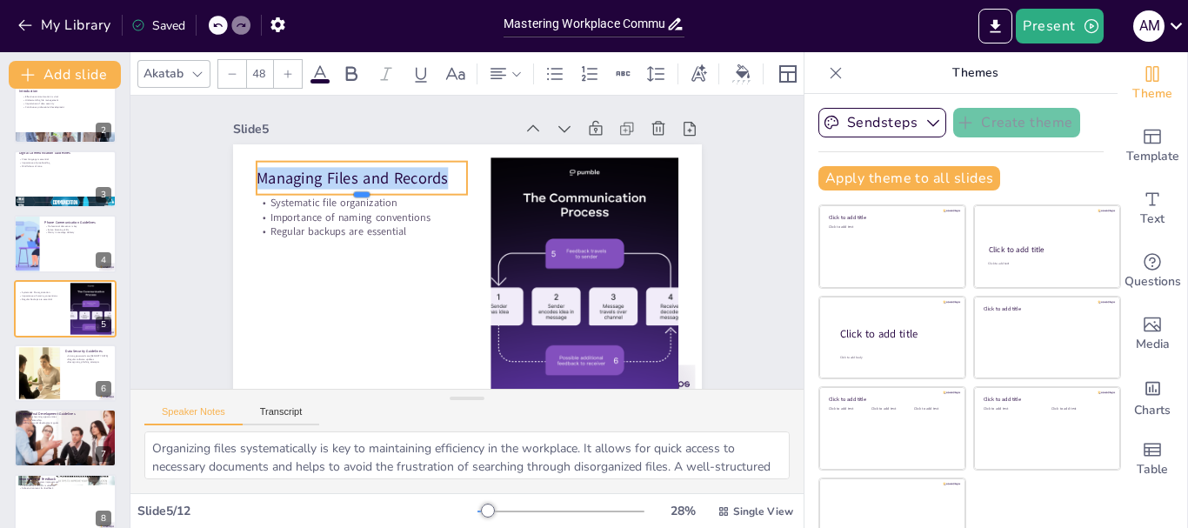
click at [277, 197] on div at bounding box center [379, 171] width 205 height 78
click at [273, 197] on div at bounding box center [373, 180] width 210 height 57
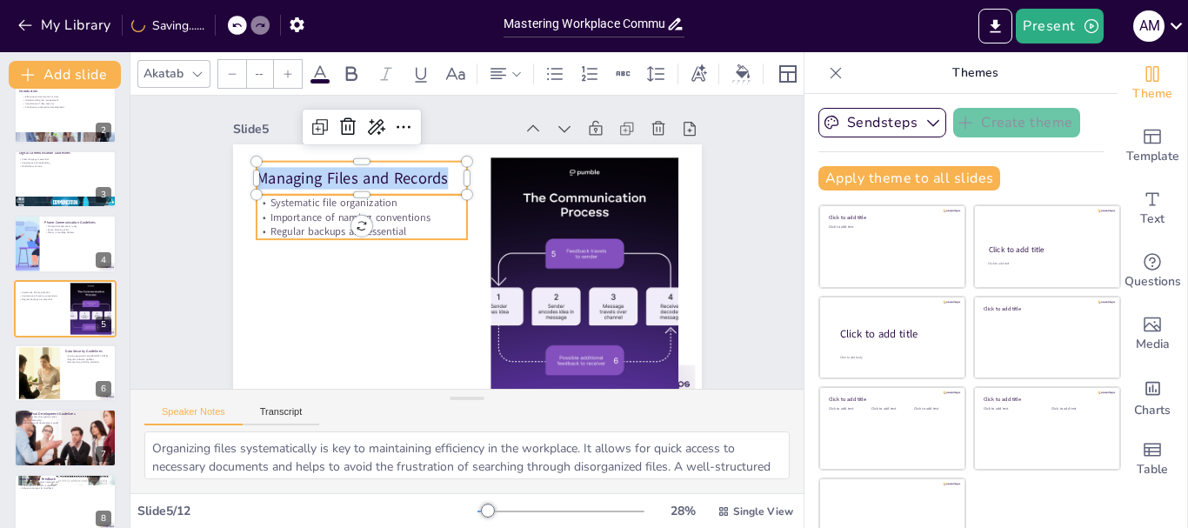
click at [277, 204] on p "Systematic file organization" at bounding box center [379, 171] width 205 height 79
click at [267, 204] on p "Systematic file organization" at bounding box center [372, 181] width 210 height 58
type input "32"
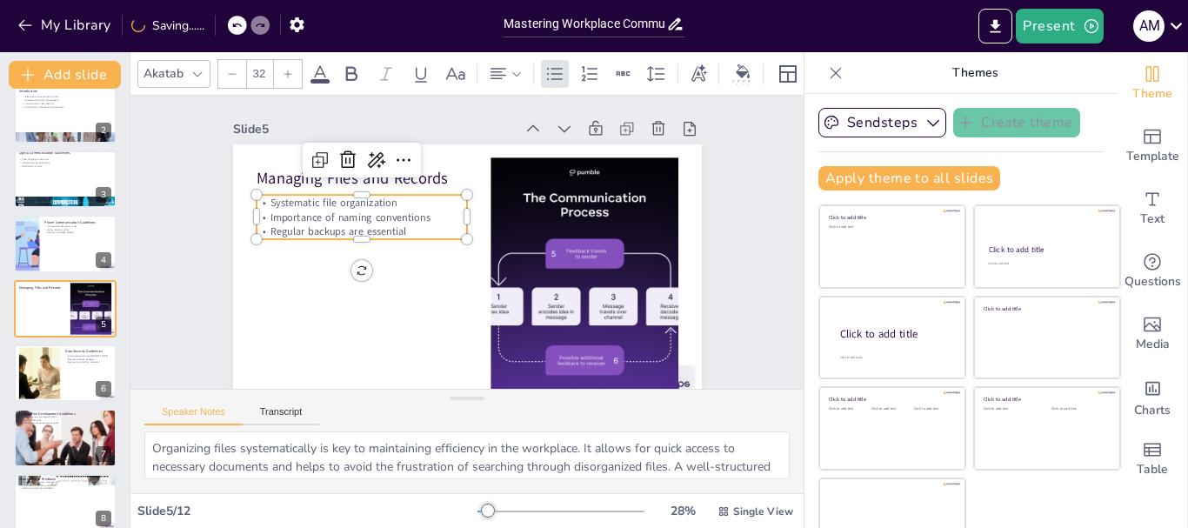
click at [261, 204] on p "Systematic file organization" at bounding box center [366, 191] width 211 height 37
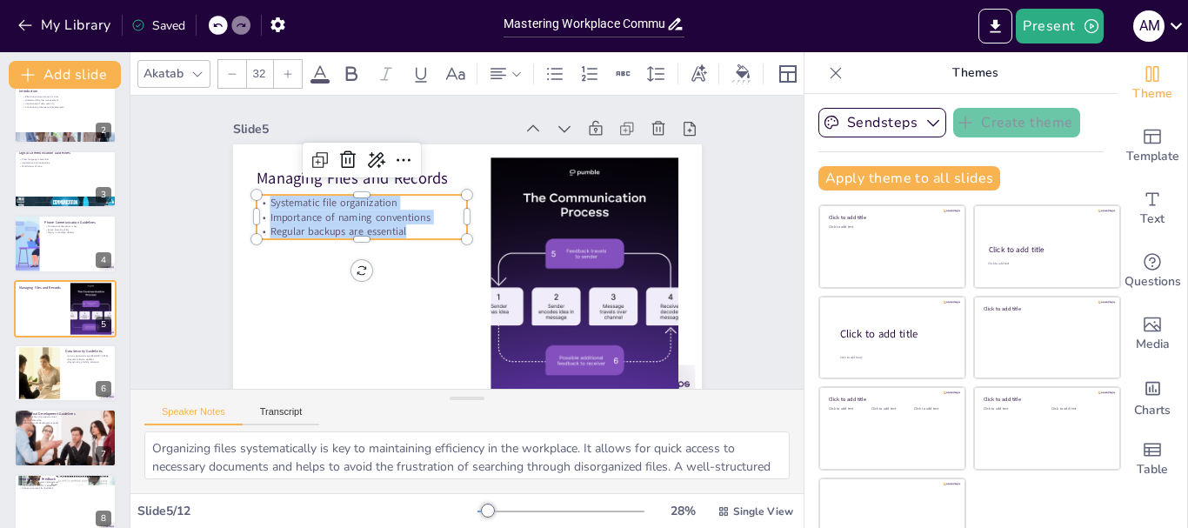
drag, startPoint x: 254, startPoint y: 204, endPoint x: 384, endPoint y: 229, distance: 132.7
click at [384, 229] on div "Systematic file organization Importance of naming conventions Regular backups a…" at bounding box center [375, 185] width 214 height 107
copy div "Systematic file organization Importance of naming conventions Regular backups a…"
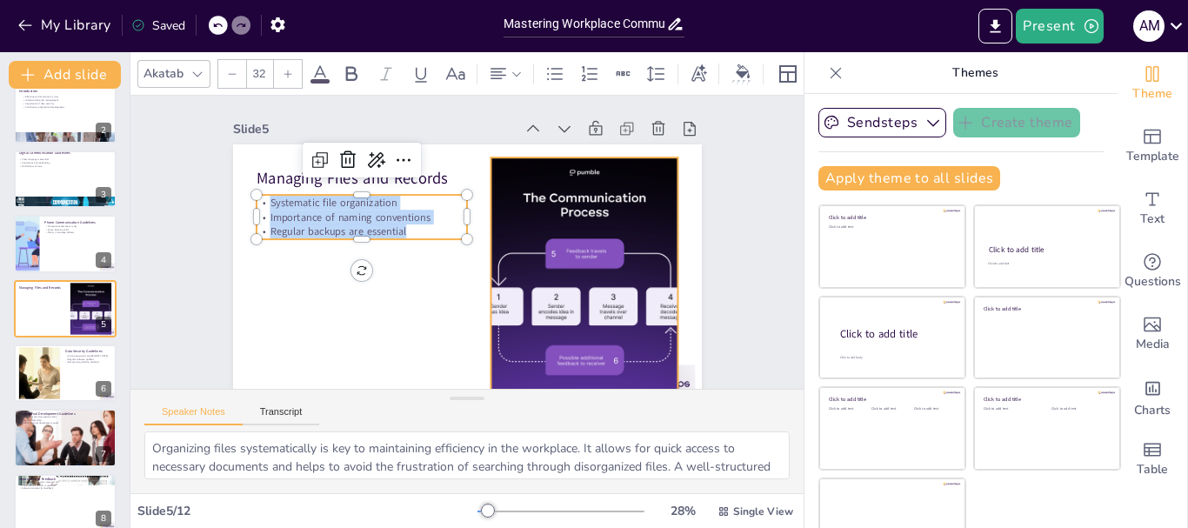
click at [590, 279] on div at bounding box center [575, 300] width 282 height 282
click at [590, 279] on div at bounding box center [567, 310] width 299 height 299
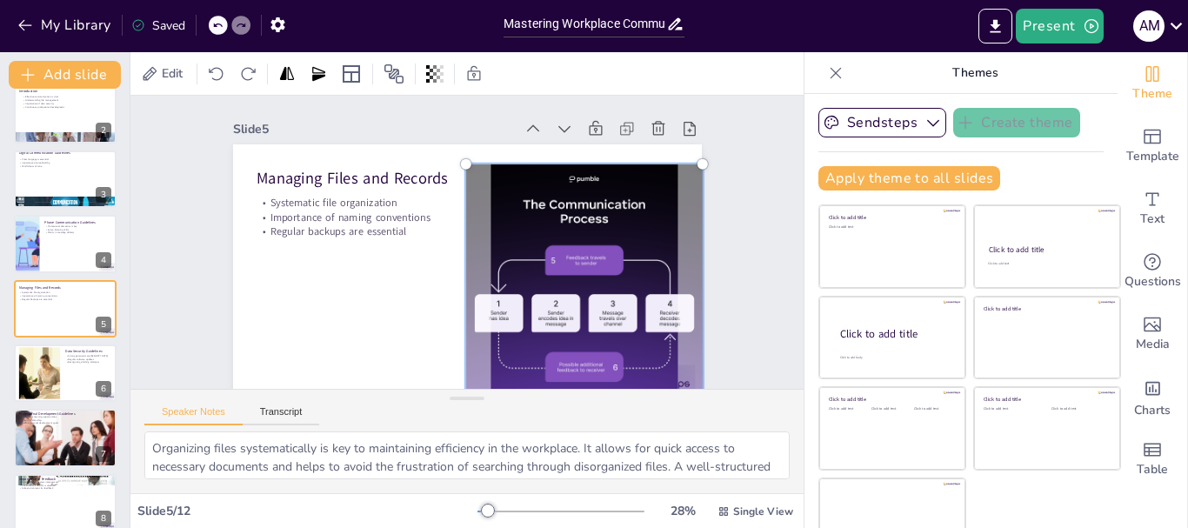
click at [590, 279] on div at bounding box center [573, 306] width 306 height 306
drag, startPoint x: 590, startPoint y: 279, endPoint x: 520, endPoint y: 237, distance: 81.9
click at [520, 237] on div at bounding box center [578, 294] width 283 height 283
copy div "Systematic file organization Importance of naming conventions Regular backups a…"
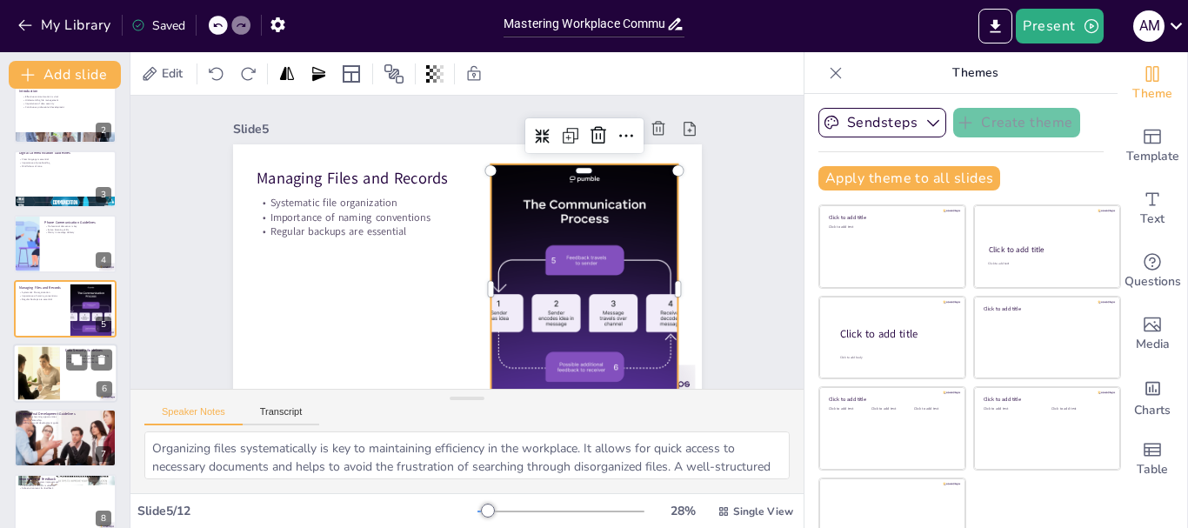
click at [44, 363] on div at bounding box center [38, 373] width 79 height 53
type textarea "Strong passwords are essential for safeguarding sensitive information. They act…"
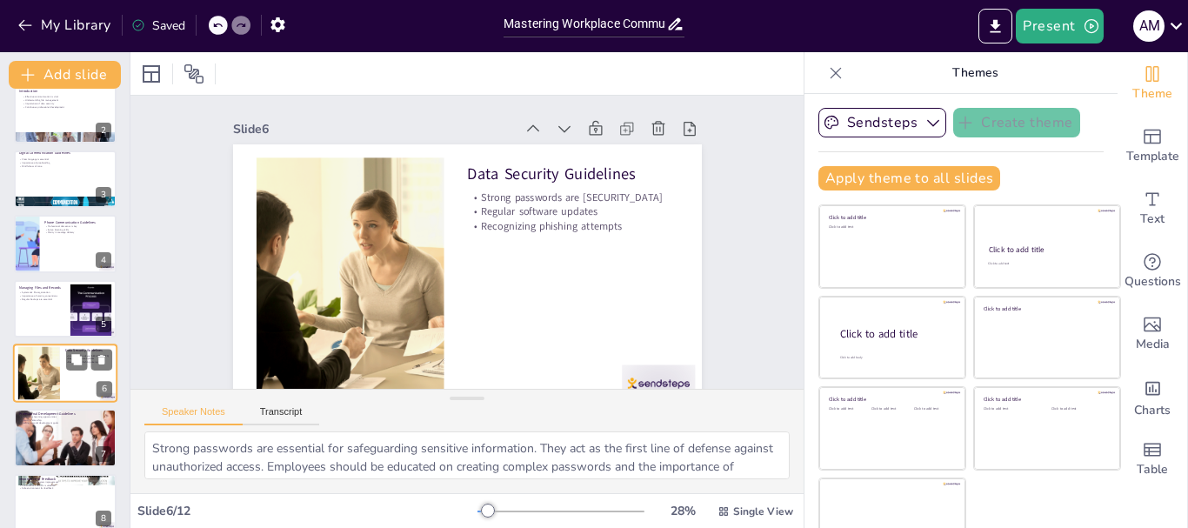
scroll to position [147, 0]
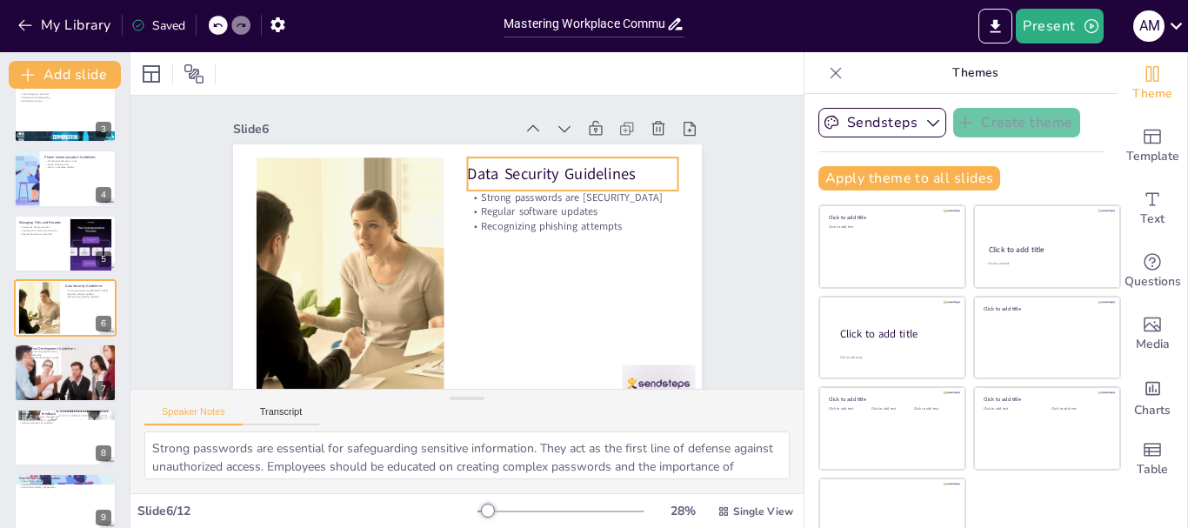
click at [514, 175] on p "Data Security Guidelines" at bounding box center [572, 174] width 211 height 22
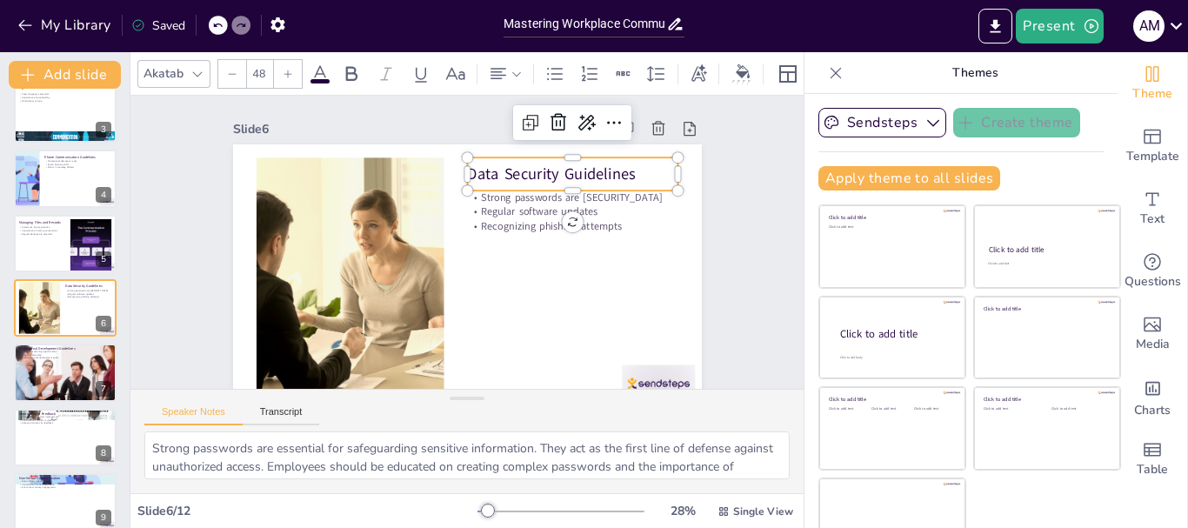
click at [514, 175] on p "Data Security Guidelines" at bounding box center [579, 184] width 212 height 43
click at [514, 277] on p "Data Security Guidelines" at bounding box center [443, 362] width 157 height 171
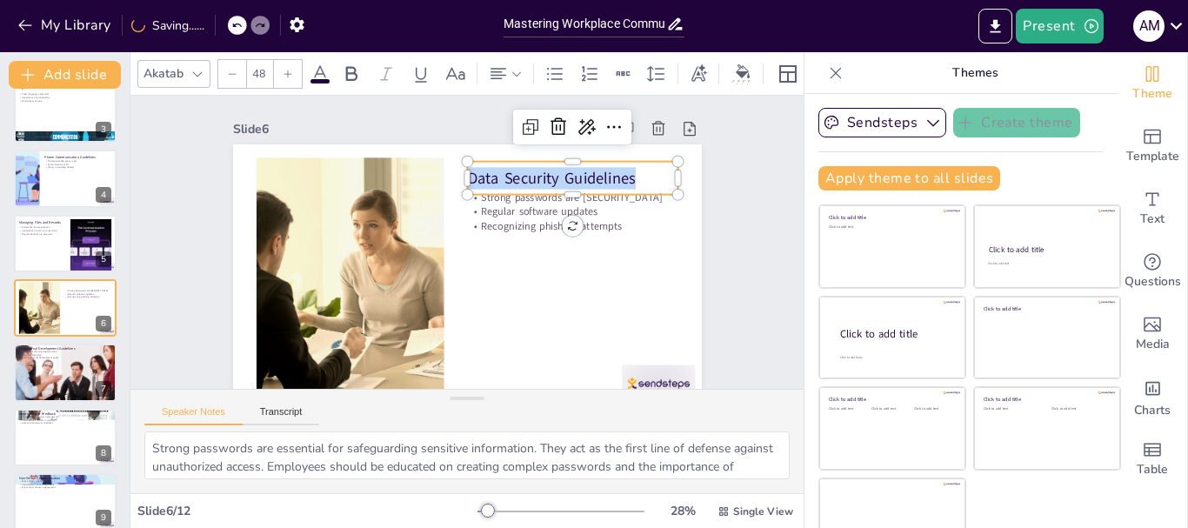
copy p "Data Security Guidelines"
click at [471, 198] on div at bounding box center [575, 213] width 211 height 36
click at [470, 210] on p "Regular software updates" at bounding box center [575, 222] width 211 height 37
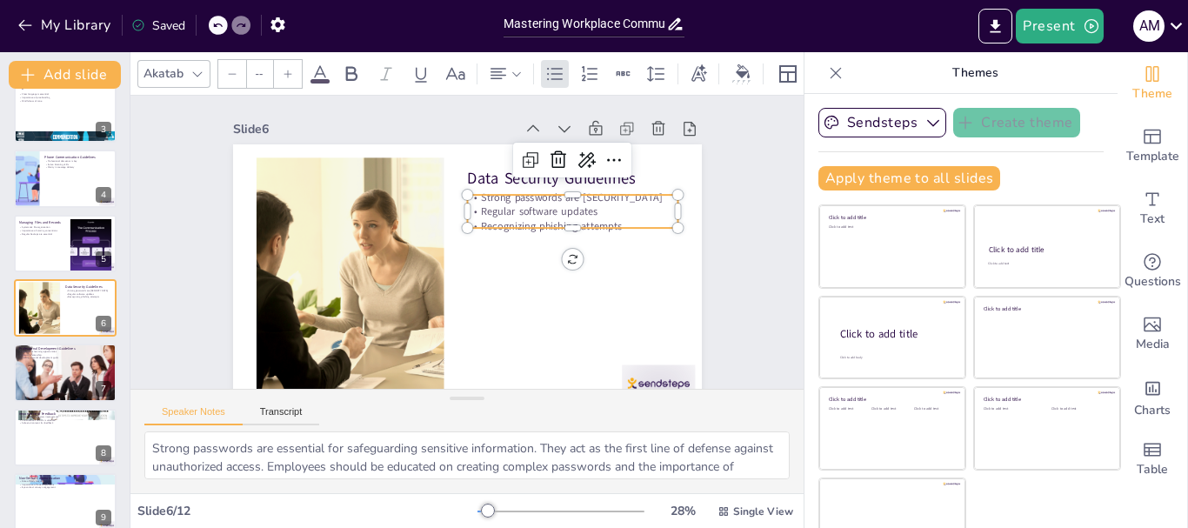
type input "32"
click at [470, 210] on p "Regular software updates" at bounding box center [575, 222] width 211 height 37
click at [474, 206] on p "Regular software updates" at bounding box center [576, 245] width 205 height 79
click at [481, 211] on p "Regular software updates" at bounding box center [570, 279] width 179 height 136
click at [488, 227] on p "Regular software updates" at bounding box center [537, 326] width 99 height 198
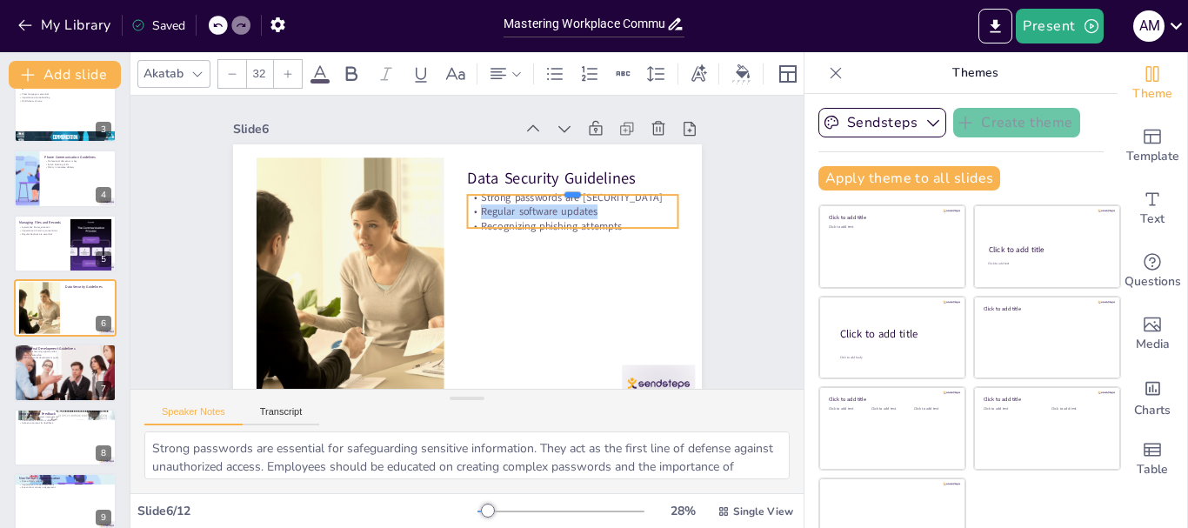
click at [482, 195] on div at bounding box center [584, 223] width 205 height 78
click at [510, 217] on div at bounding box center [559, 316] width 98 height 198
click at [477, 195] on div at bounding box center [582, 211] width 210 height 57
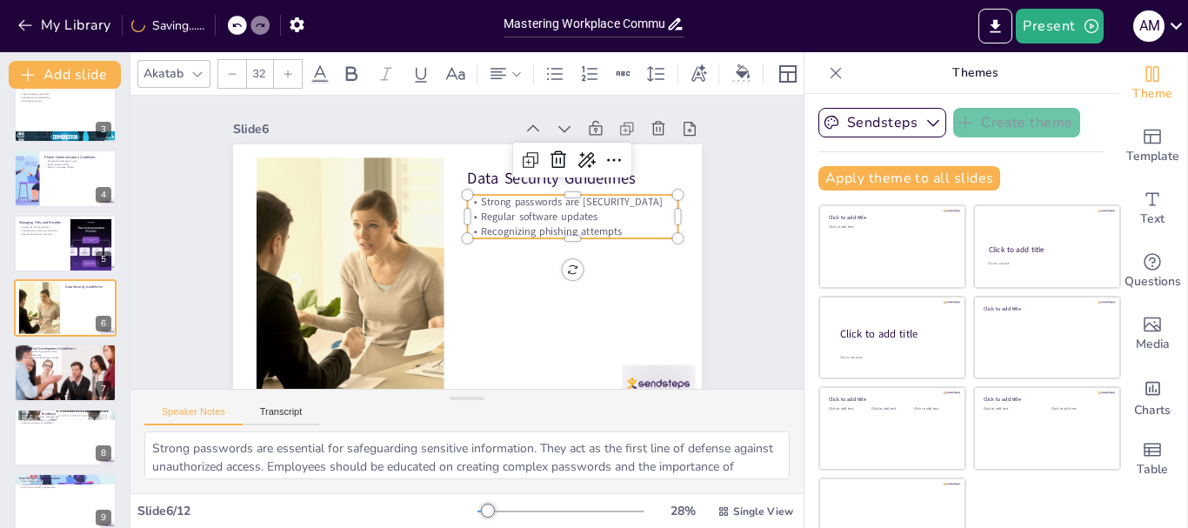
click at [474, 203] on p "Strong passwords are crucial" at bounding box center [579, 225] width 210 height 58
click at [470, 203] on p "Strong passwords are crucial" at bounding box center [575, 213] width 211 height 37
click at [477, 203] on p "Strong passwords are crucial" at bounding box center [579, 236] width 205 height 79
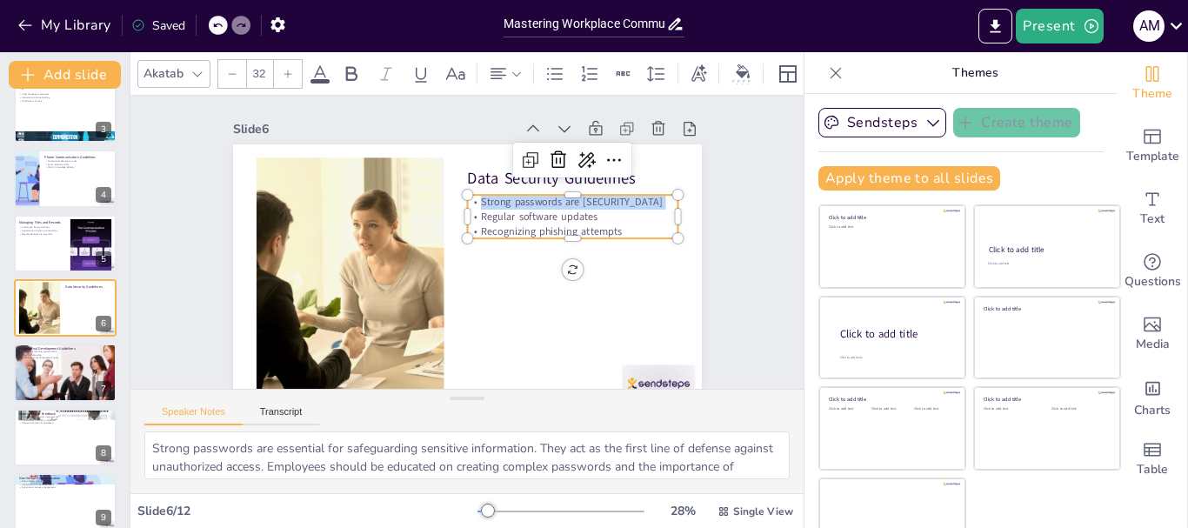
click at [483, 203] on p "Strong passwords are crucial" at bounding box center [578, 260] width 190 height 118
click at [470, 203] on p "Strong passwords are crucial" at bounding box center [575, 213] width 211 height 37
click at [596, 232] on p "Recognizing phishing attempts" at bounding box center [570, 264] width 205 height 79
drag, startPoint x: 462, startPoint y: 202, endPoint x: 610, endPoint y: 231, distance: 151.6
click at [610, 231] on div "Strong passwords are crucial Regular software updates Recognizing phishing atte…" at bounding box center [576, 239] width 216 height 87
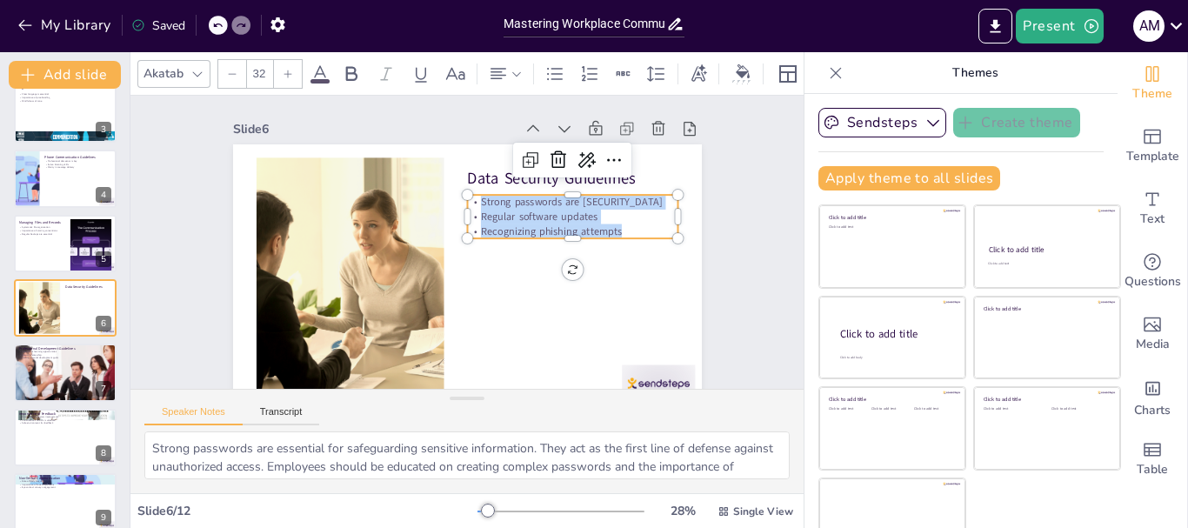
copy div "Strong passwords are crucial Regular software updates Recognizing phishing atte…"
click at [45, 367] on div at bounding box center [65, 373] width 104 height 70
type textarea "Continuous learning is essential for staying relevant in today's fast-paced wor…"
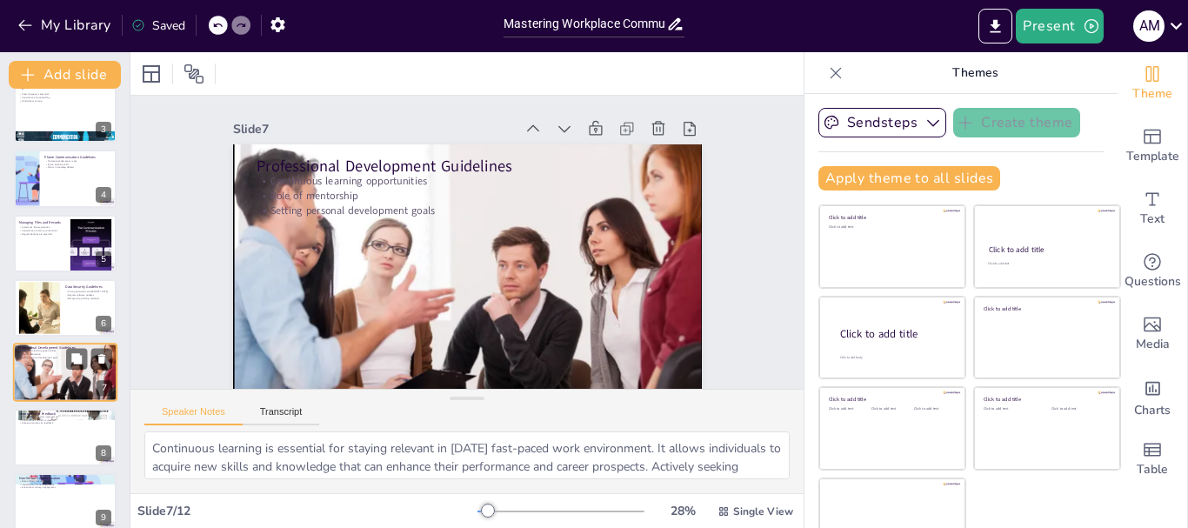
scroll to position [211, 0]
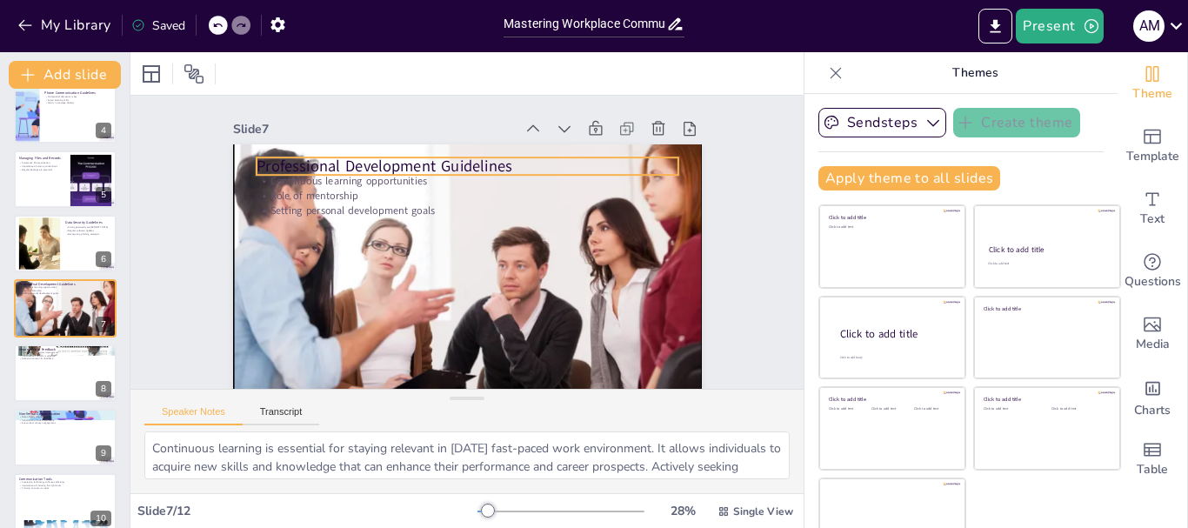
click at [417, 162] on p "Professional Development Guidelines" at bounding box center [532, 205] width 230 height 377
click at [274, 162] on p "Professional Development Guidelines" at bounding box center [482, 167] width 417 height 109
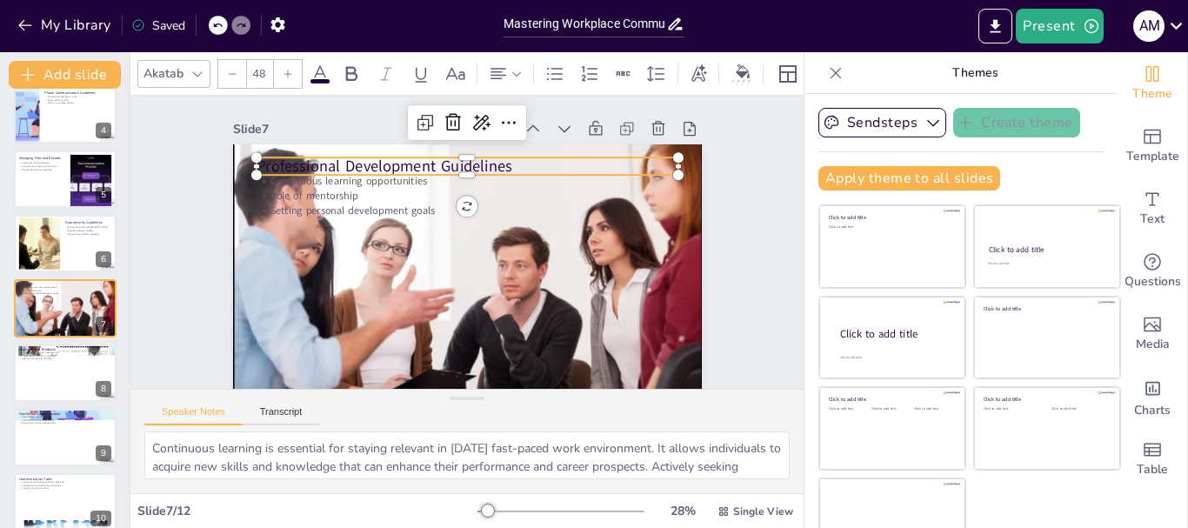
click at [274, 162] on p "Professional Development Guidelines" at bounding box center [482, 168] width 417 height 109
click at [487, 162] on p "Professional Development Guidelines" at bounding box center [541, 226] width 109 height 417
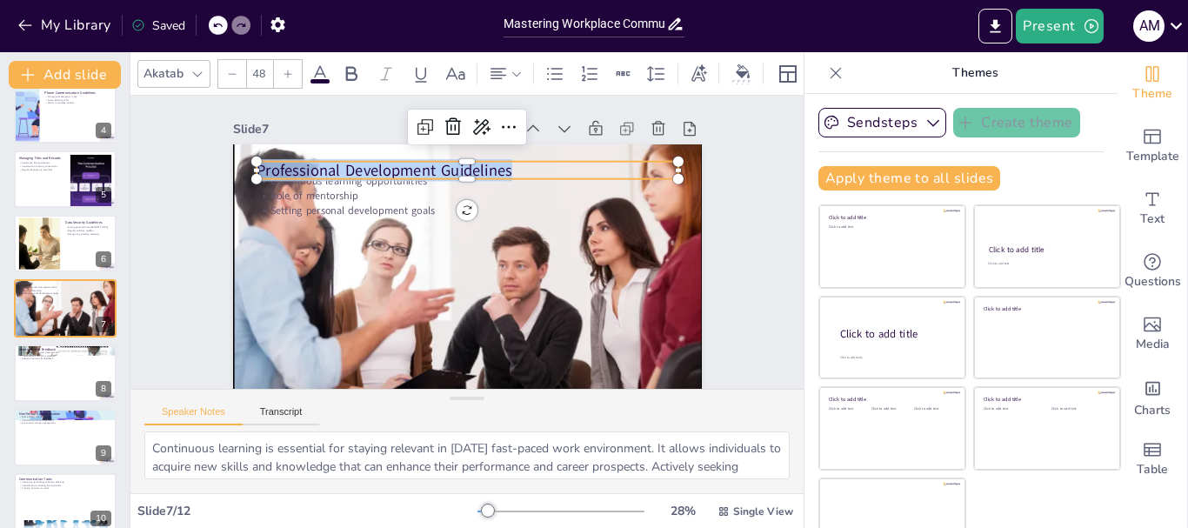
click at [300, 184] on div at bounding box center [479, 188] width 416 height 102
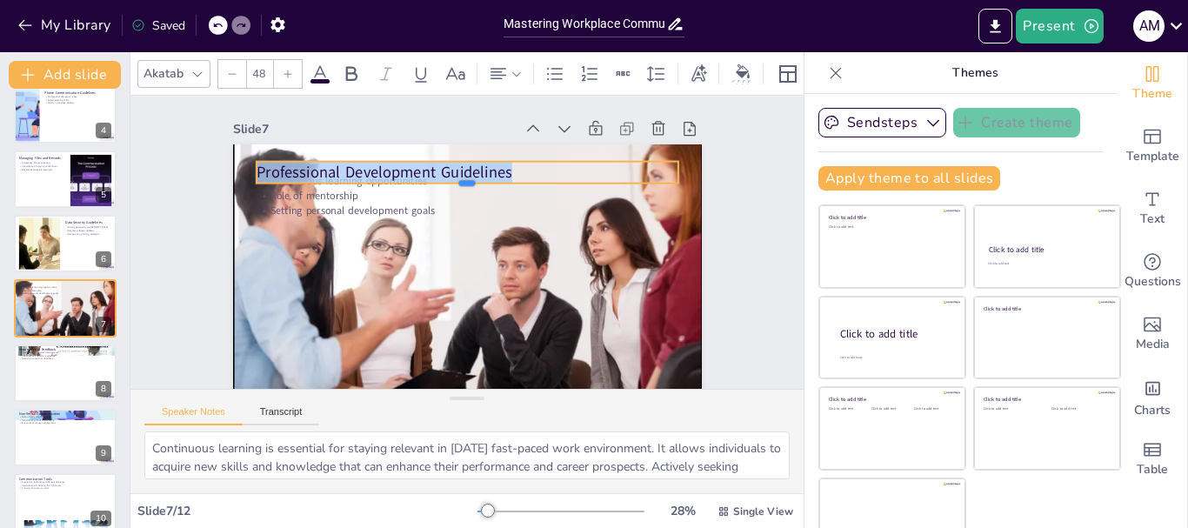
click at [300, 184] on div at bounding box center [482, 192] width 405 height 143
click at [300, 184] on div at bounding box center [487, 195] width 391 height 184
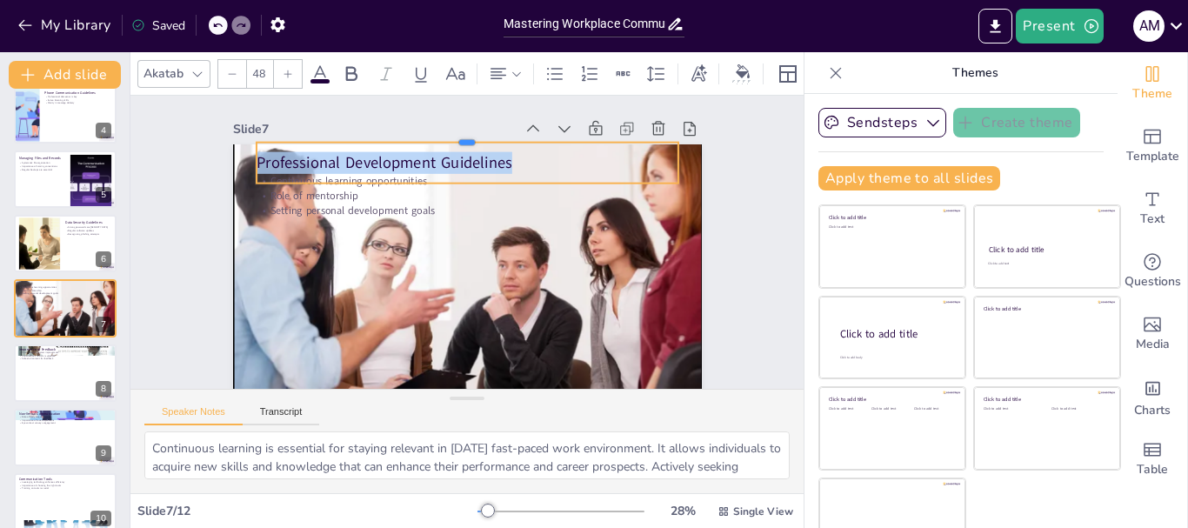
drag, startPoint x: 447, startPoint y: 161, endPoint x: 450, endPoint y: 142, distance: 19.3
click at [450, 142] on div at bounding box center [490, 138] width 416 height 102
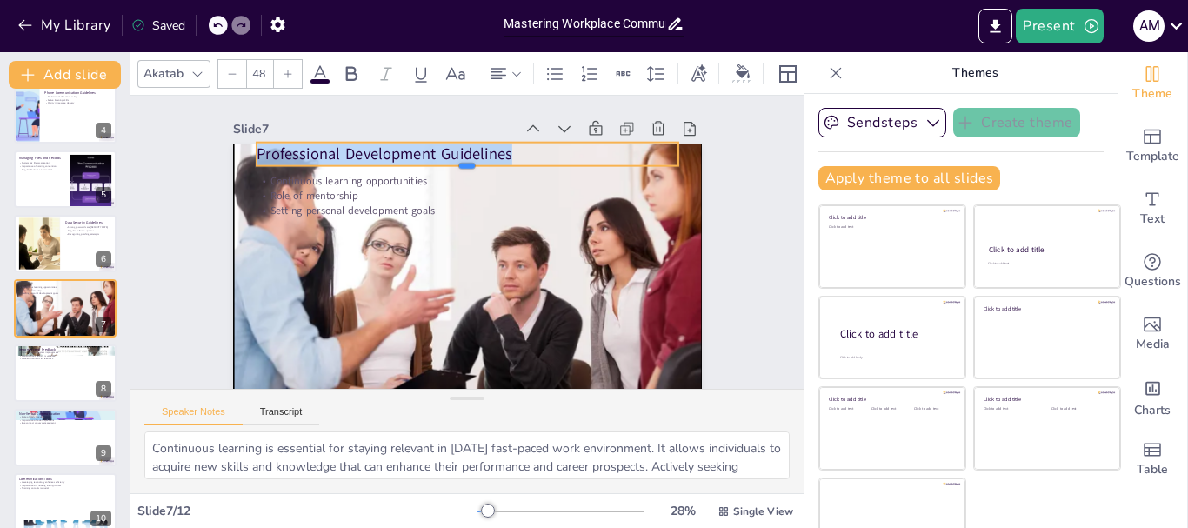
drag, startPoint x: 449, startPoint y: 185, endPoint x: 451, endPoint y: 168, distance: 17.6
click at [451, 168] on div at bounding box center [482, 173] width 416 height 101
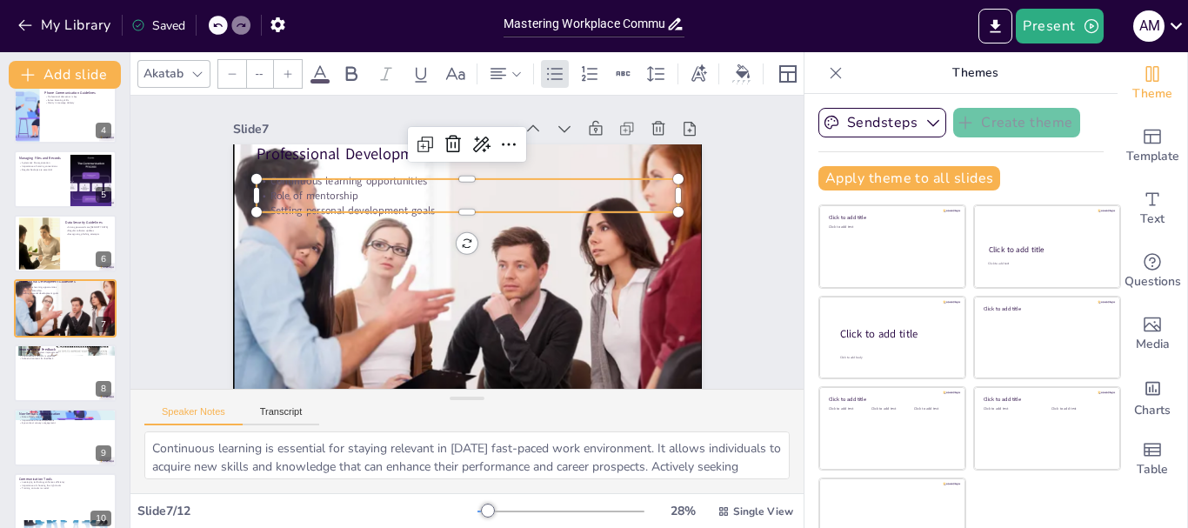
click at [288, 181] on p "Continuous learning opportunities" at bounding box center [418, 206] width 260 height 350
type input "32"
click at [265, 181] on p "Continuous learning opportunities" at bounding box center [473, 181] width 421 height 58
click at [272, 181] on p "Continuous learning opportunities" at bounding box center [480, 182] width 416 height 102
click at [297, 181] on p "Continuous learning opportunities" at bounding box center [492, 186] width 391 height 185
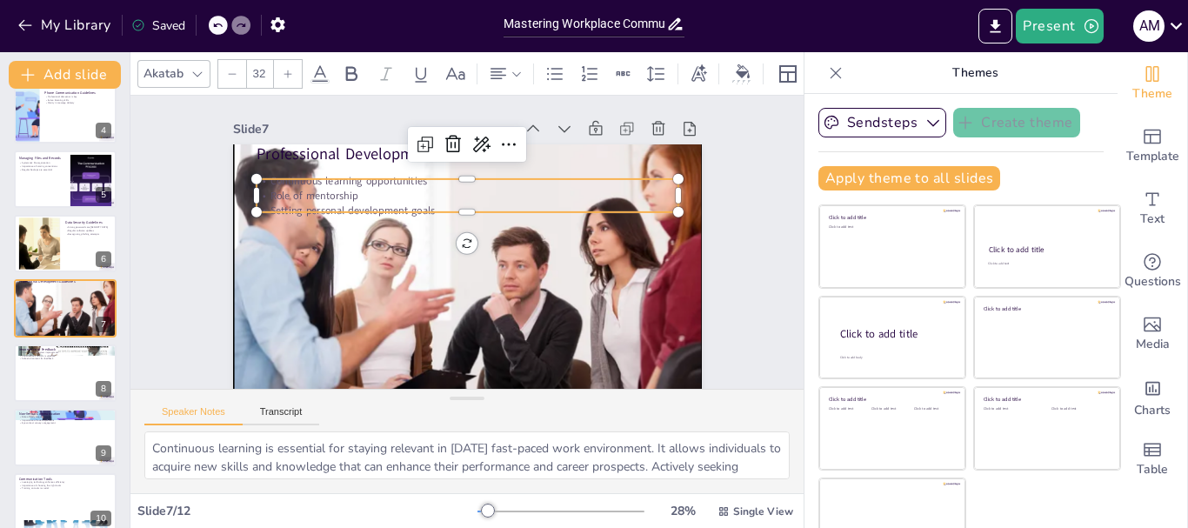
click at [410, 207] on p "Setting personal development goals" at bounding box center [474, 211] width 416 height 102
drag, startPoint x: 250, startPoint y: 183, endPoint x: 420, endPoint y: 209, distance: 171.6
click at [420, 209] on div "Continuous learning opportunities Role of mentorship Setting personal developme…" at bounding box center [472, 196] width 424 height 88
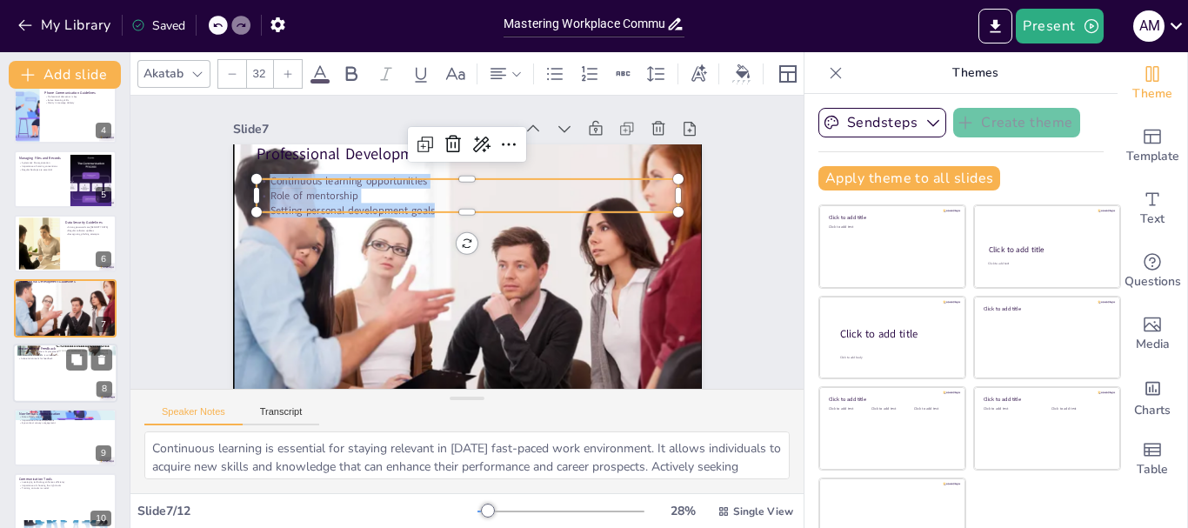
click at [63, 370] on div at bounding box center [65, 372] width 104 height 59
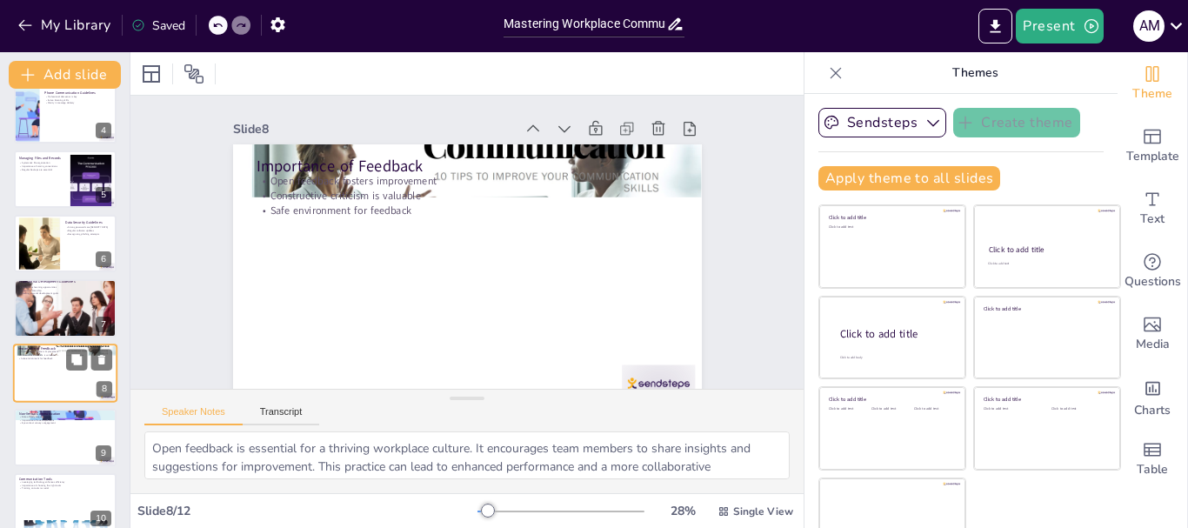
scroll to position [276, 0]
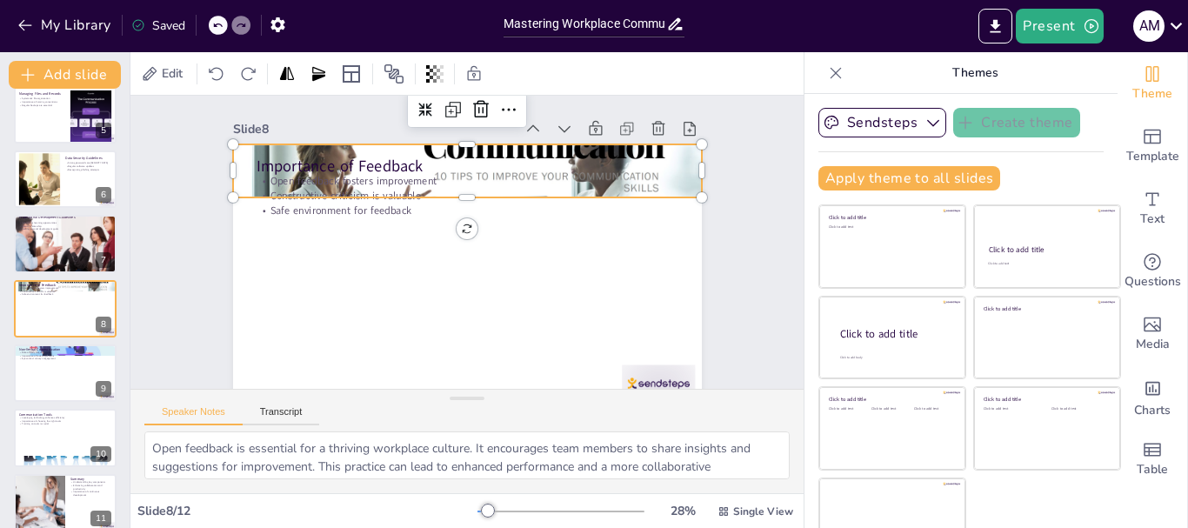
click at [473, 151] on div at bounding box center [488, 175] width 527 height 396
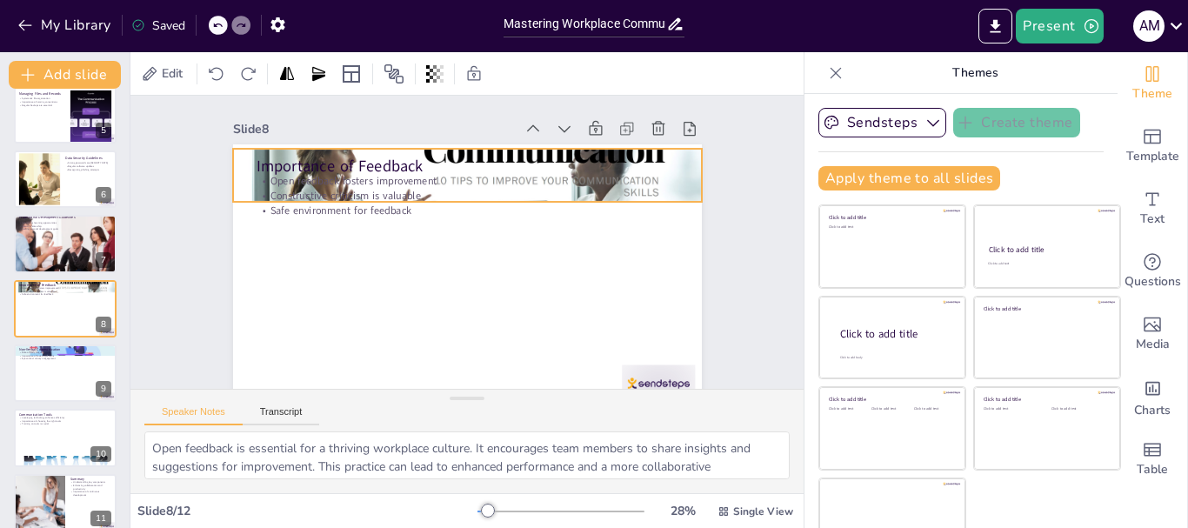
click at [473, 151] on div at bounding box center [480, 177] width 513 height 356
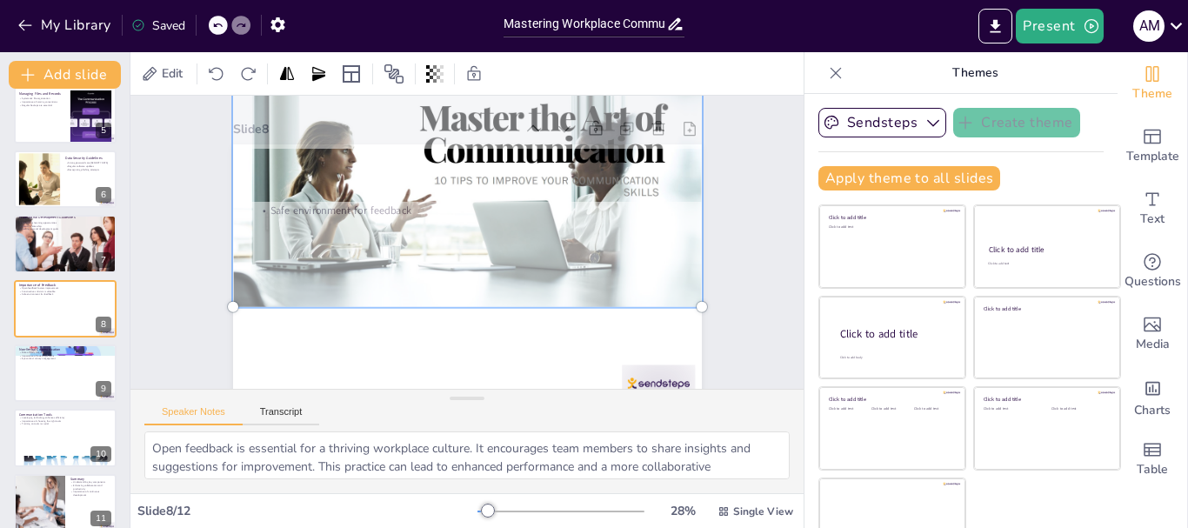
click at [473, 151] on div at bounding box center [488, 179] width 554 height 422
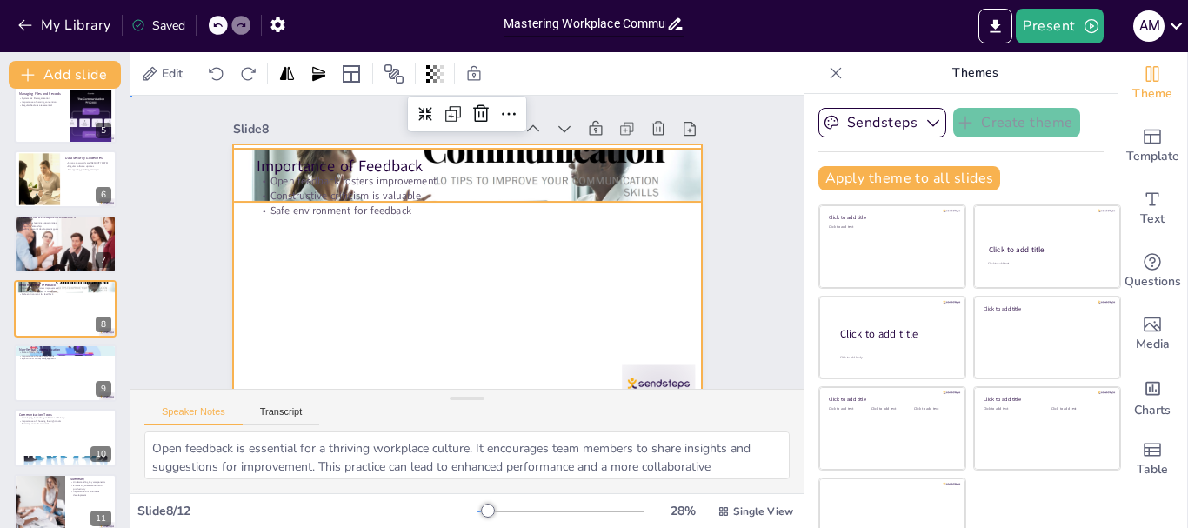
click at [437, 327] on div at bounding box center [467, 275] width 469 height 263
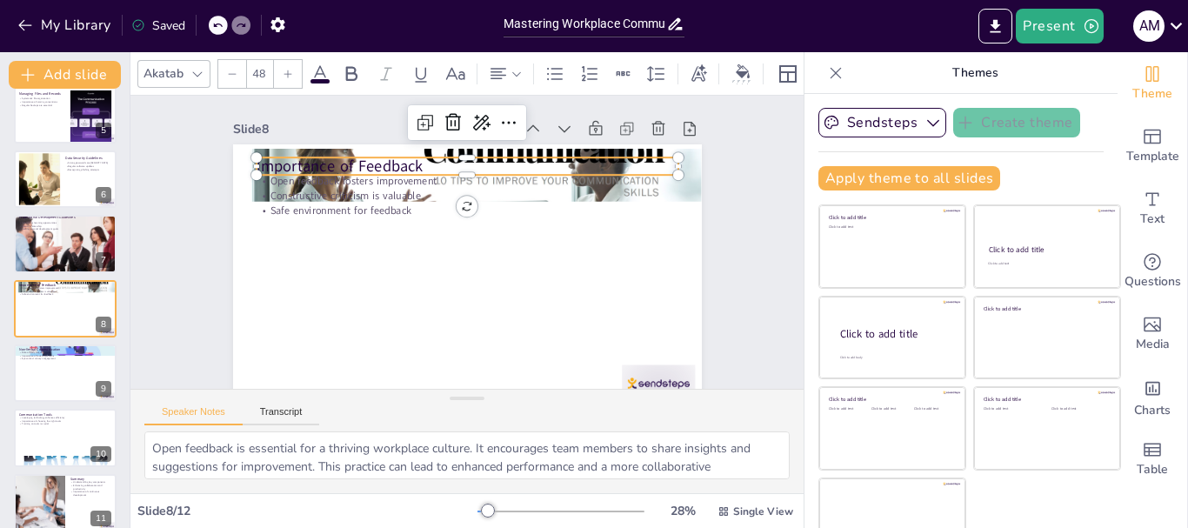
click at [377, 165] on p "Importance of Feedback" at bounding box center [475, 167] width 422 height 66
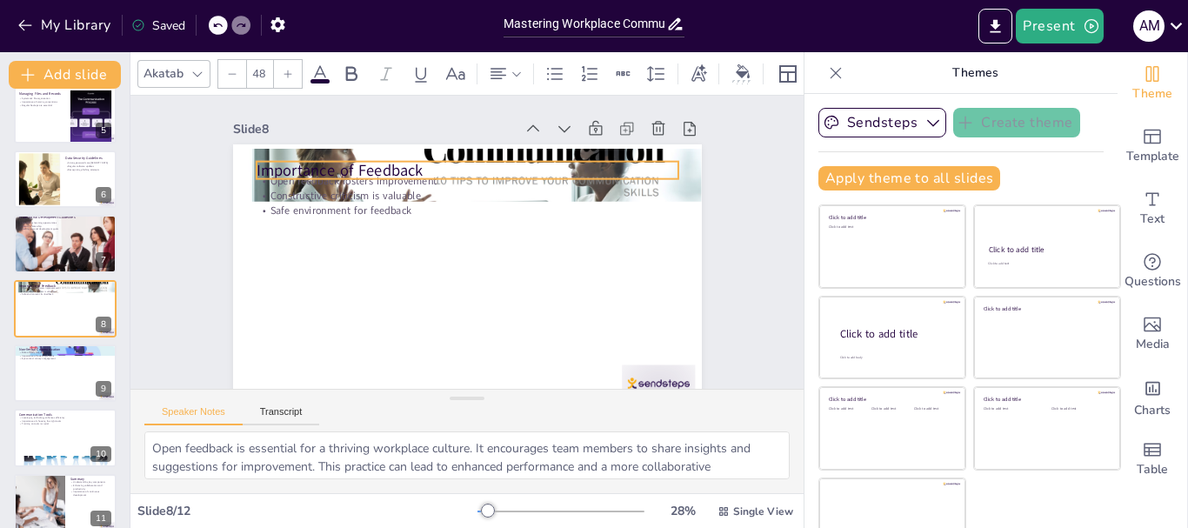
click at [377, 165] on p "Importance of Feedback" at bounding box center [496, 176] width 394 height 191
click at [377, 165] on p "Importance of Feedback" at bounding box center [481, 171] width 417 height 109
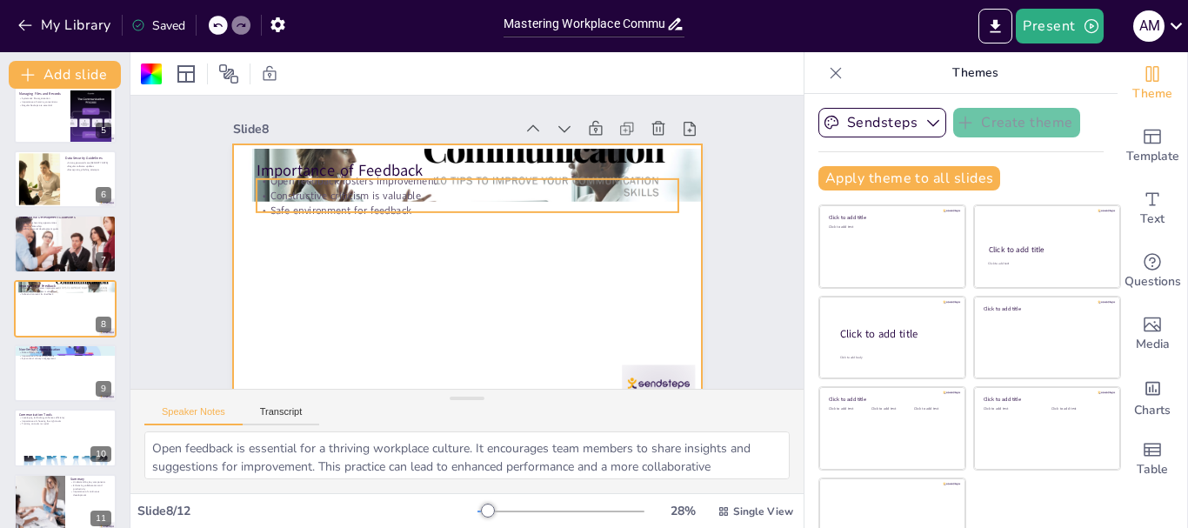
click at [414, 186] on p "Open feedback fosters improvement" at bounding box center [473, 181] width 421 height 58
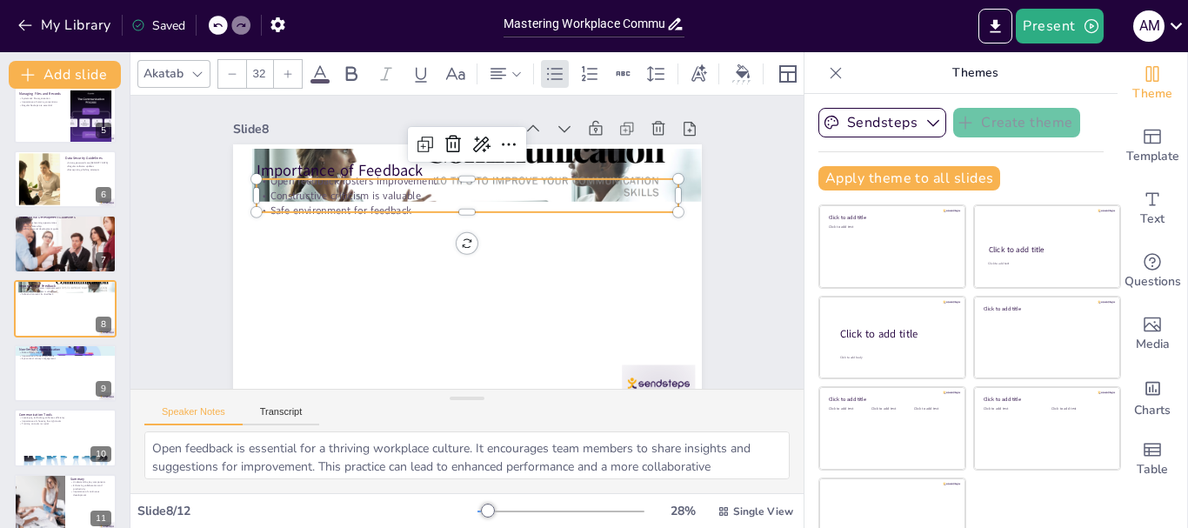
click at [414, 186] on p "Open feedback fosters improvement" at bounding box center [497, 188] width 373 height 223
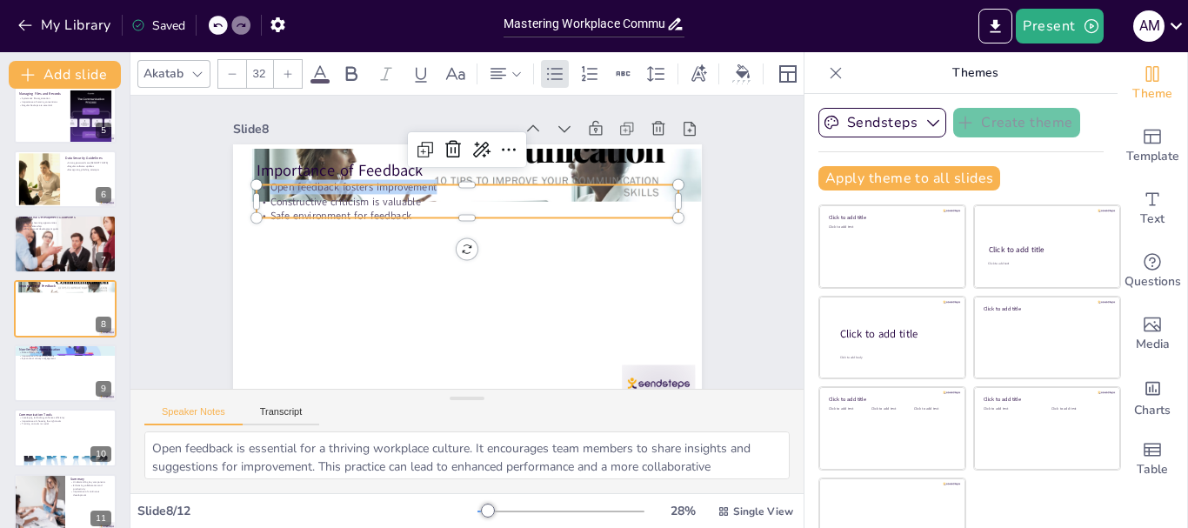
click at [414, 186] on p "Open feedback fosters improvement" at bounding box center [489, 191] width 391 height 185
click at [273, 195] on p "Constructive criticism is valuable" at bounding box center [471, 201] width 421 height 59
drag, startPoint x: 249, startPoint y: 190, endPoint x: 410, endPoint y: 217, distance: 163.3
click at [410, 217] on div "Importance of Feedback Open feedback fosters improvement Constructive criticism…" at bounding box center [439, 222] width 489 height 534
click at [269, 188] on p "Open feedback fosters improvement" at bounding box center [467, 187] width 422 height 15
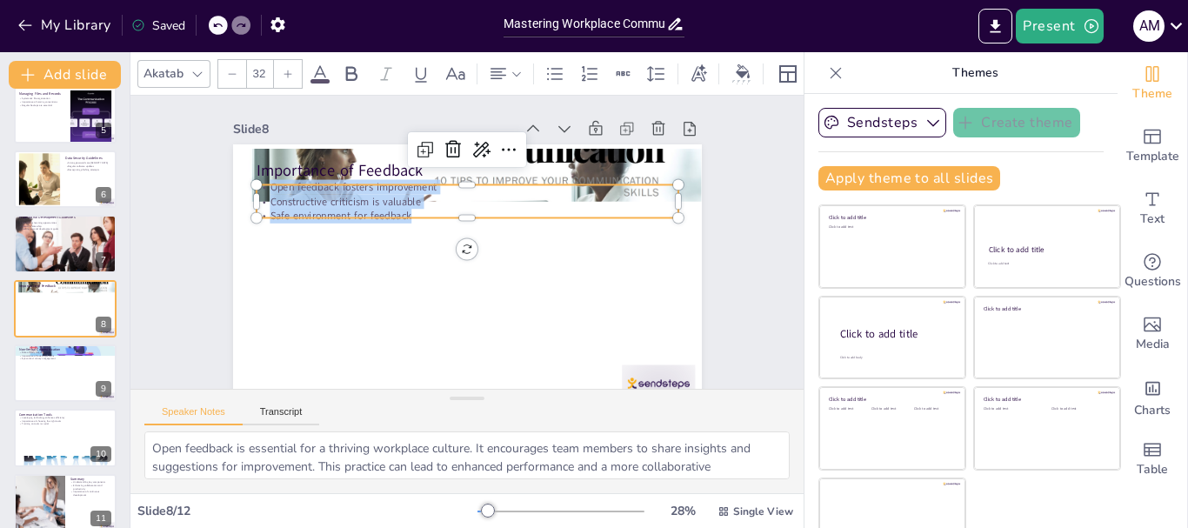
drag, startPoint x: 251, startPoint y: 190, endPoint x: 400, endPoint y: 215, distance: 150.7
click at [400, 215] on div "Open feedback fosters improvement Constructive criticism is valuable Safe envir…" at bounding box center [483, 204] width 403 height 211
click at [45, 355] on p "Importance of facial expressions" at bounding box center [65, 355] width 94 height 3
type textarea "Body language is a powerful form of non-verbal communication. It can convey emo…"
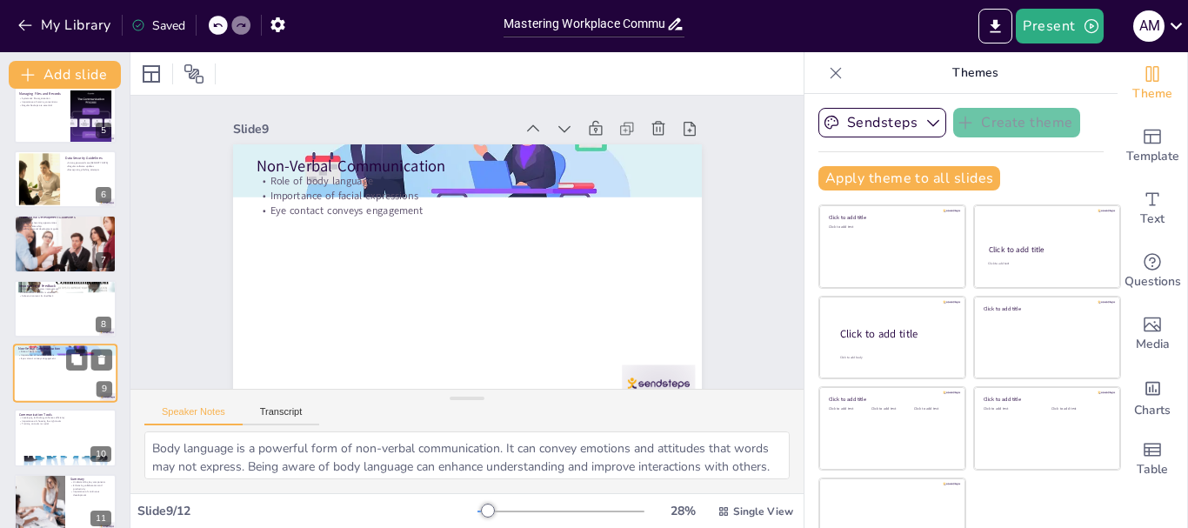
scroll to position [341, 0]
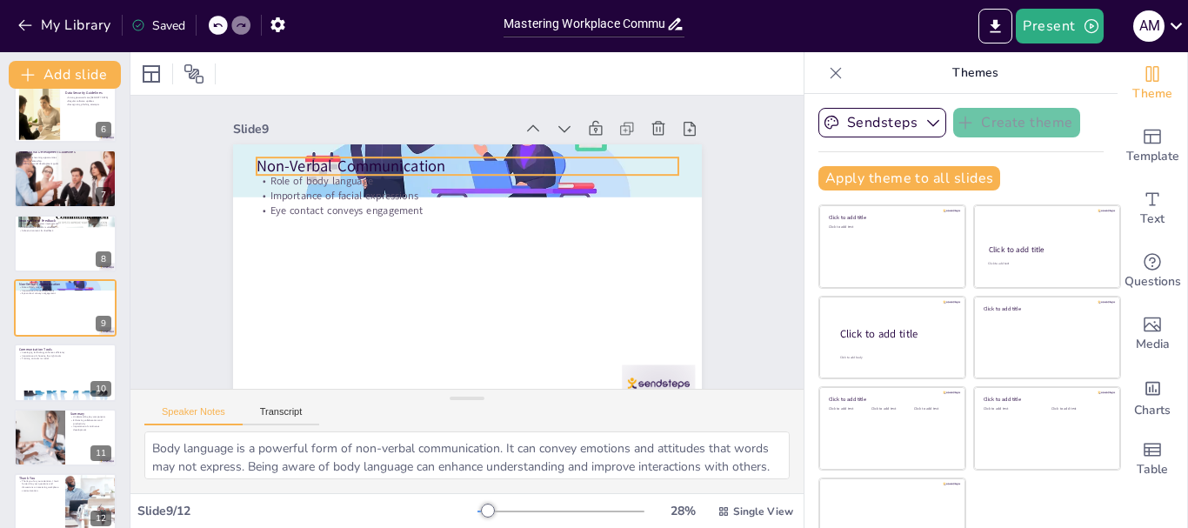
click at [274, 162] on p "Non-Verbal Communication" at bounding box center [482, 168] width 417 height 110
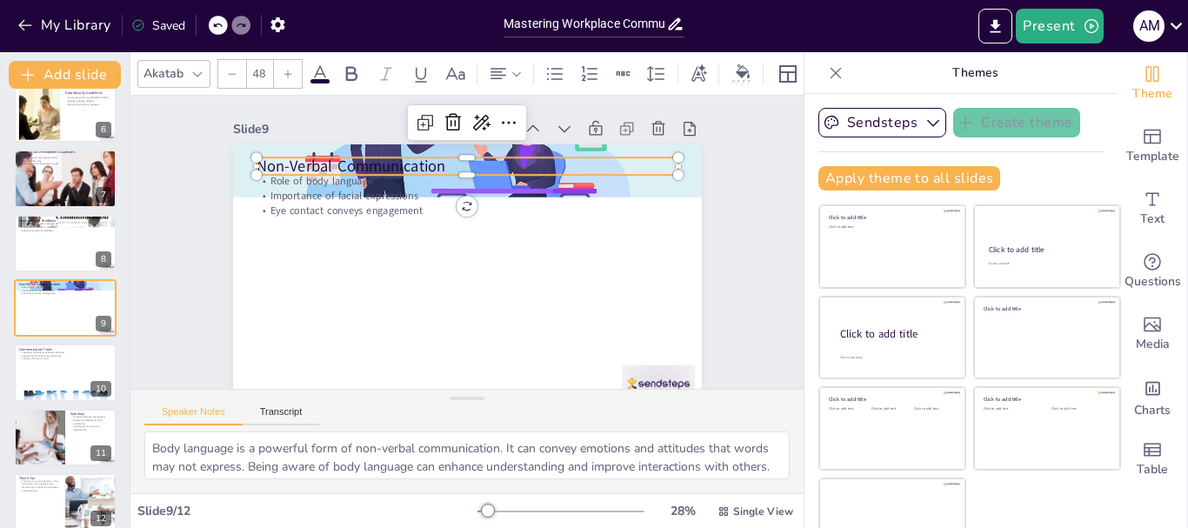
click at [274, 162] on p "Non-Verbal Communication" at bounding box center [482, 168] width 417 height 110
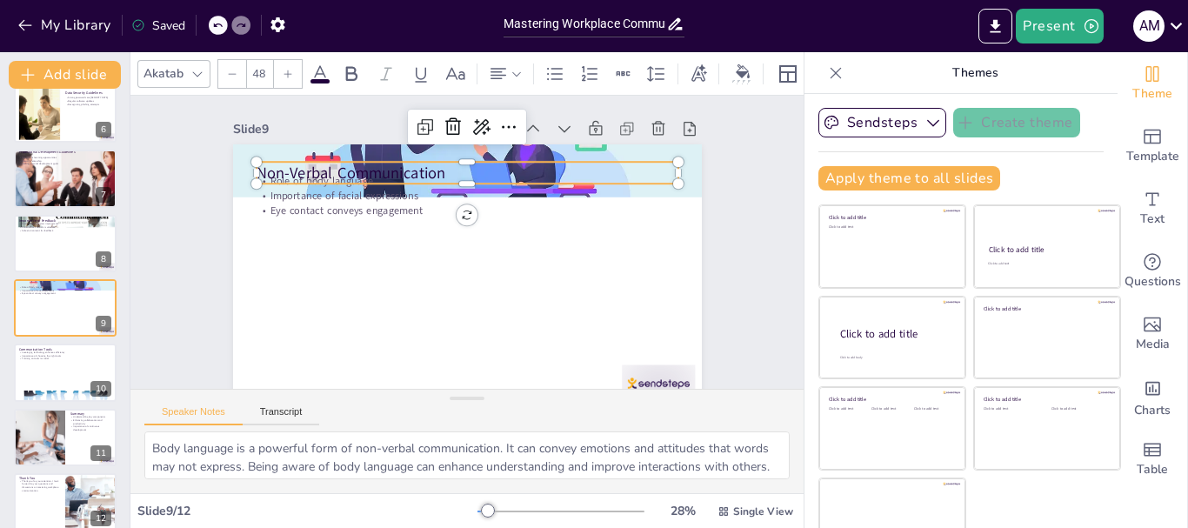
click at [422, 170] on p "Non-Verbal Communication" at bounding box center [488, 176] width 408 height 151
click at [422, 170] on p "Non-Verbal Communication" at bounding box center [481, 175] width 417 height 110
click at [422, 170] on p "Non-Verbal Communication" at bounding box center [474, 173] width 422 height 66
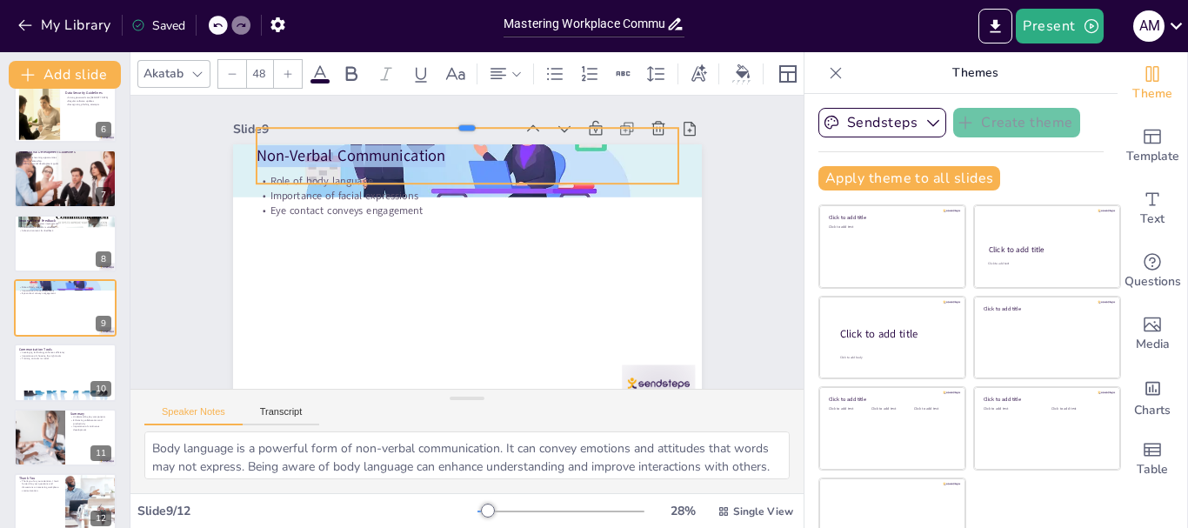
drag, startPoint x: 449, startPoint y: 162, endPoint x: 456, endPoint y: 128, distance: 34.6
click at [456, 128] on div at bounding box center [492, 124] width 416 height 102
click at [480, 176] on div "Non-Verbal Communication" at bounding box center [551, 260] width 143 height 424
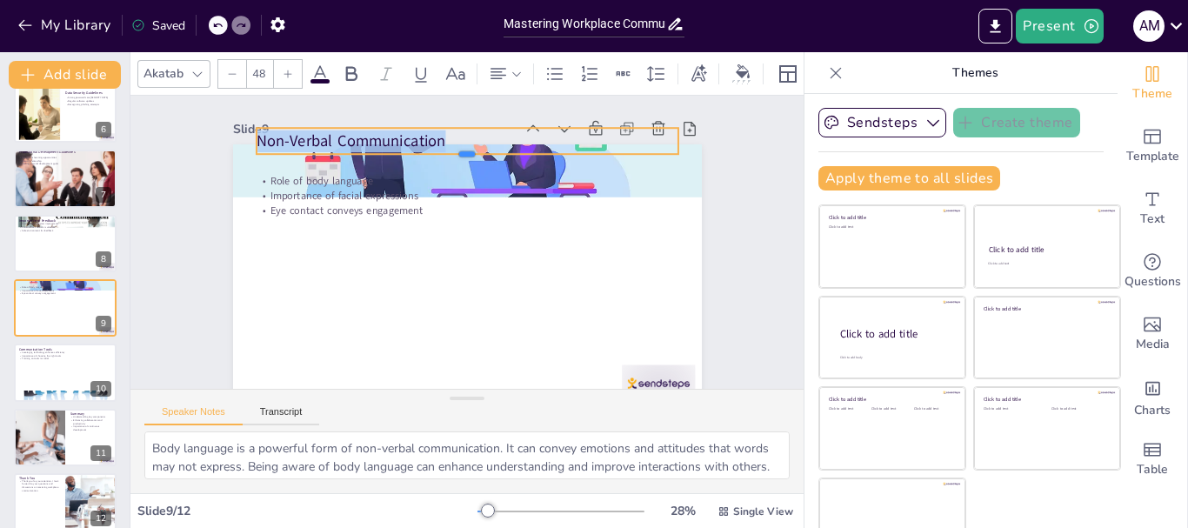
drag, startPoint x: 454, startPoint y: 183, endPoint x: 459, endPoint y: 154, distance: 30.0
click at [459, 154] on div at bounding box center [527, 188] width 293 height 323
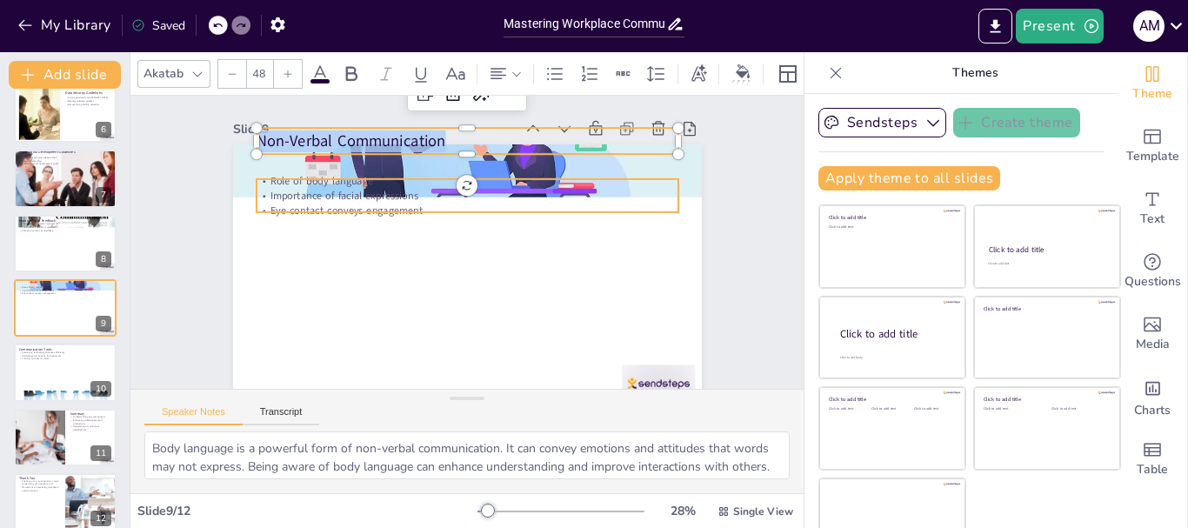
click at [263, 181] on p "Role of body language" at bounding box center [473, 181] width 421 height 58
type input "32"
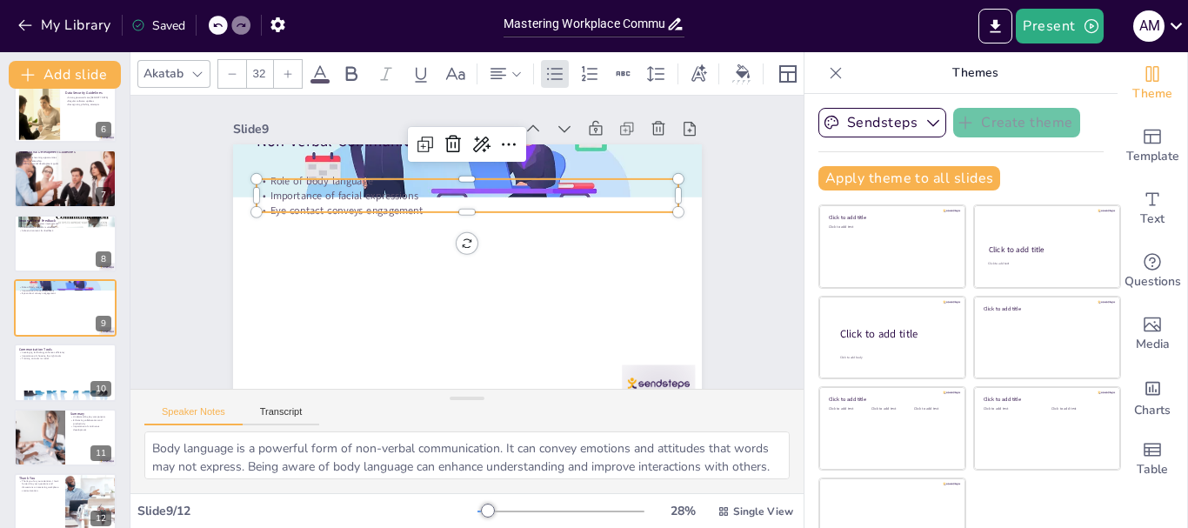
click at [263, 181] on p "Role of body language" at bounding box center [473, 181] width 421 height 58
click at [345, 183] on p "Role of body language" at bounding box center [506, 197] width 323 height 293
click at [283, 183] on p "Role of body language" at bounding box center [486, 185] width 406 height 144
drag, startPoint x: 248, startPoint y: 185, endPoint x: 413, endPoint y: 209, distance: 166.9
click at [413, 209] on div "Role of body language Importance of facial expressions Eye contact conveys enga…" at bounding box center [472, 198] width 424 height 88
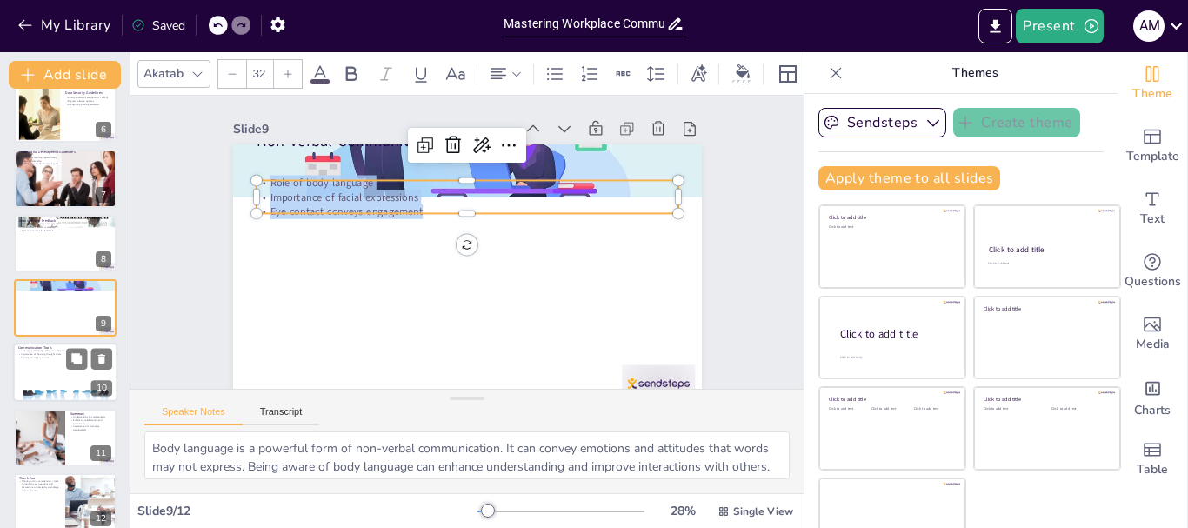
click at [49, 353] on p "Importance of choosing the right tools" at bounding box center [65, 354] width 94 height 3
type textarea "Utilizing technology in communication can significantly boost efficiency. It al…"
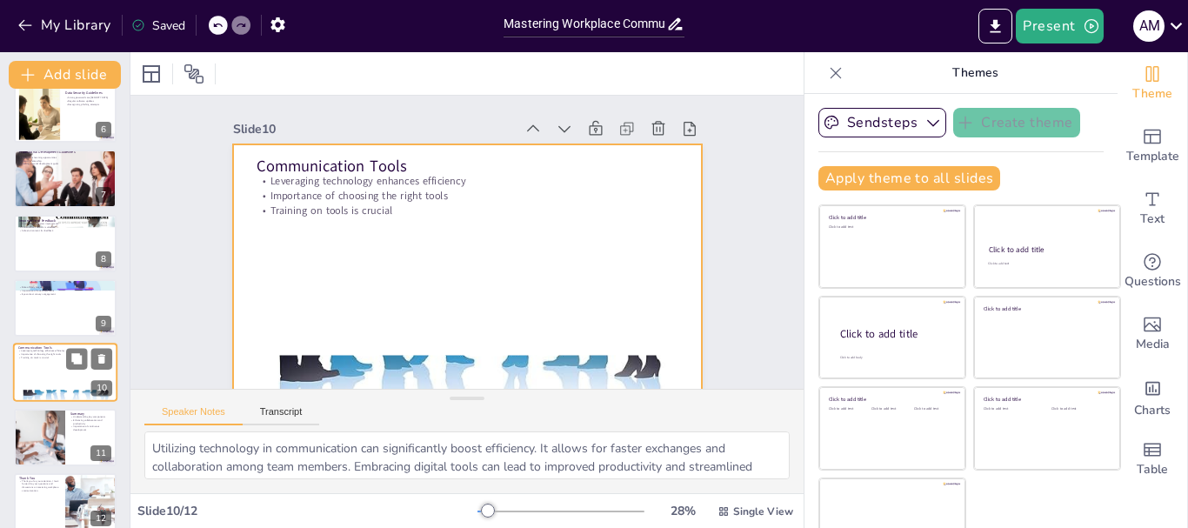
scroll to position [358, 0]
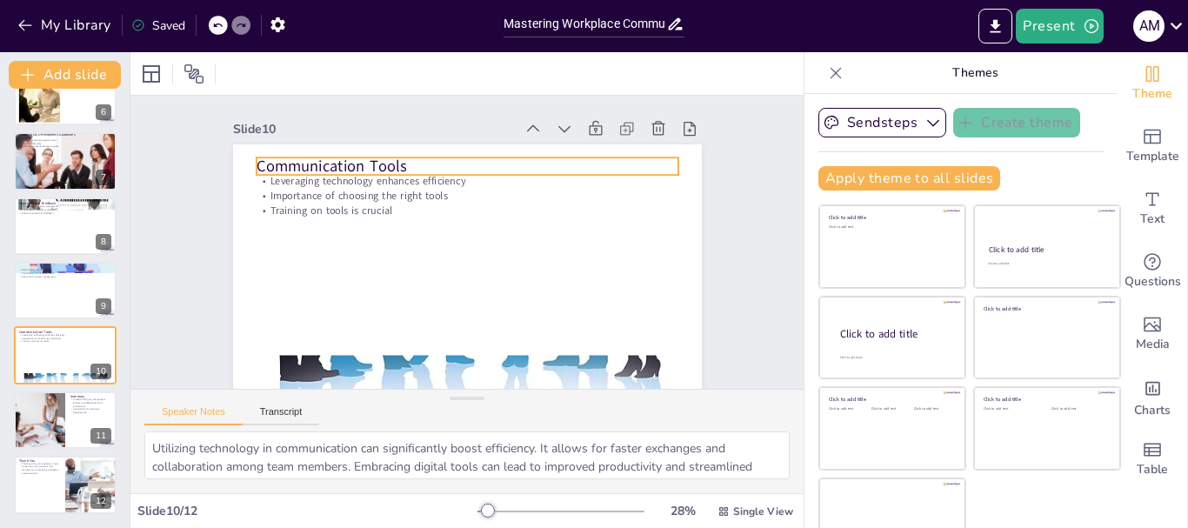
click at [330, 168] on p "Communication Tools" at bounding box center [475, 167] width 422 height 66
click at [396, 168] on p "Communication Tools" at bounding box center [529, 198] width 266 height 354
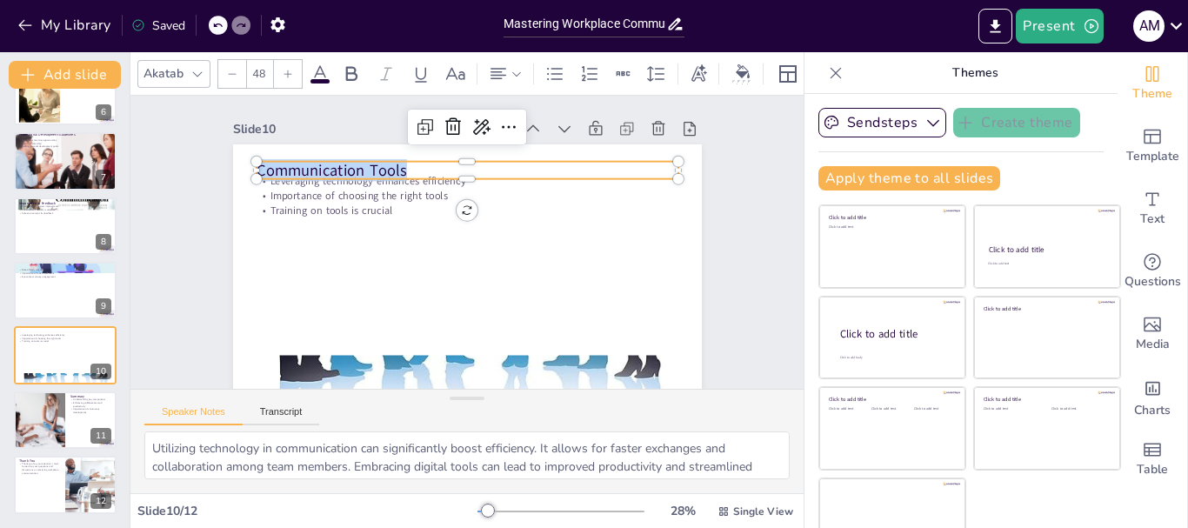
click at [330, 168] on p "Communication Tools" at bounding box center [489, 173] width 408 height 151
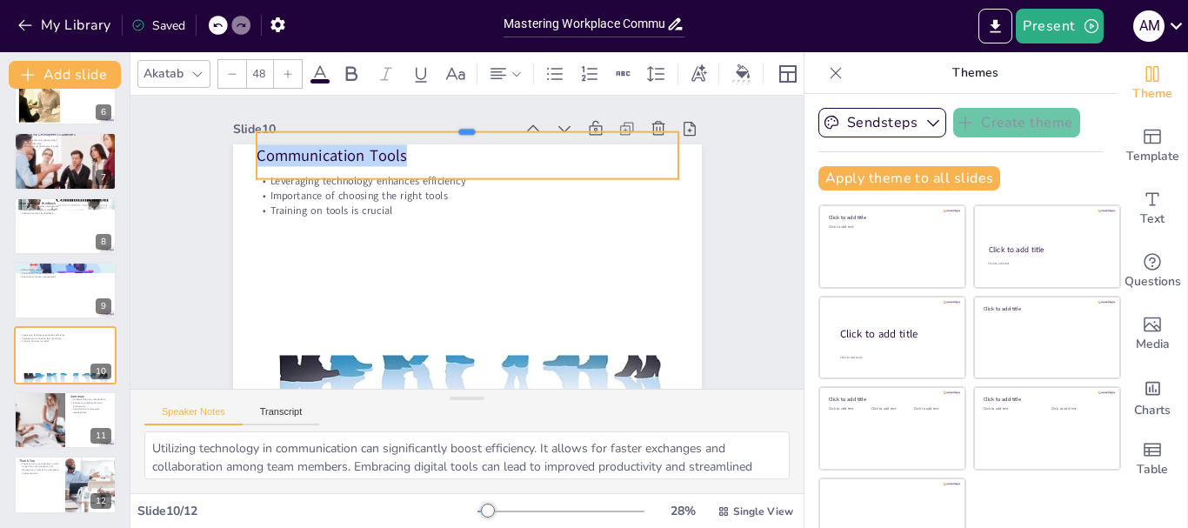
drag, startPoint x: 447, startPoint y: 161, endPoint x: 448, endPoint y: 133, distance: 27.8
click at [448, 133] on div "Leveraging technology enhances efficiency Importance of choosing the right tool…" at bounding box center [464, 275] width 494 height 311
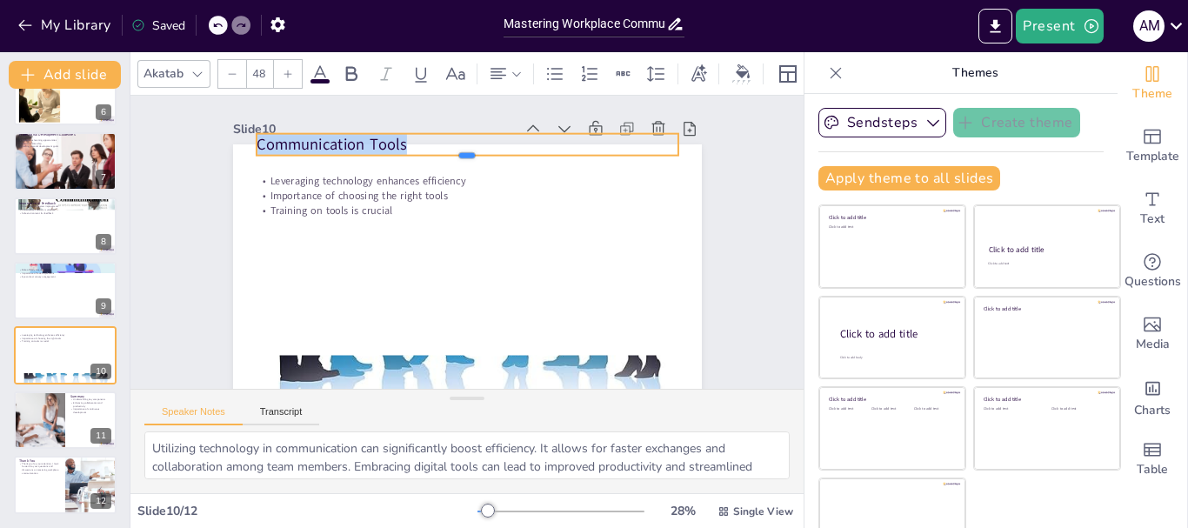
drag, startPoint x: 447, startPoint y: 180, endPoint x: 446, endPoint y: 150, distance: 29.6
click at [446, 150] on div "Leveraging technology enhances efficiency Importance of choosing the right tool…" at bounding box center [453, 272] width 536 height 431
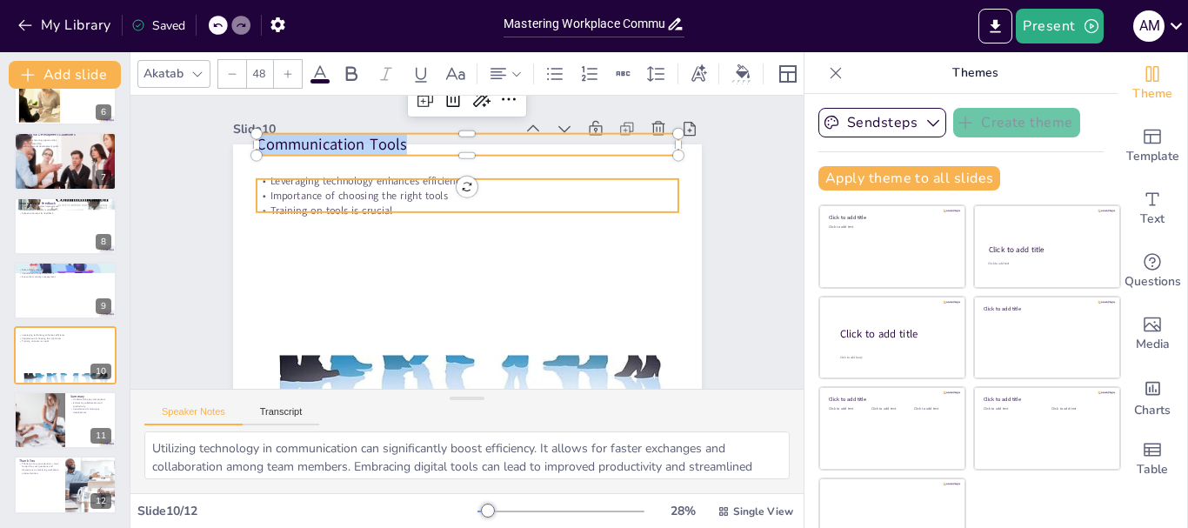
click at [283, 180] on p "Leveraging technology enhances efficiency" at bounding box center [486, 184] width 406 height 144
type input "32"
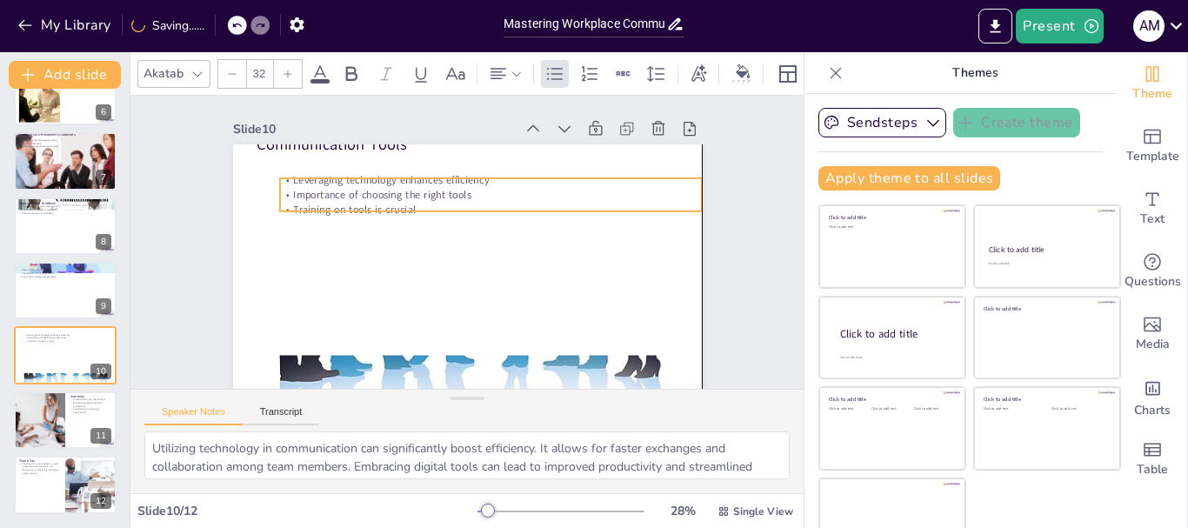
drag, startPoint x: 249, startPoint y: 180, endPoint x: 275, endPoint y: 179, distance: 26.1
click at [305, 179] on p "Leveraging technology enhances efficiency" at bounding box center [508, 190] width 406 height 144
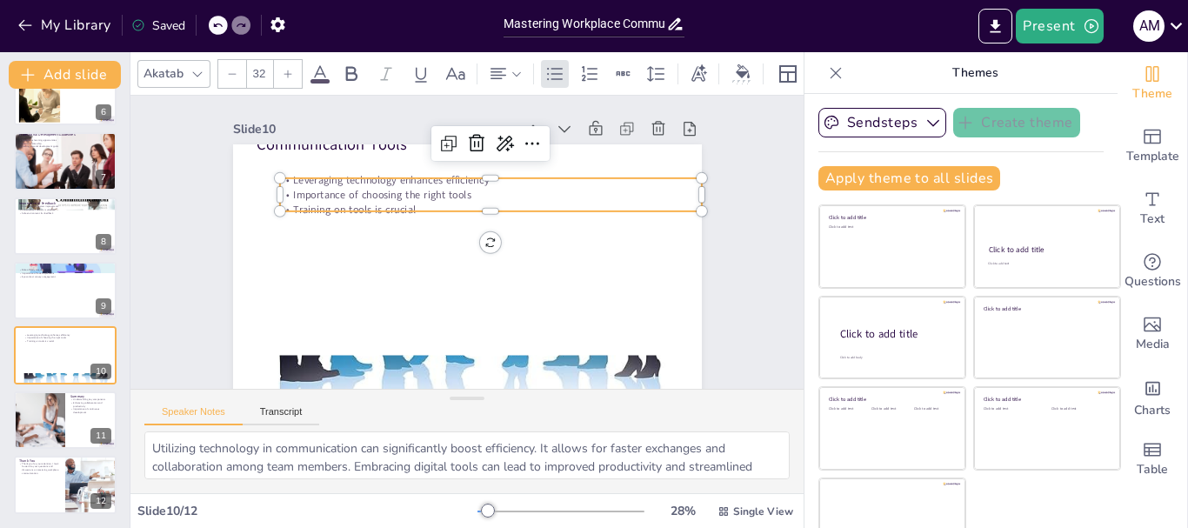
click at [295, 186] on p "Leveraging technology enhances efficiency" at bounding box center [503, 187] width 416 height 102
click at [286, 186] on p "Leveraging technology enhances efficiency" at bounding box center [496, 183] width 421 height 58
click at [295, 186] on p "Leveraging technology enhances efficiency" at bounding box center [503, 187] width 416 height 102
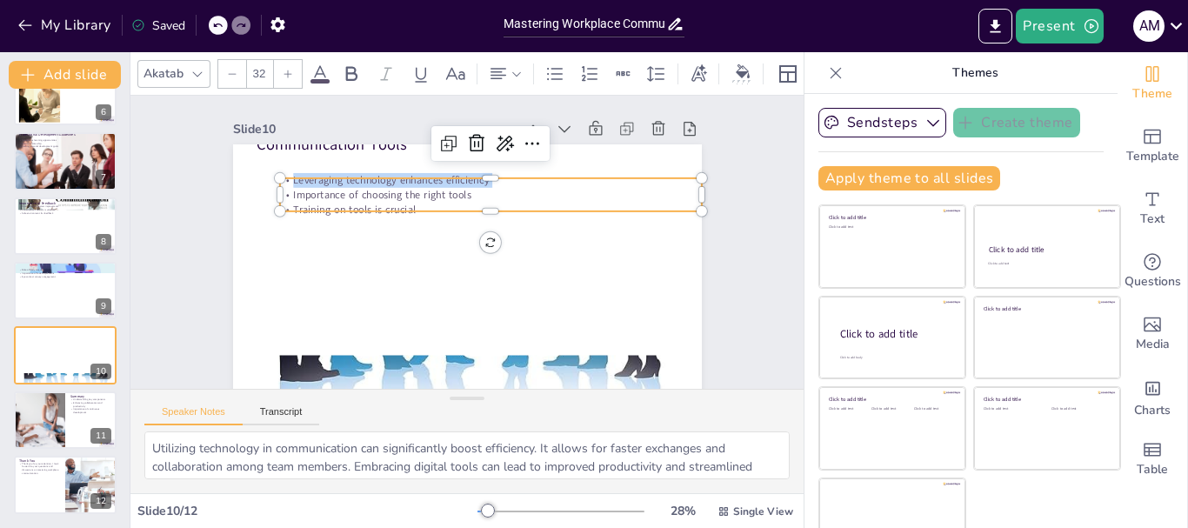
click at [295, 186] on p "Leveraging technology enhances efficiency" at bounding box center [503, 187] width 416 height 102
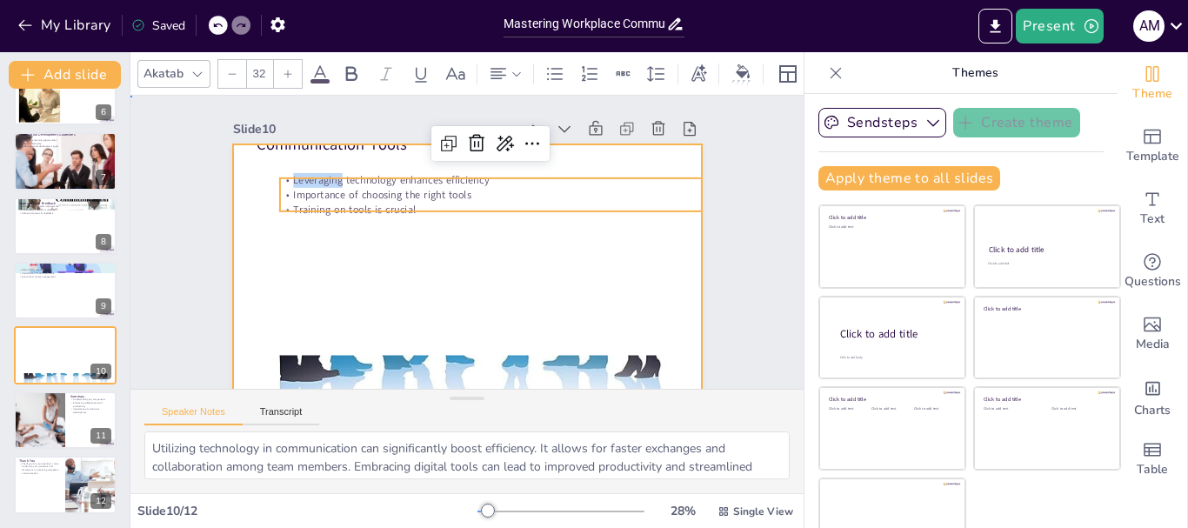
click at [242, 243] on div at bounding box center [449, 271] width 537 height 463
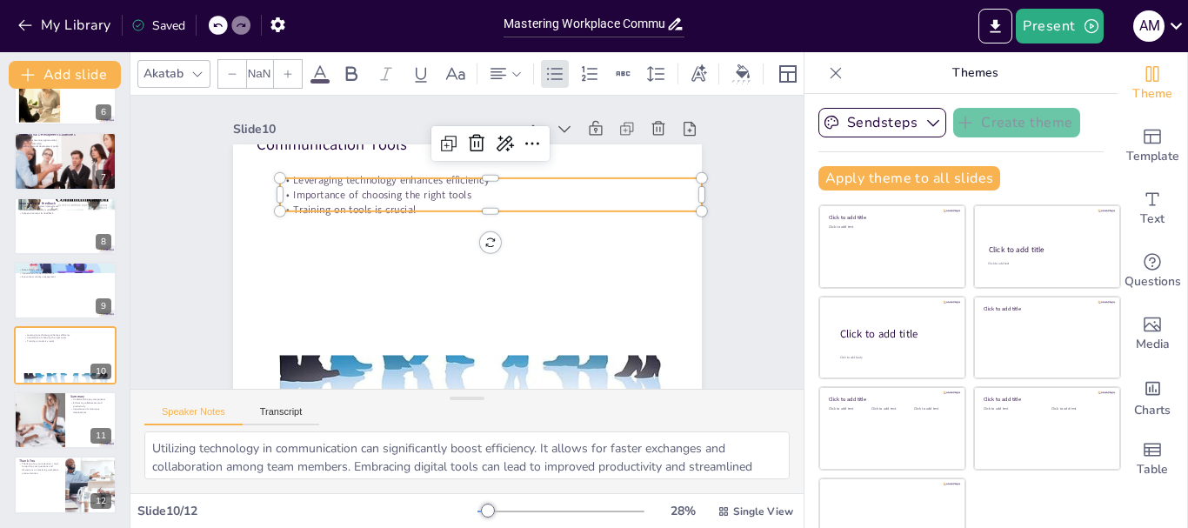
type input "32"
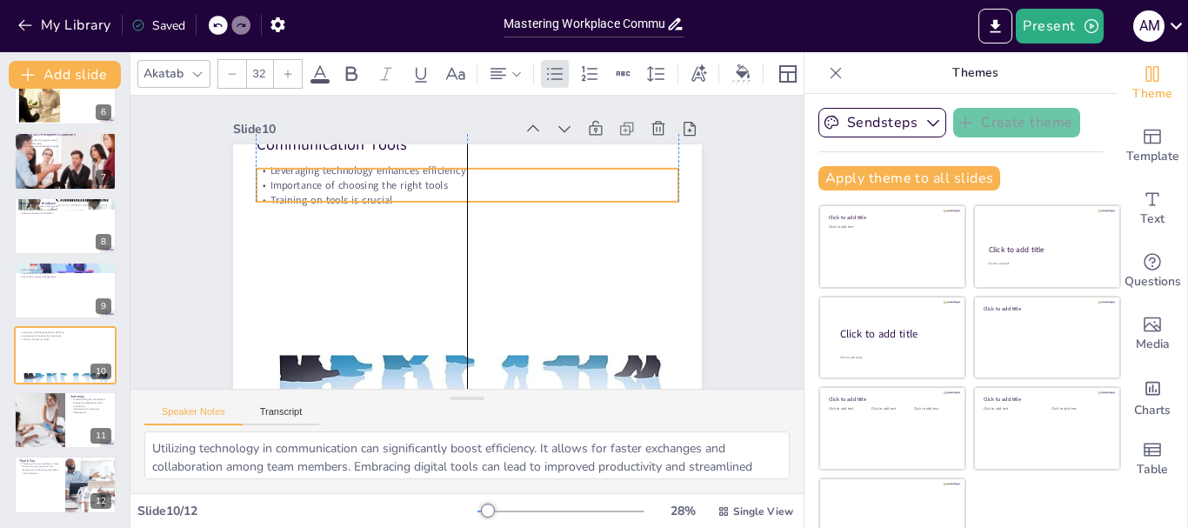
drag, startPoint x: 270, startPoint y: 179, endPoint x: 253, endPoint y: 170, distance: 19.4
click at [286, 170] on p "Leveraging technology enhances efficiency" at bounding box center [488, 174] width 405 height 144
click at [439, 174] on p "Leveraging technology enhances efficiency" at bounding box center [531, 271] width 185 height 391
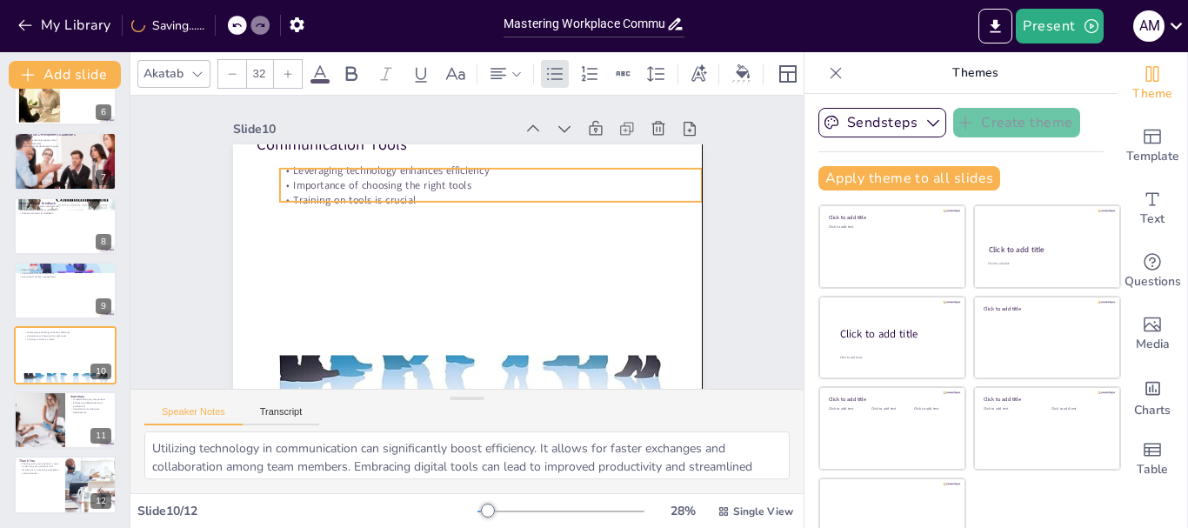
click at [511, 182] on p "Leveraging technology enhances efficiency" at bounding box center [540, 258] width 59 height 421
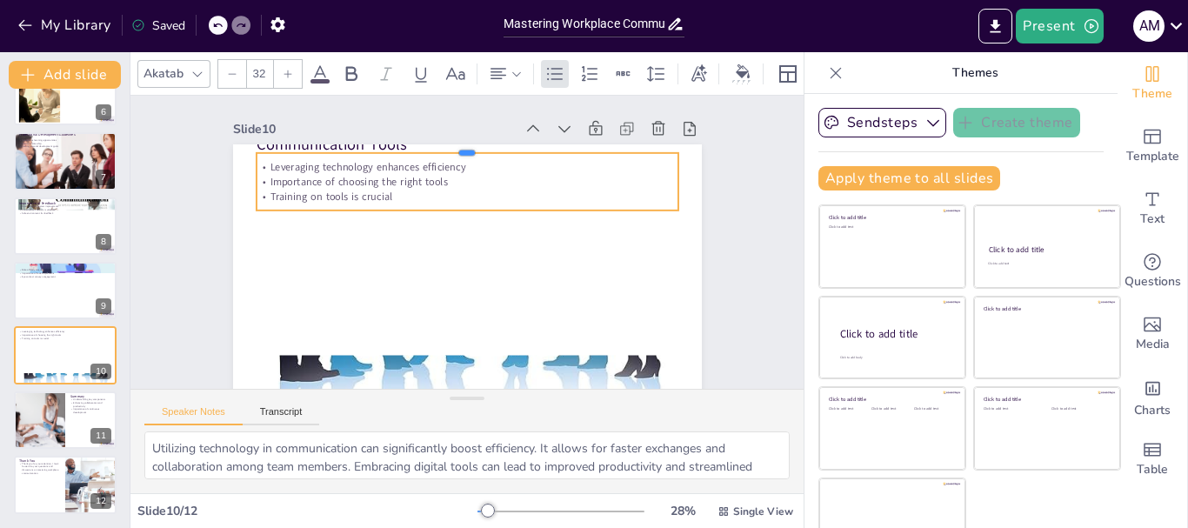
drag, startPoint x: 450, startPoint y: 176, endPoint x: 451, endPoint y: 151, distance: 24.4
click at [451, 151] on div at bounding box center [538, 178] width 292 height 323
drag, startPoint x: 242, startPoint y: 163, endPoint x: 235, endPoint y: 173, distance: 11.8
click at [292, 173] on div "Communication Tools Leveraging technology enhances efficiency Importance of cho…" at bounding box center [506, 152] width 428 height 190
click at [301, 172] on p "Leveraging technology enhances efficiency" at bounding box center [496, 175] width 391 height 185
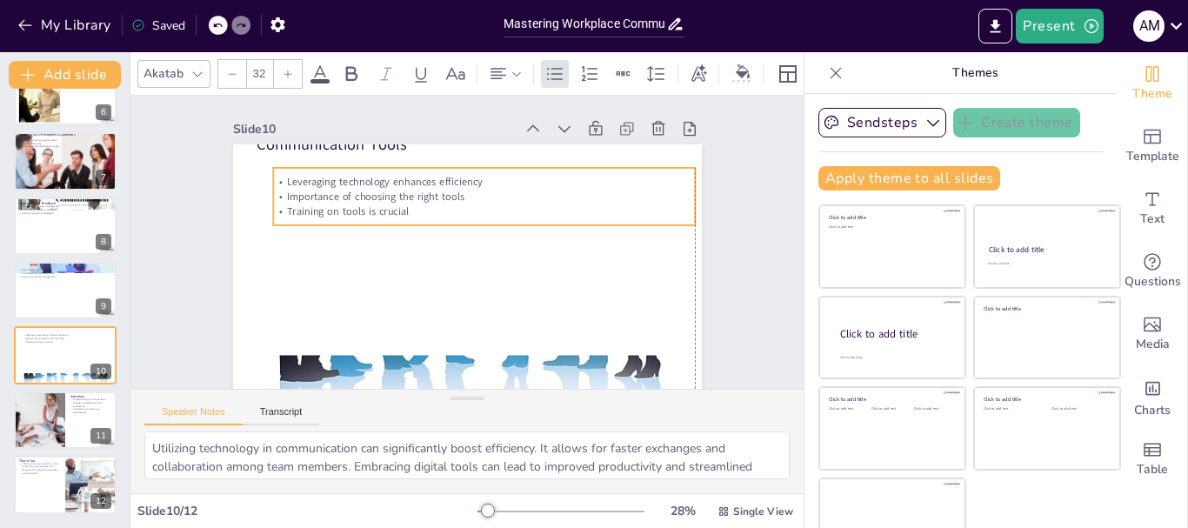
drag, startPoint x: 250, startPoint y: 170, endPoint x: 242, endPoint y: 181, distance: 14.3
click at [325, 181] on p "Leveraging technology enhances efficiency" at bounding box center [511, 198] width 373 height 223
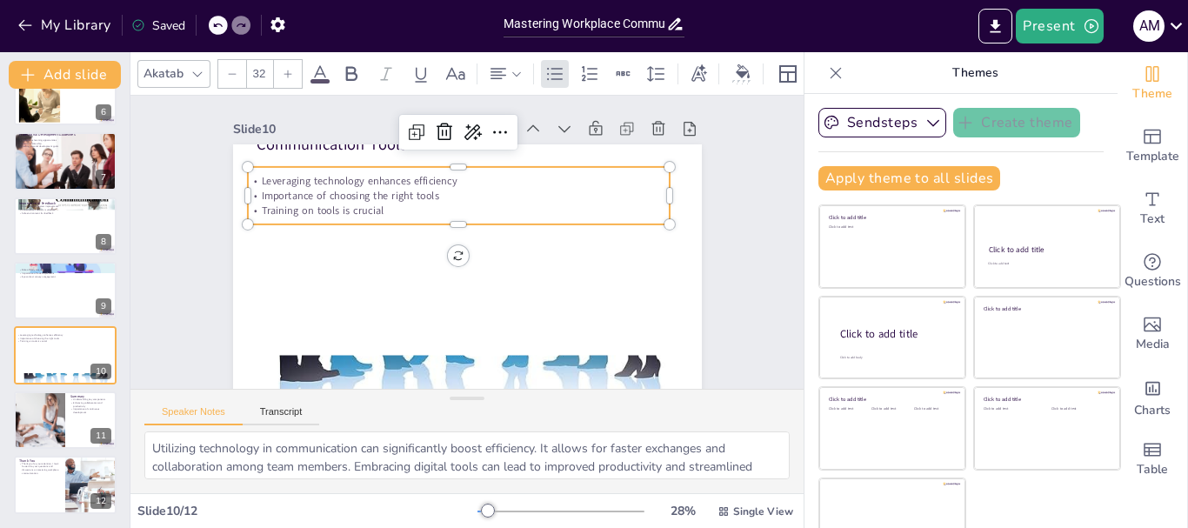
click at [275, 181] on p "Leveraging technology enhances efficiency" at bounding box center [478, 182] width 406 height 144
click at [254, 181] on p "Leveraging technology enhances efficiency" at bounding box center [464, 180] width 421 height 58
click at [303, 181] on p "Leveraging technology enhances efficiency" at bounding box center [489, 184] width 373 height 223
click at [371, 181] on p "Leveraging technology enhances efficiency" at bounding box center [517, 276] width 293 height 323
click at [250, 169] on div "Leveraging technology enhances efficiency Importance of choosing the right tool…" at bounding box center [462, 195] width 425 height 102
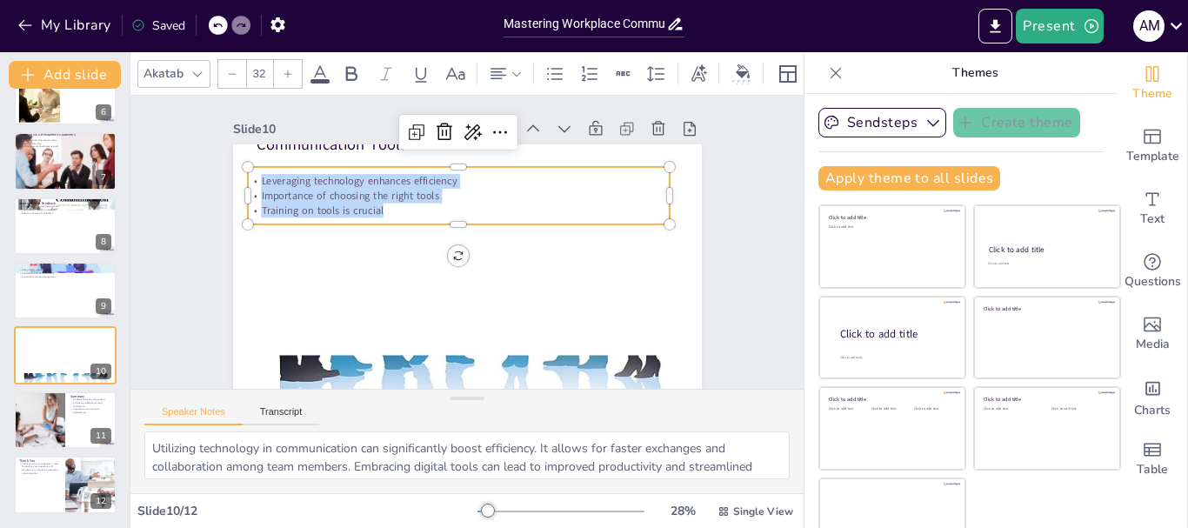
drag, startPoint x: 240, startPoint y: 184, endPoint x: 375, endPoint y: 208, distance: 136.8
click at [375, 208] on div "Leveraging technology enhances efficiency Importance of choosing the right tool…" at bounding box center [491, 201] width 343 height 315
click at [45, 414] on div at bounding box center [38, 419] width 105 height 59
type textarea "Recognizing the key components of workplace communication is essential for succ…"
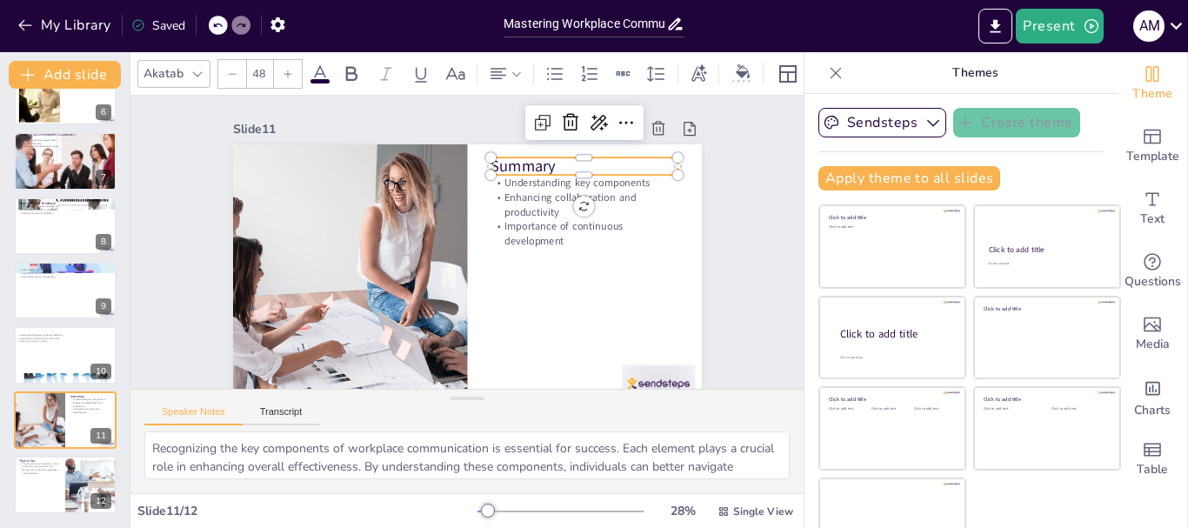
click at [517, 162] on p "Summary" at bounding box center [597, 192] width 188 height 60
click at [517, 176] on p "Summary" at bounding box center [603, 224] width 180 height 97
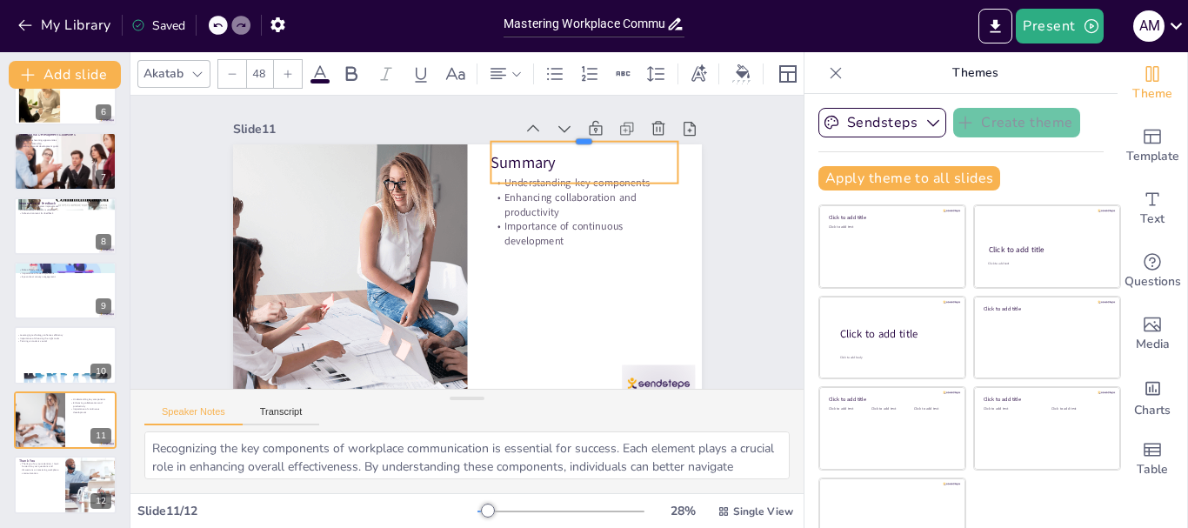
drag, startPoint x: 562, startPoint y: 161, endPoint x: 562, endPoint y: 141, distance: 20.0
click at [562, 141] on div at bounding box center [595, 146] width 188 height 33
drag, startPoint x: 568, startPoint y: 184, endPoint x: 566, endPoint y: 169, distance: 15.7
click at [566, 178] on div at bounding box center [599, 213] width 183 height 71
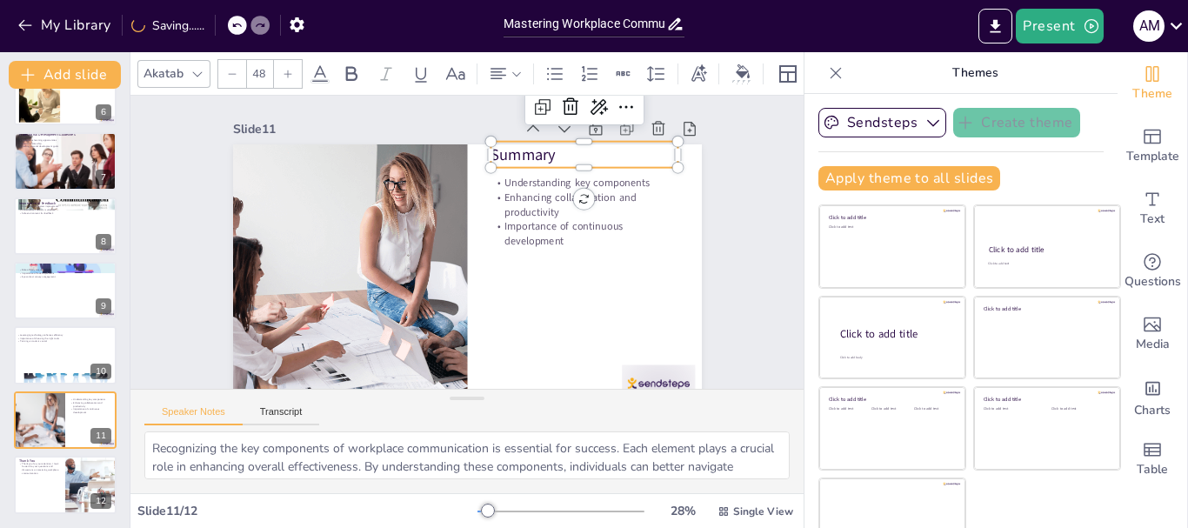
click at [506, 150] on p "Summary" at bounding box center [600, 180] width 188 height 60
click at [498, 150] on p "Summary" at bounding box center [592, 168] width 189 height 42
click at [506, 150] on p "Summary" at bounding box center [600, 180] width 188 height 60
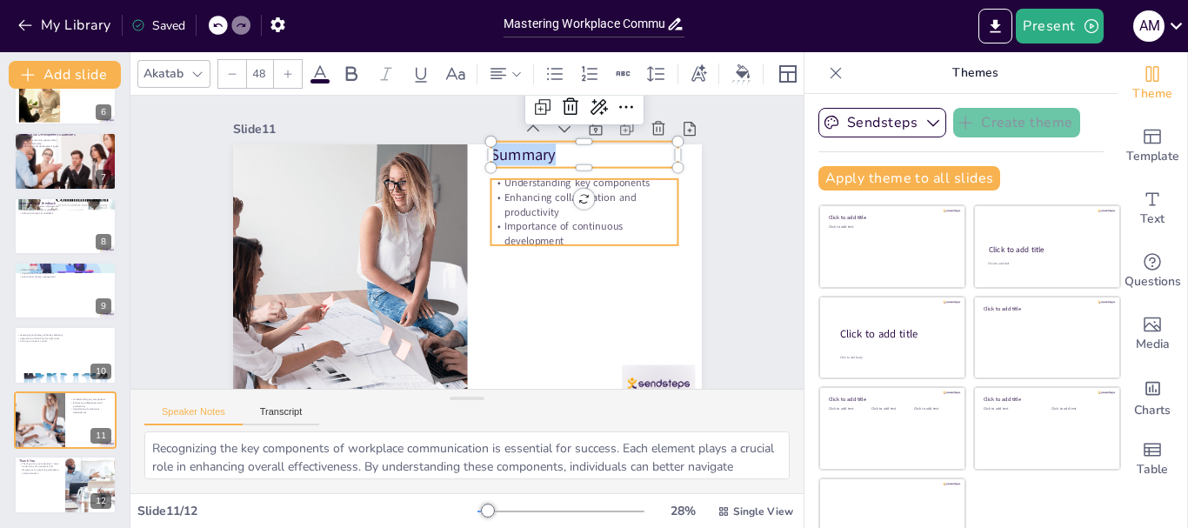
click at [497, 271] on p "Understanding key components" at bounding box center [514, 365] width 34 height 188
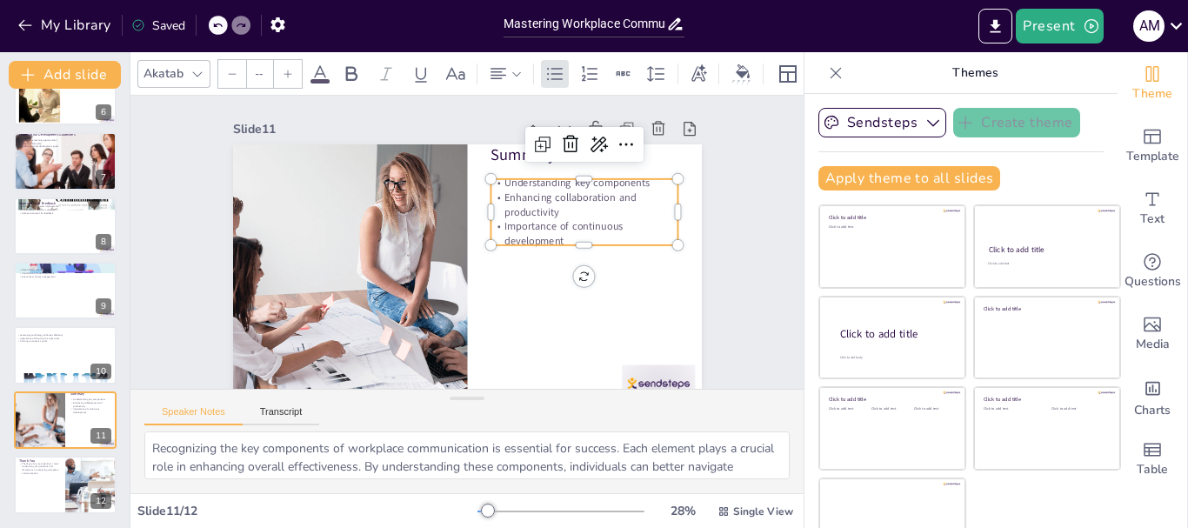
type input "32"
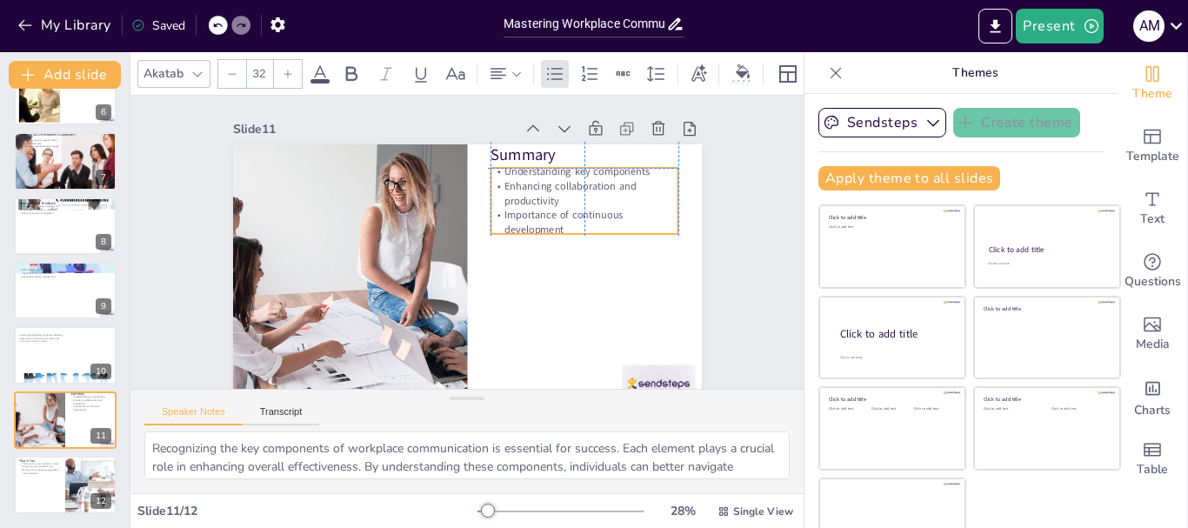
click at [503, 175] on p "Understanding key components" at bounding box center [596, 196] width 186 height 53
click at [509, 175] on p "Understanding key components" at bounding box center [600, 210] width 183 height 71
click at [534, 223] on p "Understanding key components" at bounding box center [587, 308] width 106 height 170
drag, startPoint x: 488, startPoint y: 171, endPoint x: 474, endPoint y: 177, distance: 14.9
click at [490, 177] on p "Understanding key components" at bounding box center [581, 205] width 183 height 72
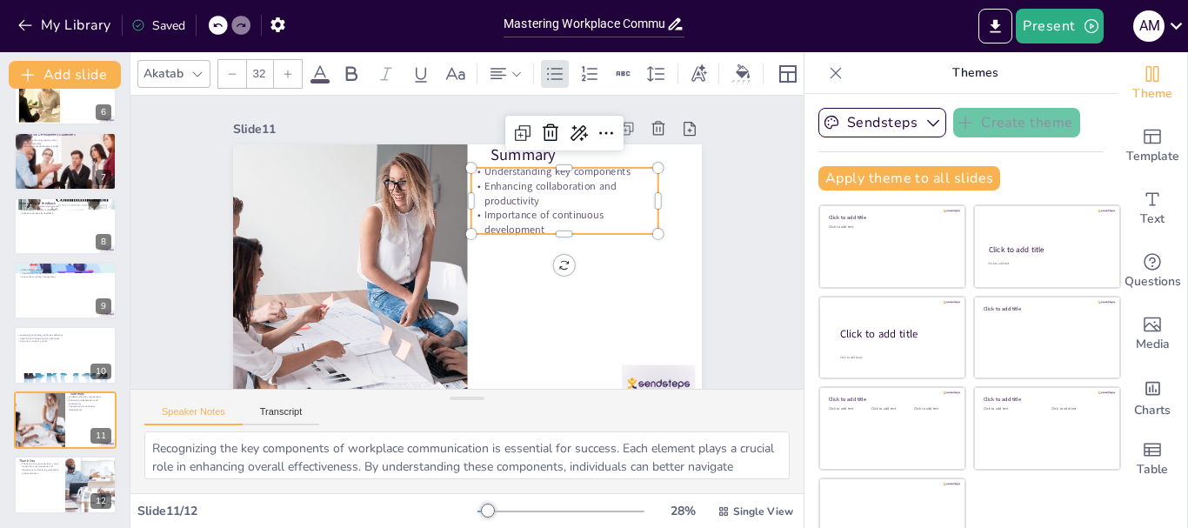
click at [506, 197] on p "Enhancing collaboration and productivity" at bounding box center [574, 226] width 187 height 86
click at [506, 197] on p "Enhancing collaboration and productivity" at bounding box center [574, 225] width 187 height 85
click at [506, 197] on p "Enhancing collaboration and productivity" at bounding box center [572, 215] width 190 height 68
click at [506, 197] on p "Enhancing collaboration and productivity" at bounding box center [569, 203] width 190 height 49
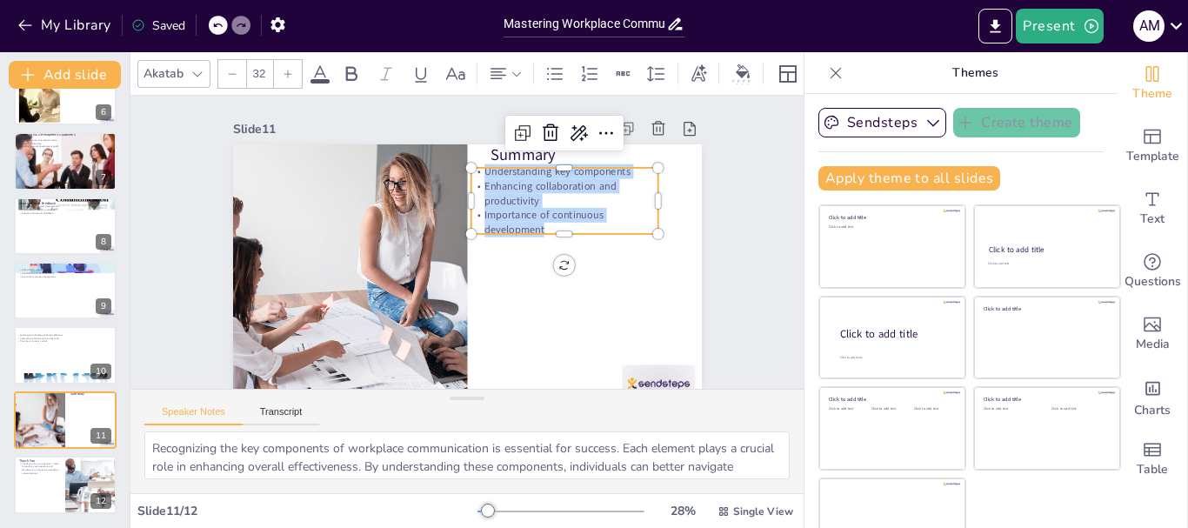
drag, startPoint x: 466, startPoint y: 172, endPoint x: 525, endPoint y: 227, distance: 80.6
click at [525, 230] on div "Understanding key components Enhancing collaboration and productivity Importanc…" at bounding box center [528, 329] width 110 height 198
click at [43, 485] on div at bounding box center [65, 484] width 104 height 59
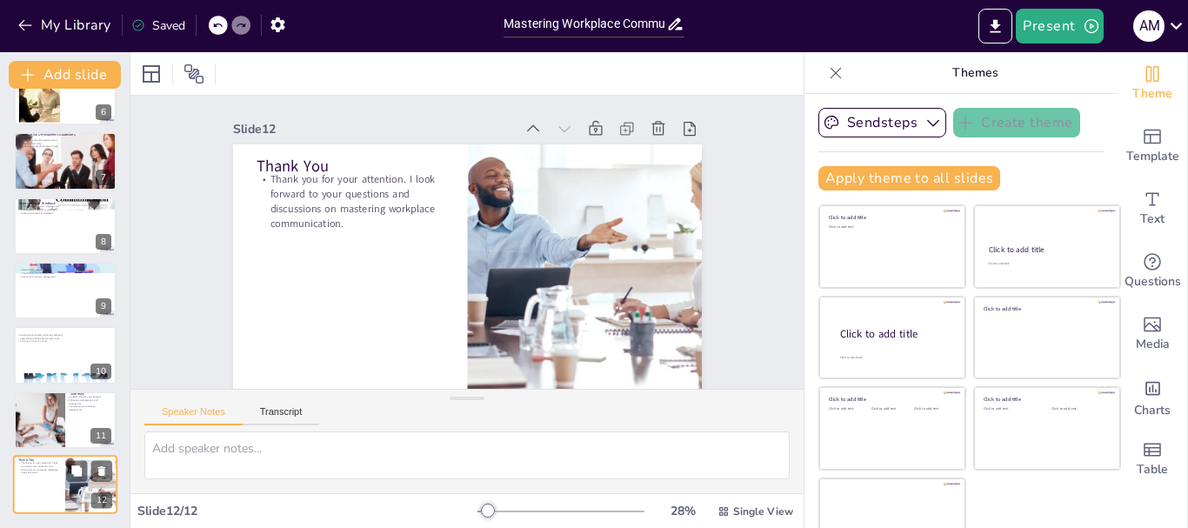
scroll to position [32, 0]
